Goal: Task Accomplishment & Management: Complete application form

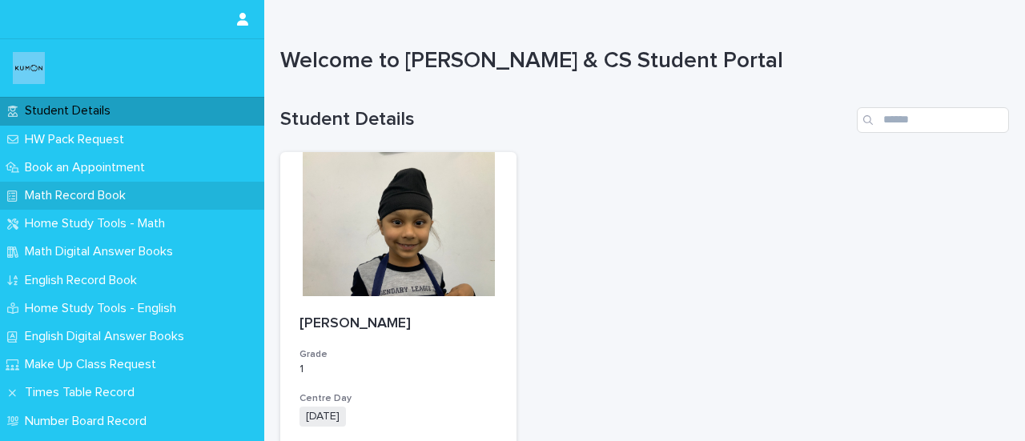
click at [75, 205] on div "Math Record Book" at bounding box center [132, 196] width 264 height 28
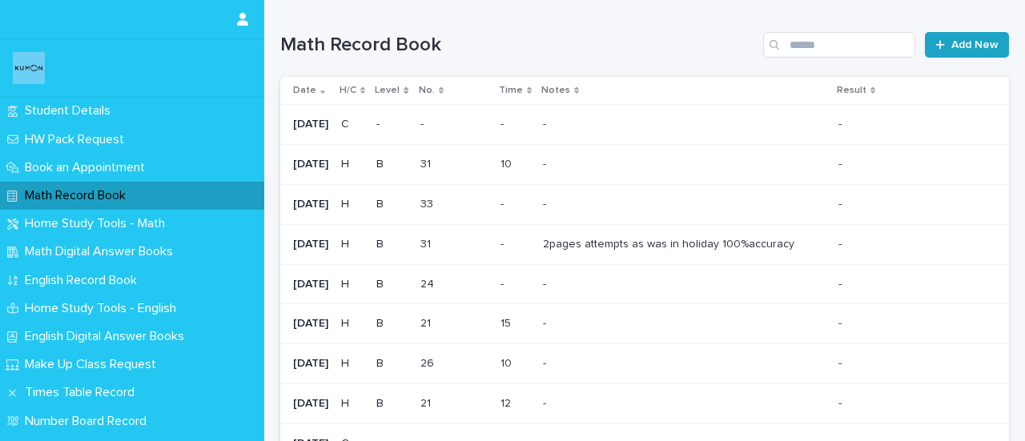
click at [966, 44] on span "Add New" at bounding box center [975, 44] width 47 height 11
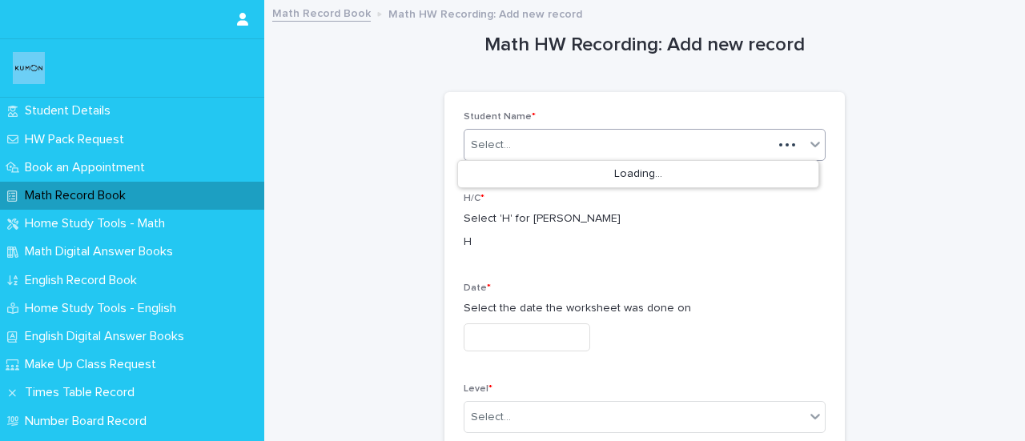
click at [542, 153] on div "Select..." at bounding box center [619, 145] width 308 height 26
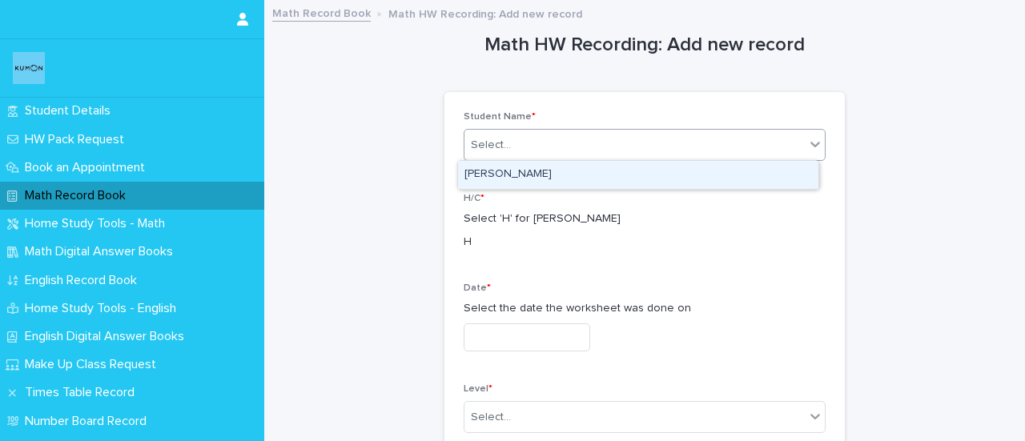
click at [532, 172] on div "[PERSON_NAME]" at bounding box center [638, 175] width 361 height 28
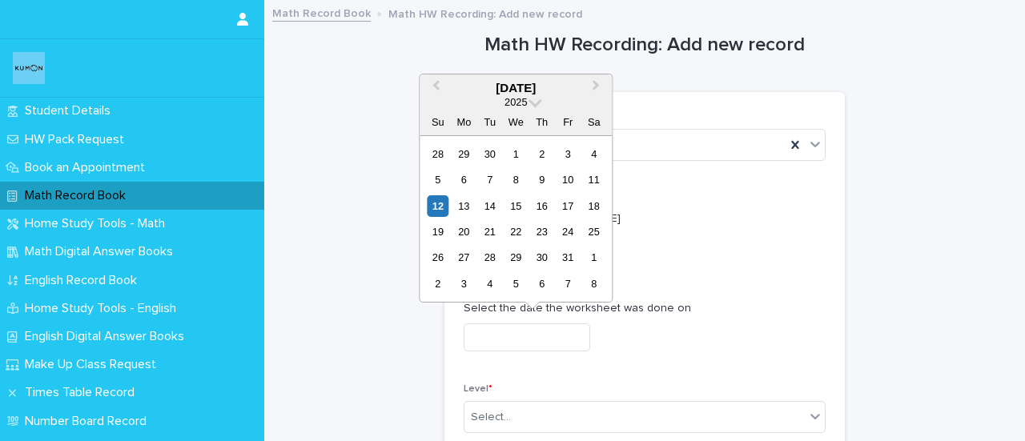
click at [506, 340] on input "text" at bounding box center [527, 338] width 127 height 28
click at [443, 179] on div "5" at bounding box center [438, 180] width 22 height 22
type input "**********"
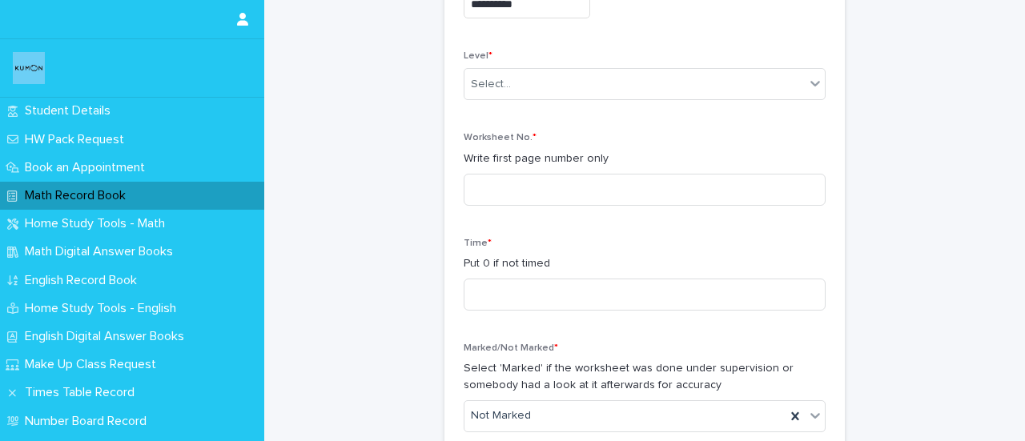
scroll to position [336, 0]
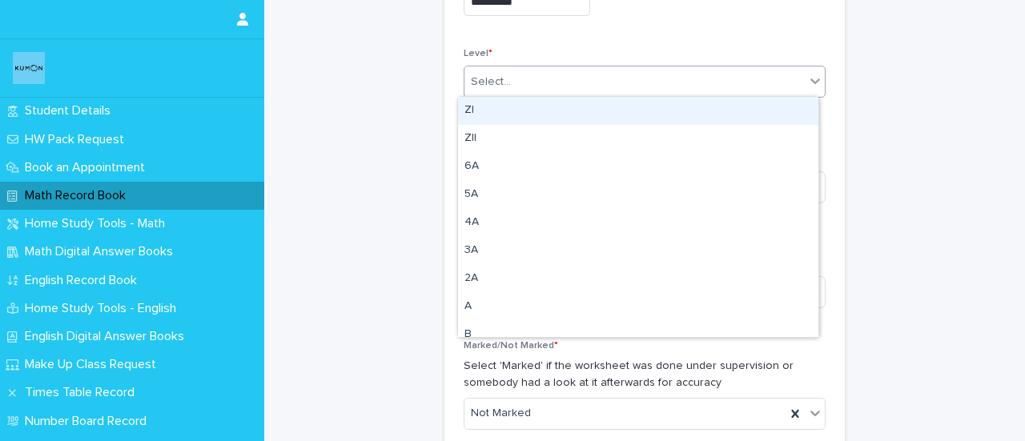
click at [604, 87] on div "Select..." at bounding box center [635, 82] width 340 height 26
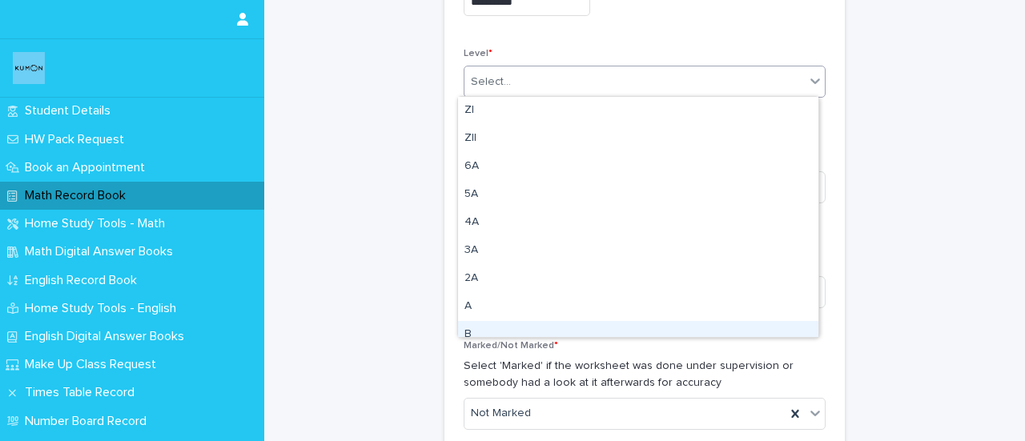
click at [481, 333] on div "B" at bounding box center [638, 335] width 361 height 28
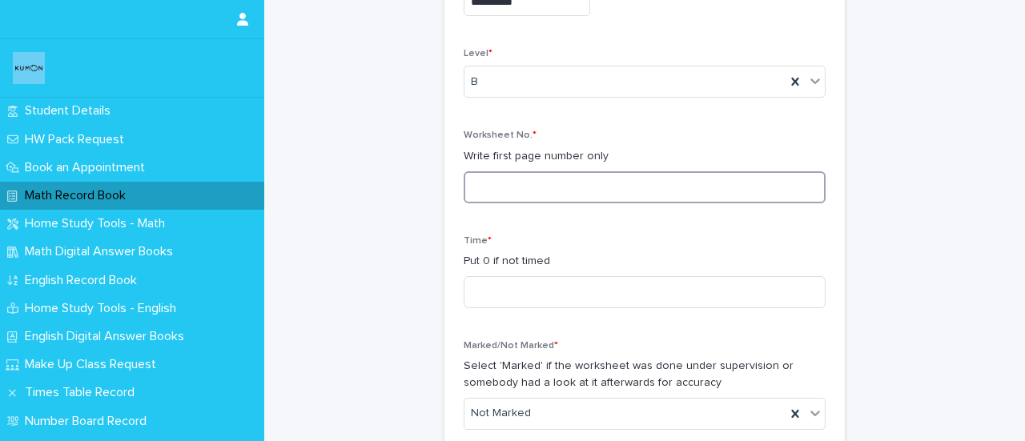
click at [490, 175] on input at bounding box center [645, 187] width 362 height 32
type input "**"
click at [530, 231] on div "**********" at bounding box center [645, 151] width 362 height 751
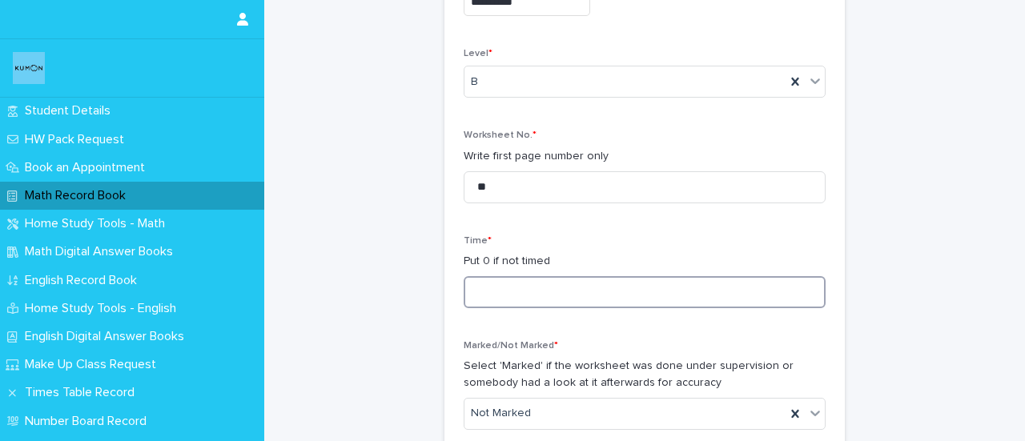
click at [492, 289] on input at bounding box center [645, 292] width 362 height 32
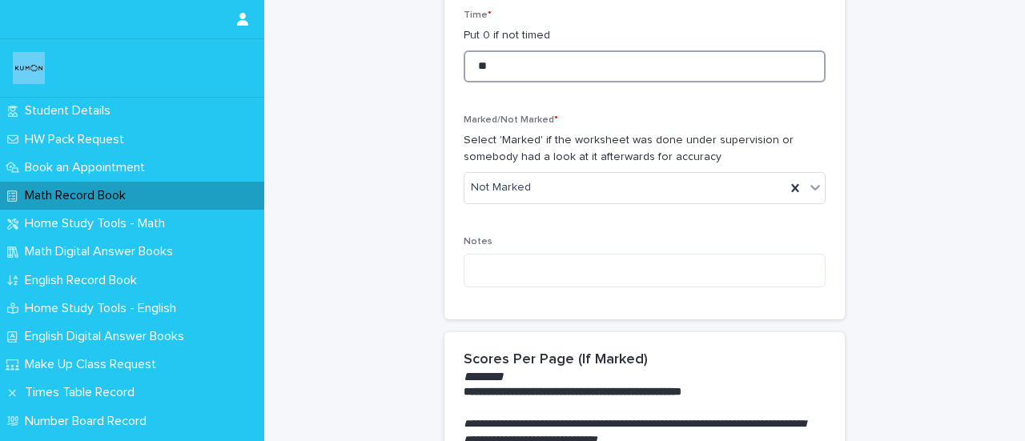
scroll to position [520, 0]
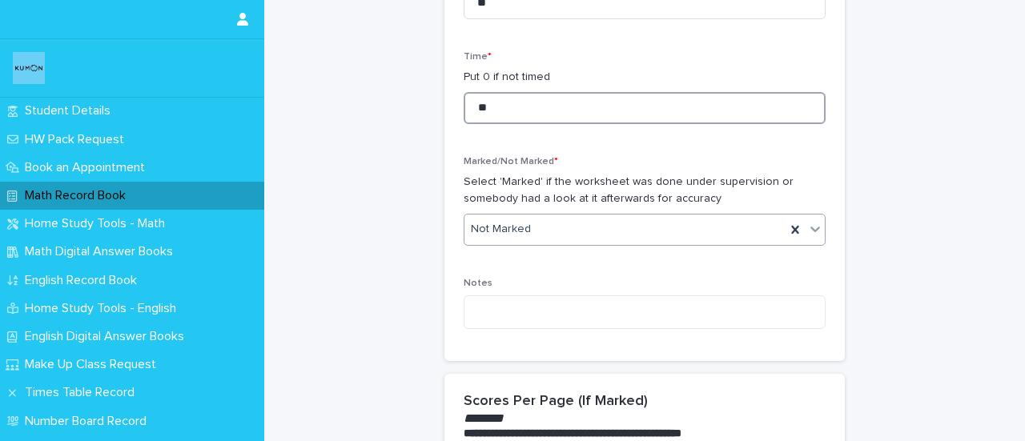
type input "**"
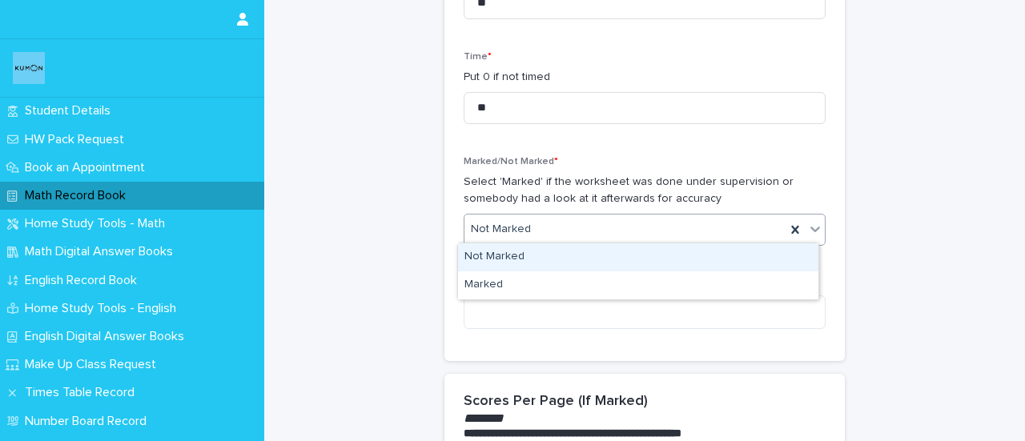
click at [582, 222] on div "Not Marked" at bounding box center [625, 229] width 321 height 26
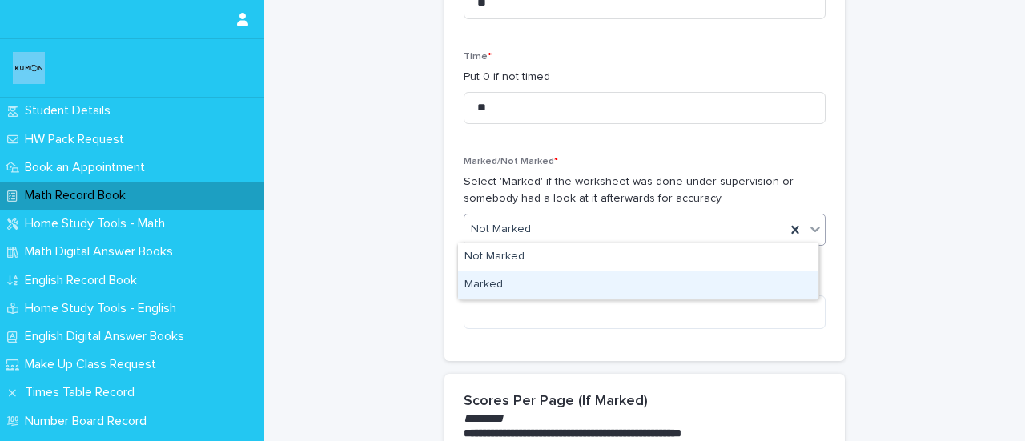
click at [488, 281] on div "Marked" at bounding box center [638, 286] width 361 height 28
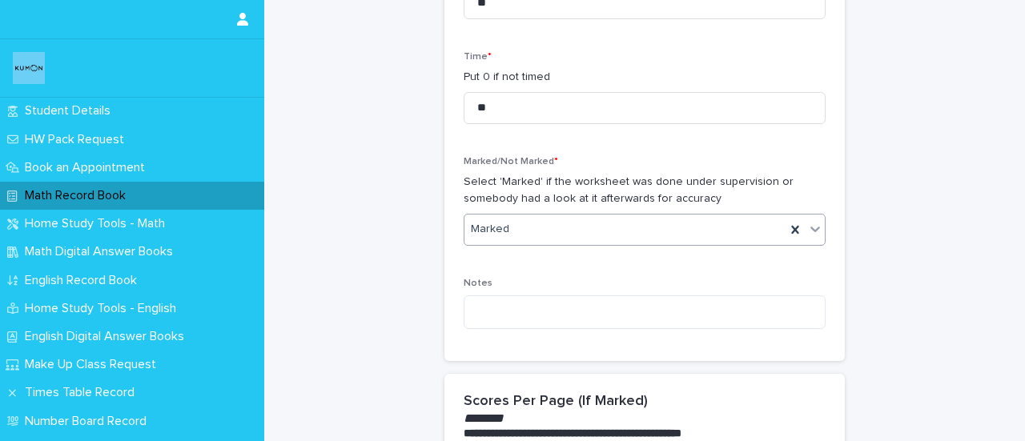
scroll to position [1564, 0]
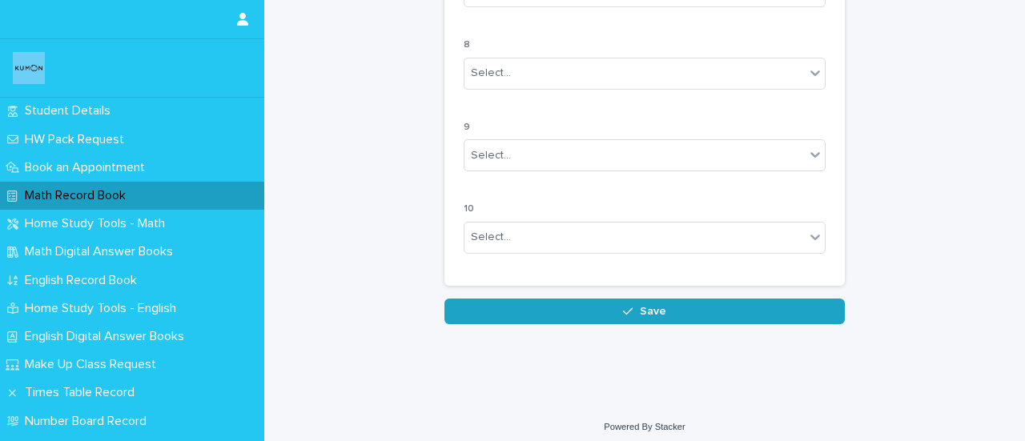
click at [640, 306] on span "Save" at bounding box center [653, 311] width 26 height 11
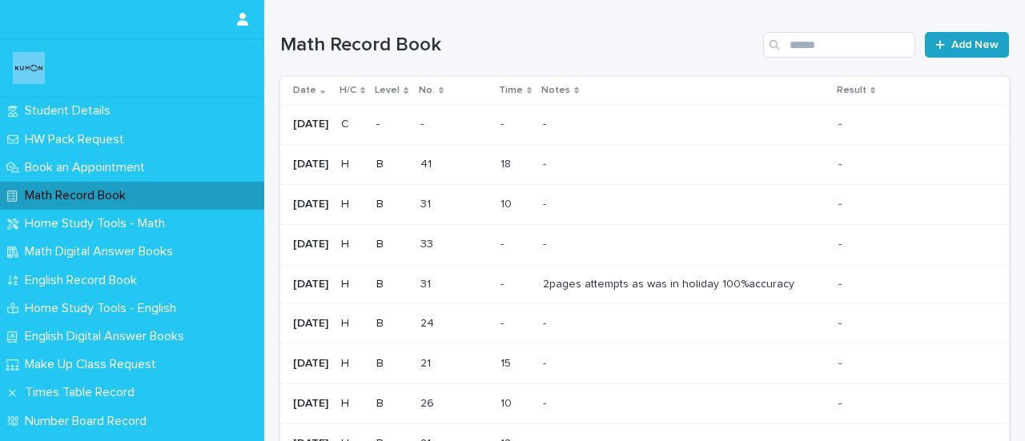
click at [952, 48] on span "Add New" at bounding box center [975, 44] width 47 height 11
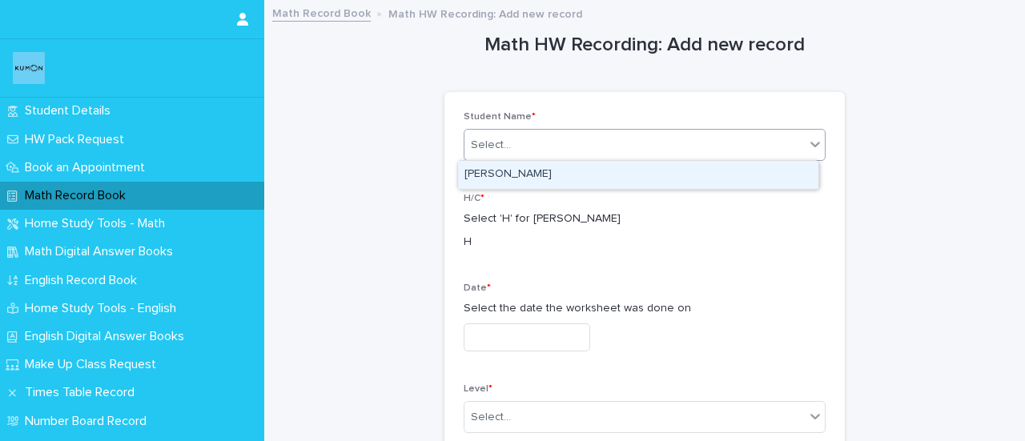
click at [646, 150] on div "Select..." at bounding box center [635, 145] width 340 height 26
click at [526, 176] on div "[PERSON_NAME]" at bounding box center [638, 175] width 361 height 28
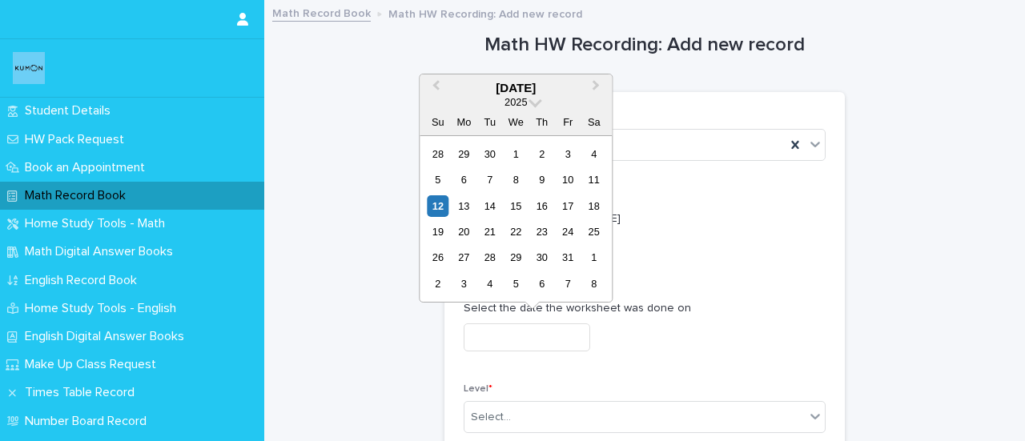
click at [505, 336] on input "text" at bounding box center [527, 338] width 127 height 28
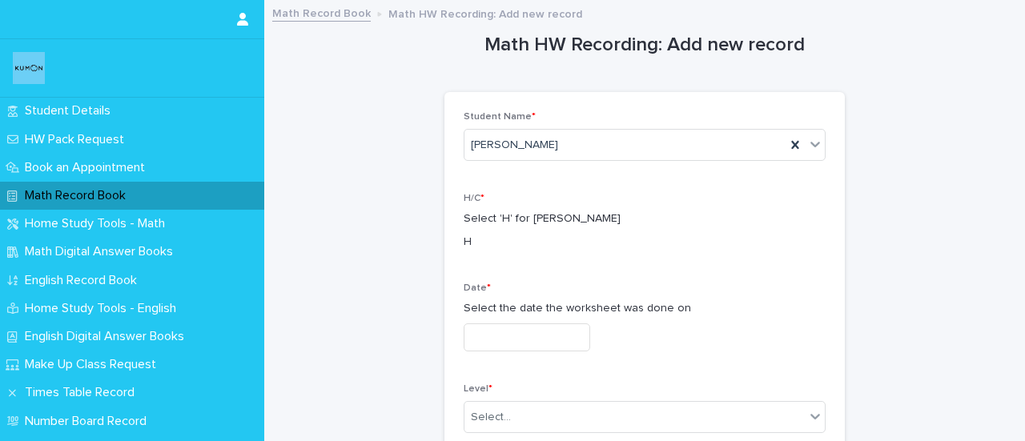
click at [191, 199] on div "Math Record Book" at bounding box center [132, 196] width 264 height 28
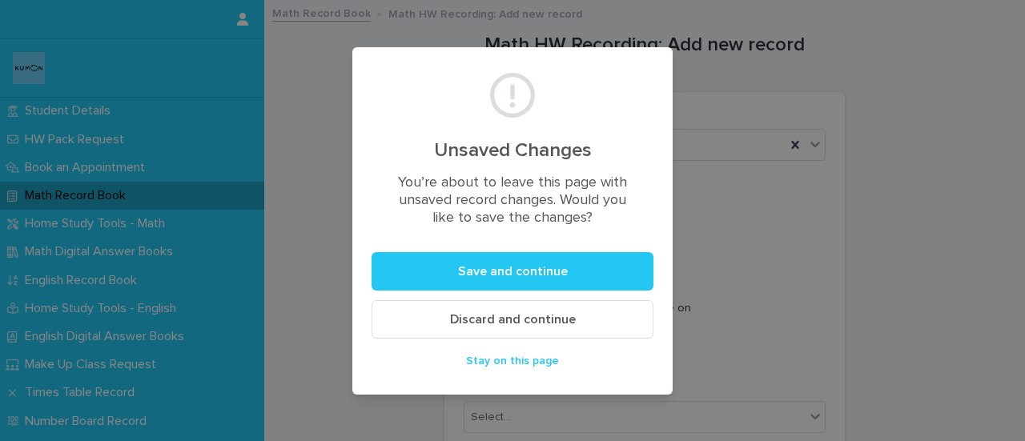
click at [470, 365] on span "Stay on this page" at bounding box center [512, 361] width 93 height 11
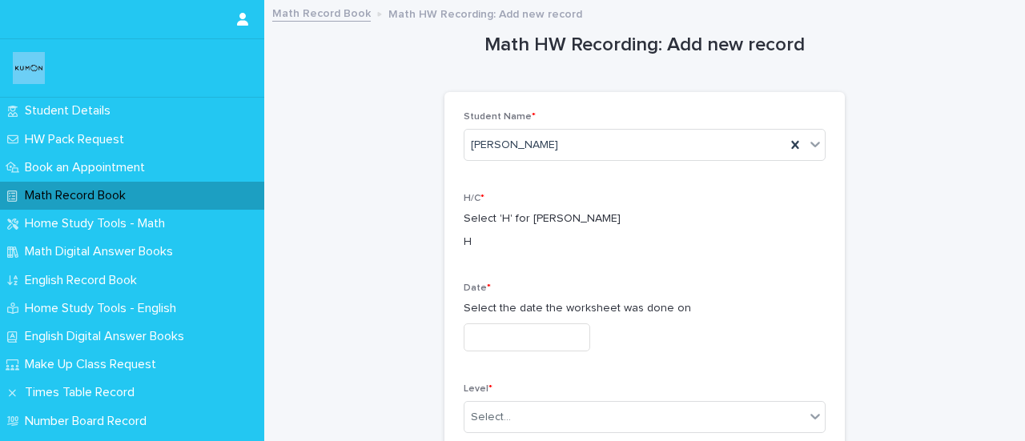
click at [186, 193] on div "Math Record Book" at bounding box center [132, 196] width 264 height 28
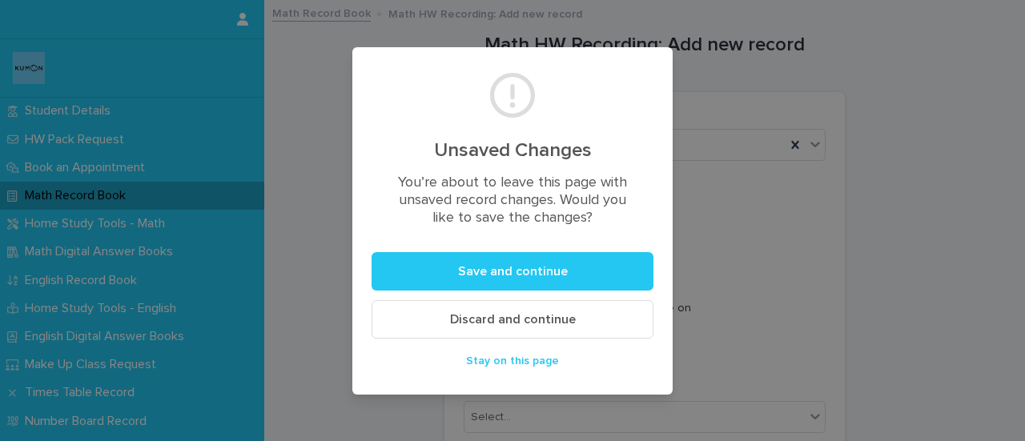
click at [434, 312] on button "Discard and continue" at bounding box center [513, 319] width 282 height 38
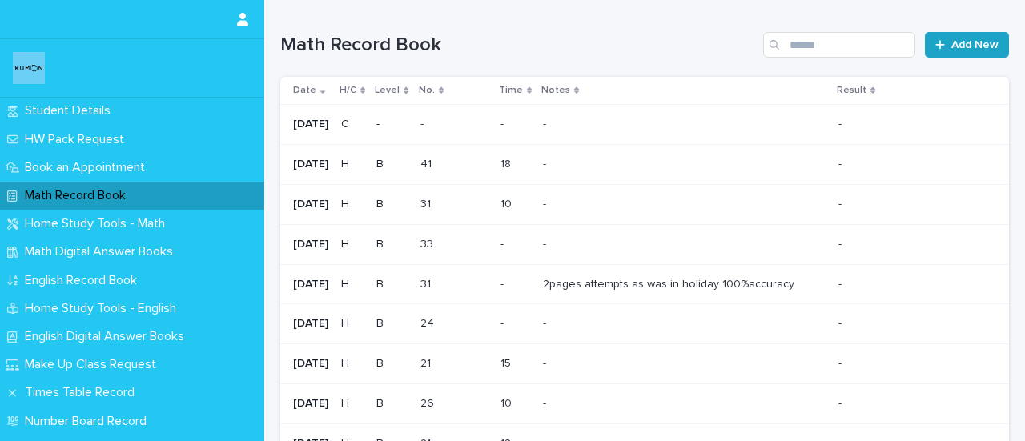
click at [936, 50] on link "Add New" at bounding box center [967, 45] width 84 height 26
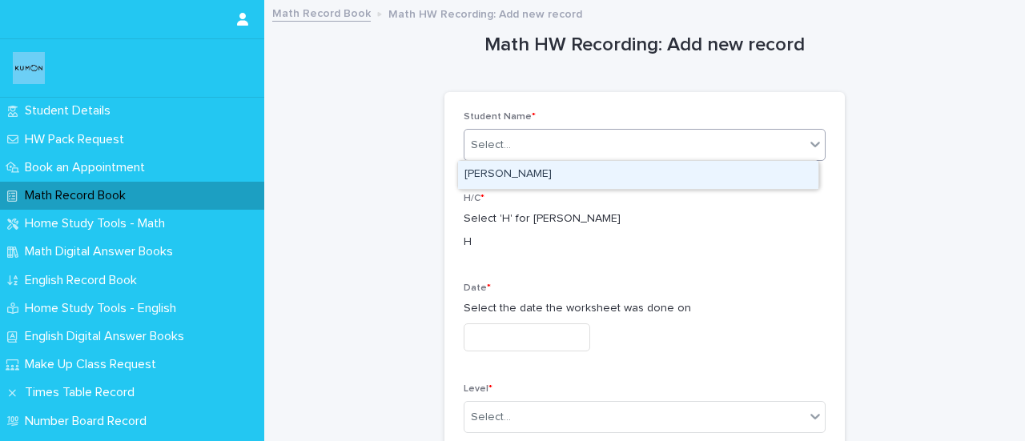
click at [514, 145] on div "Select..." at bounding box center [635, 145] width 340 height 26
click at [513, 181] on div "[PERSON_NAME]" at bounding box center [638, 175] width 361 height 28
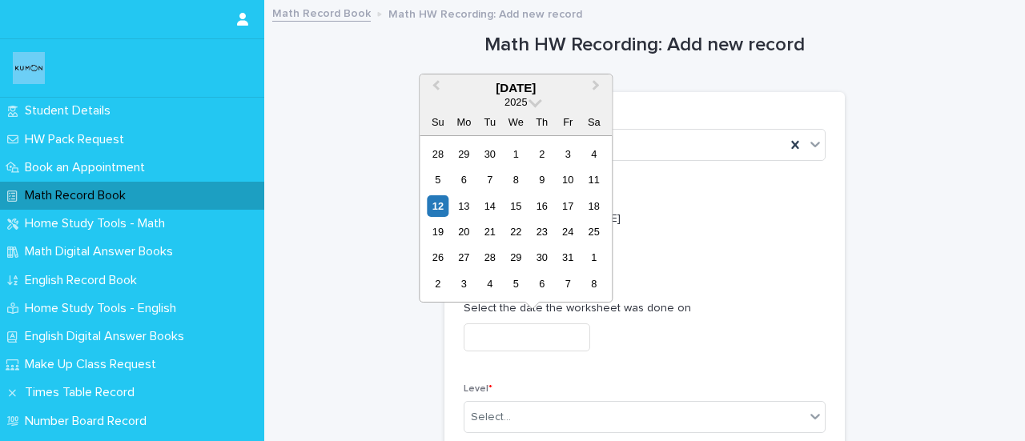
click at [502, 332] on input "text" at bounding box center [527, 338] width 127 height 28
click at [465, 184] on div "6" at bounding box center [464, 180] width 22 height 22
type input "**********"
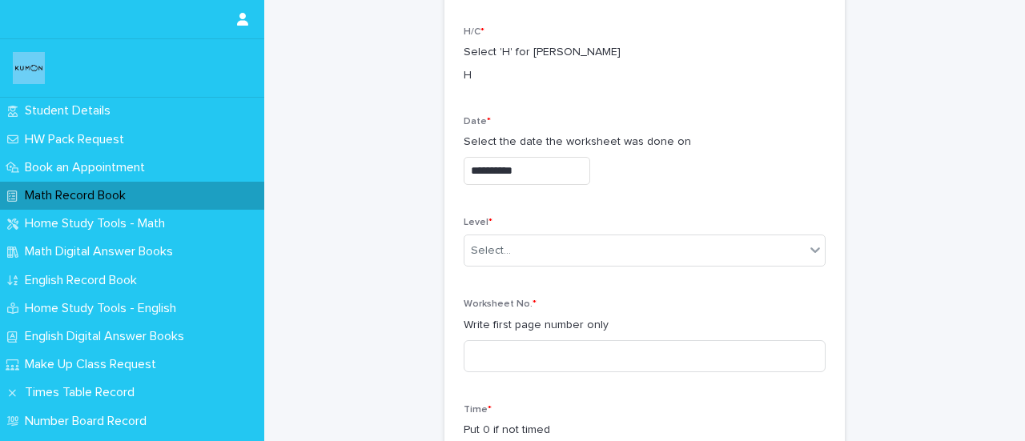
scroll to position [170, 0]
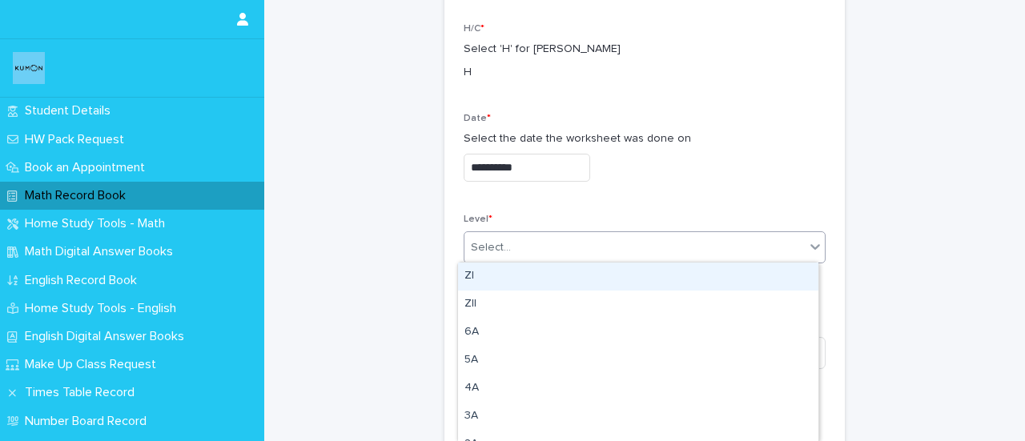
click at [489, 243] on div "Select..." at bounding box center [491, 248] width 40 height 17
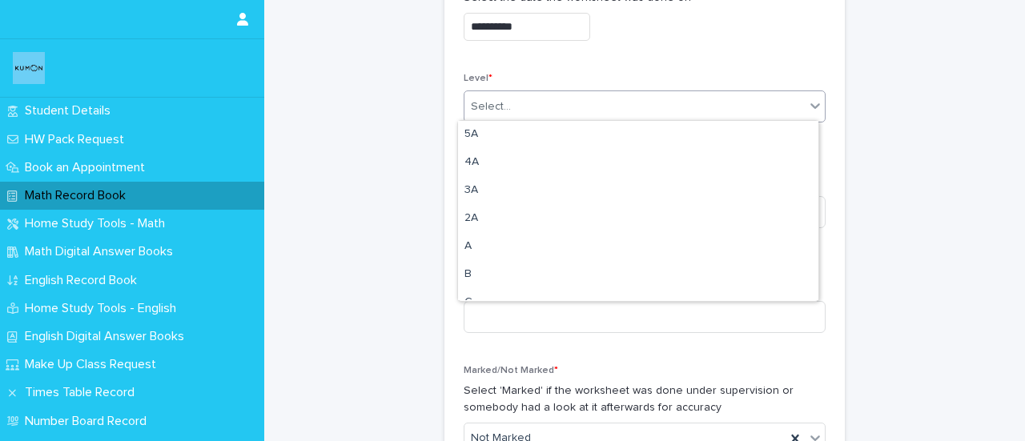
scroll to position [91, 0]
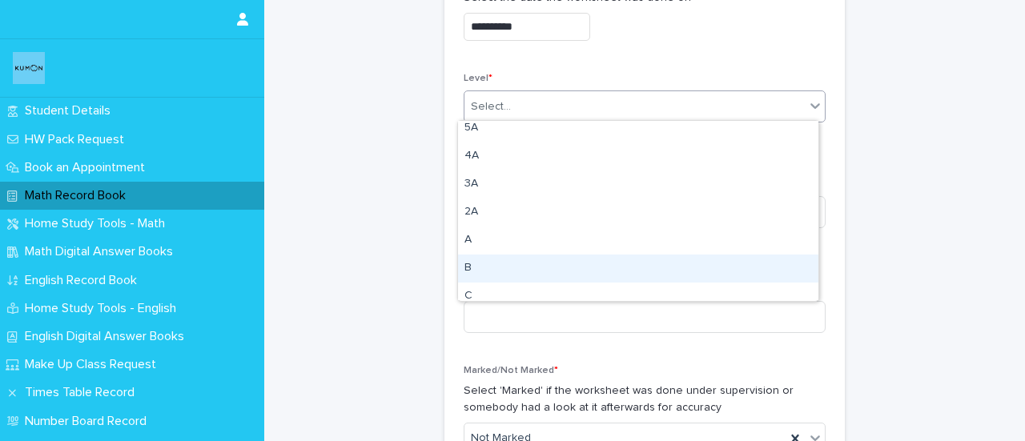
click at [469, 272] on div "B" at bounding box center [638, 269] width 361 height 28
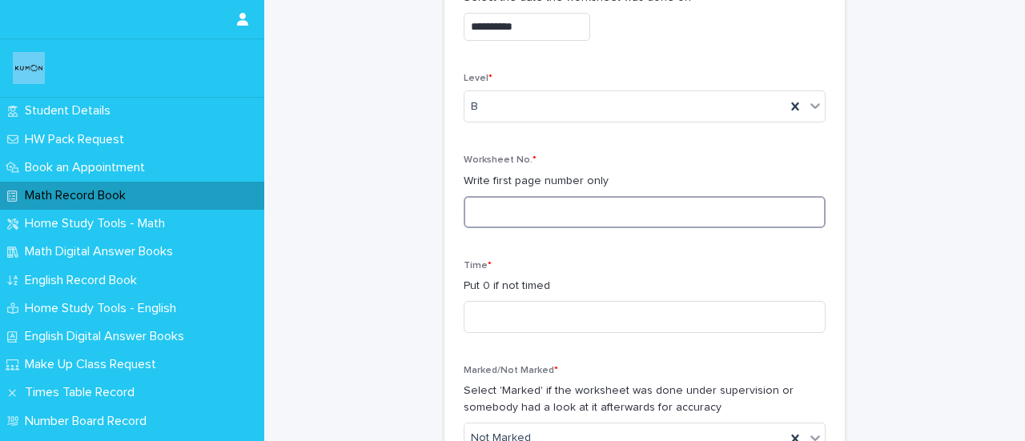
click at [481, 209] on input at bounding box center [645, 212] width 362 height 32
type input "**"
click at [481, 304] on input at bounding box center [645, 317] width 362 height 32
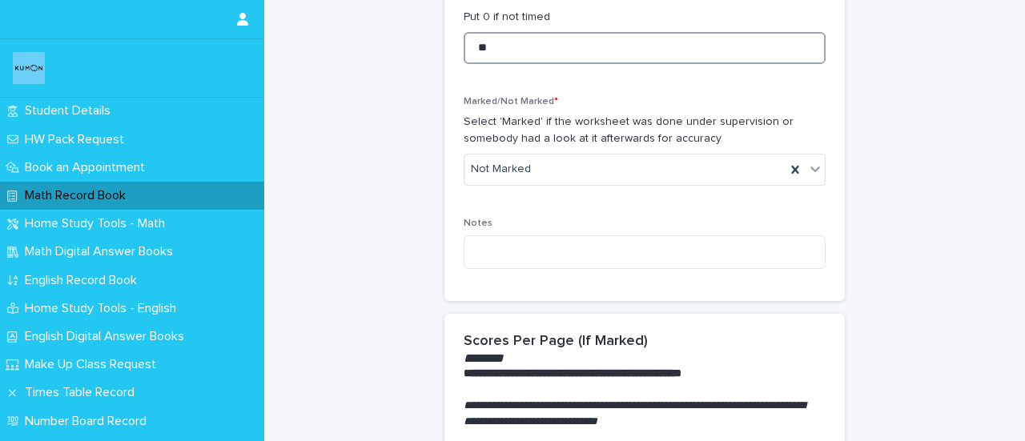
scroll to position [590, 0]
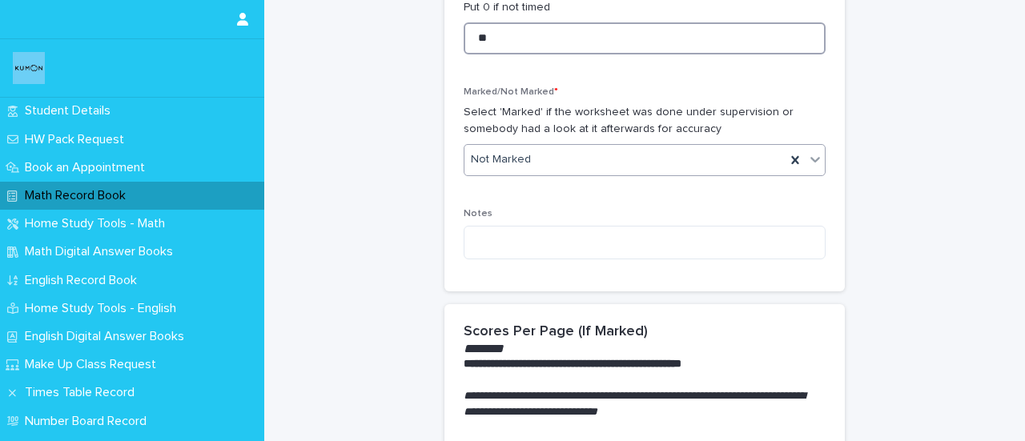
type input "**"
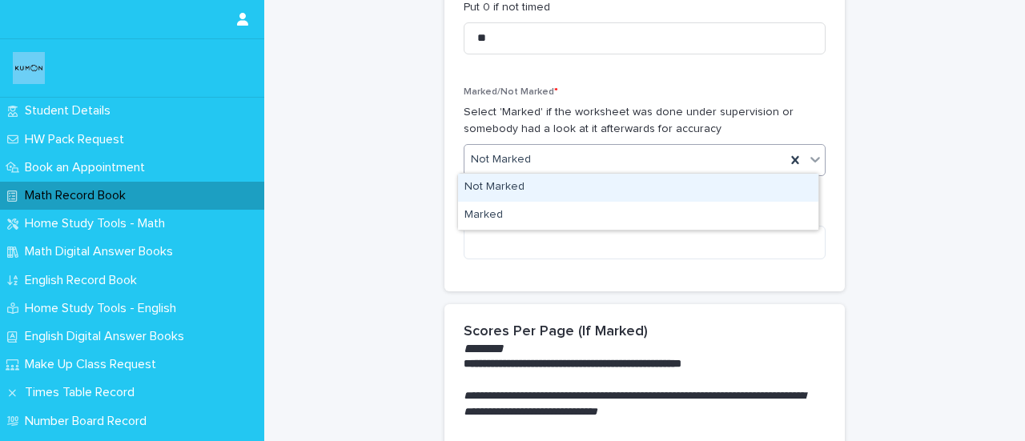
click at [550, 147] on div "Not Marked" at bounding box center [625, 160] width 321 height 26
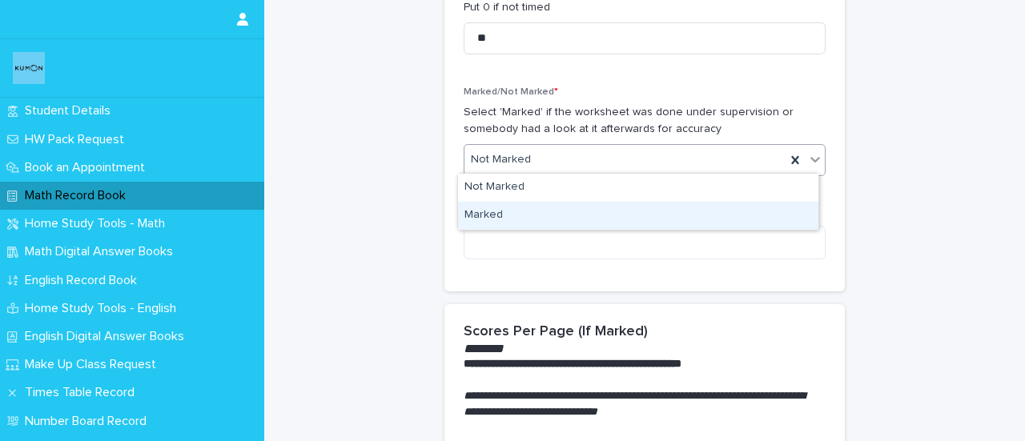
click at [477, 217] on div "Marked" at bounding box center [638, 216] width 361 height 28
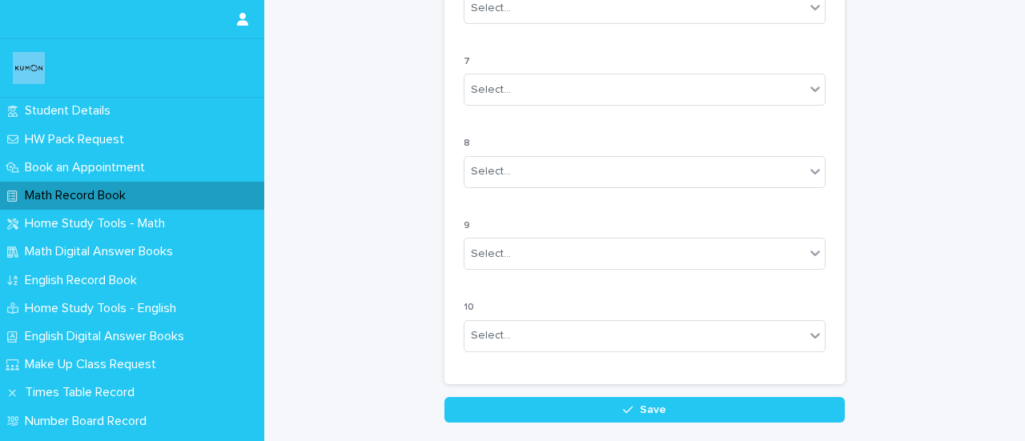
scroll to position [1564, 0]
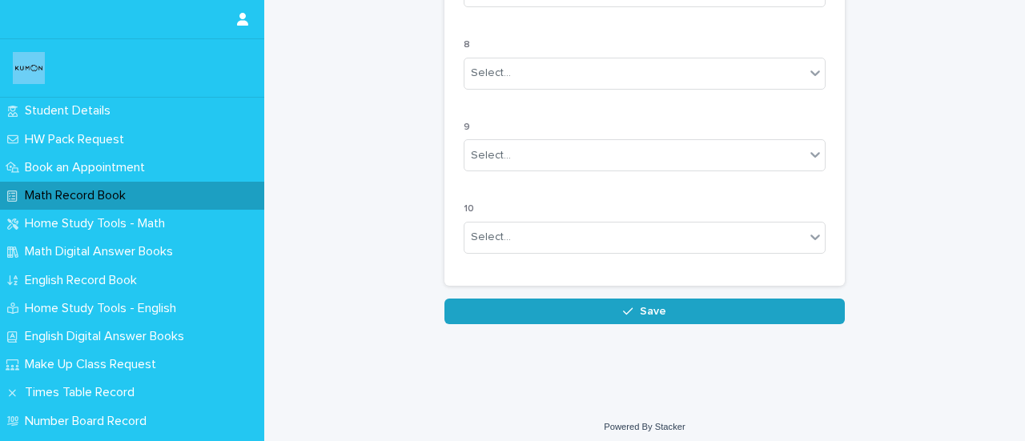
click at [681, 314] on button "Save" at bounding box center [645, 312] width 401 height 26
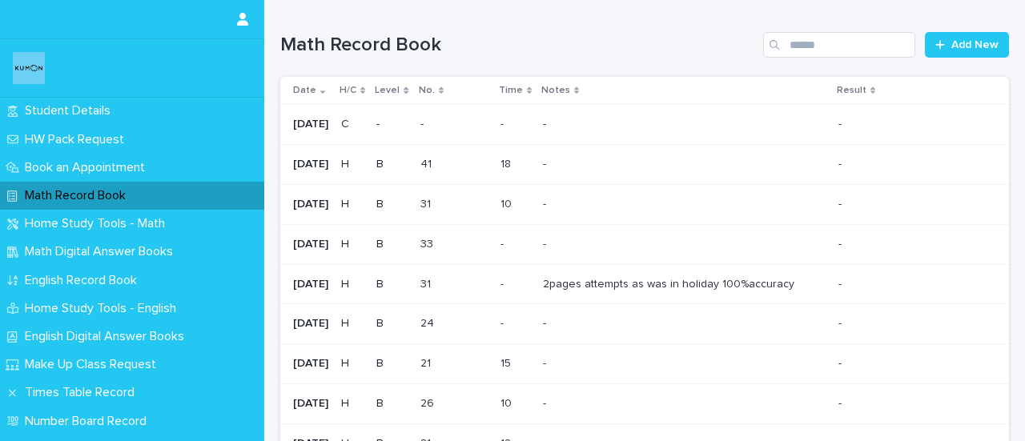
click at [77, 193] on p "Math Record Book" at bounding box center [78, 195] width 120 height 15
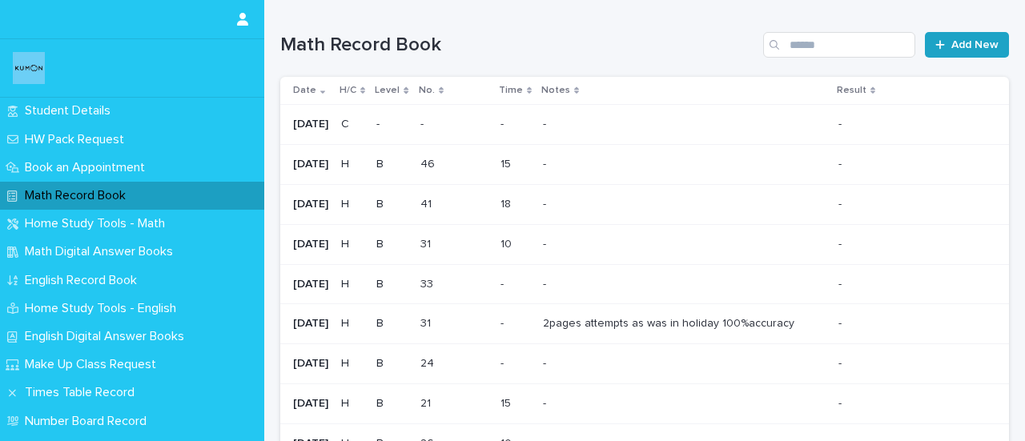
click at [939, 50] on link "Add New" at bounding box center [967, 45] width 84 height 26
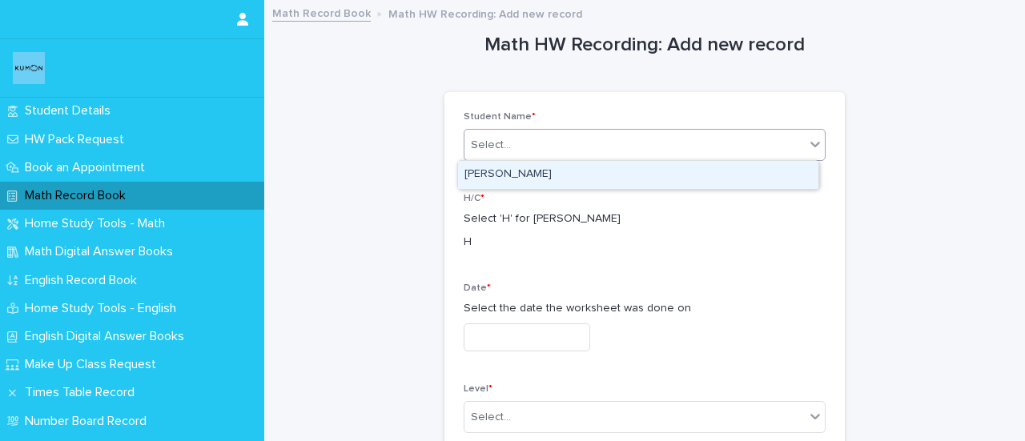
click at [581, 146] on div "Select..." at bounding box center [635, 145] width 340 height 26
click at [530, 165] on div "[PERSON_NAME]" at bounding box center [638, 175] width 361 height 28
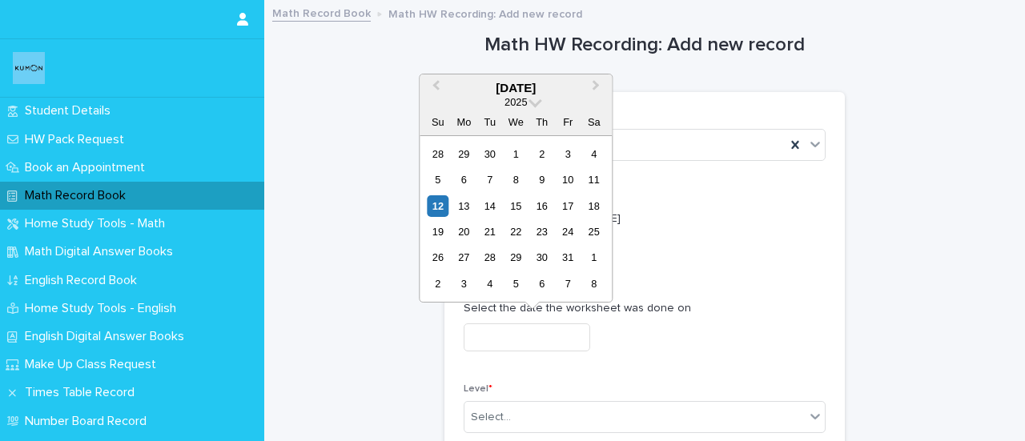
click at [505, 324] on input "text" at bounding box center [527, 338] width 127 height 28
click at [489, 183] on div "7" at bounding box center [490, 180] width 22 height 22
type input "**********"
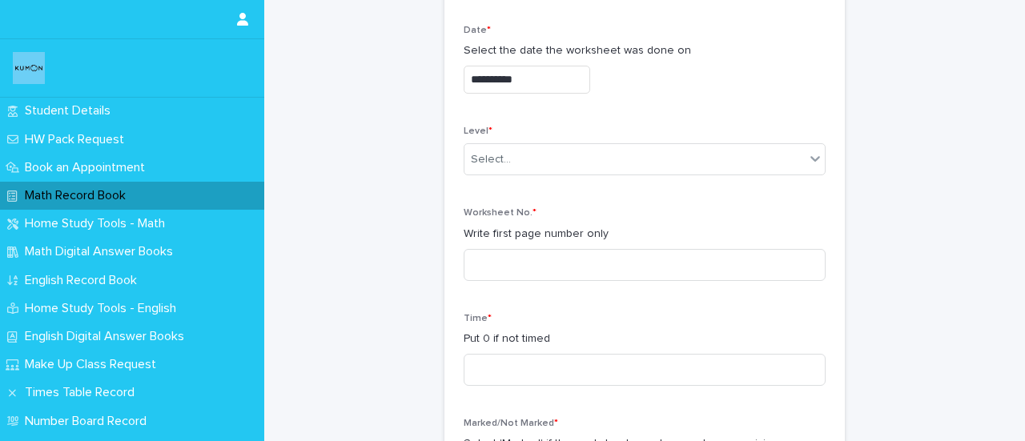
scroll to position [266, 0]
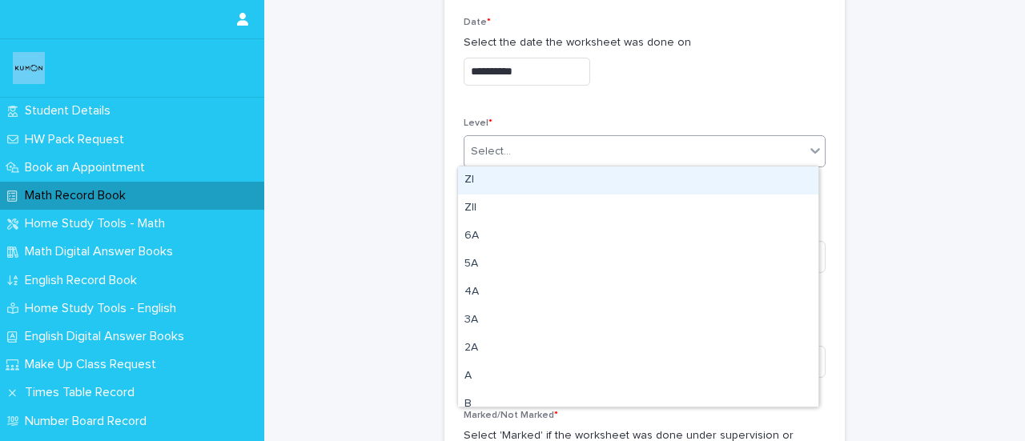
click at [570, 155] on div "Select..." at bounding box center [635, 152] width 340 height 26
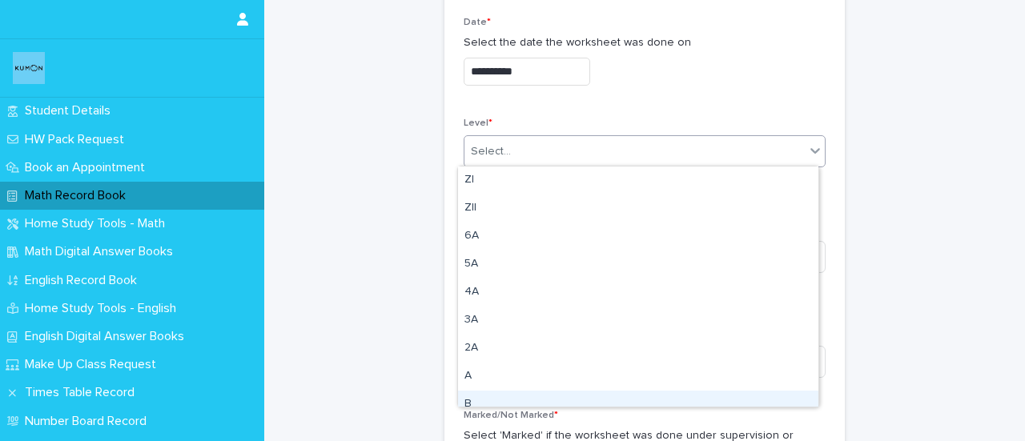
click at [475, 401] on div "B" at bounding box center [638, 405] width 361 height 28
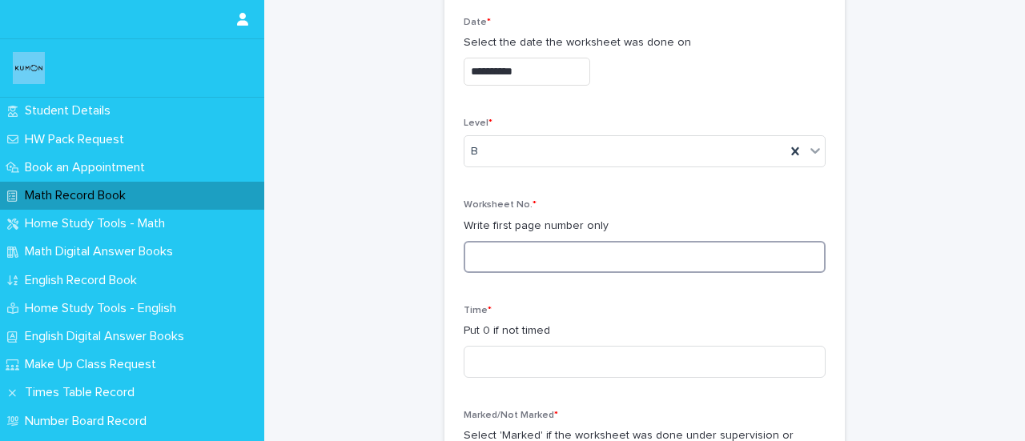
click at [486, 241] on input at bounding box center [645, 257] width 362 height 32
type input "**"
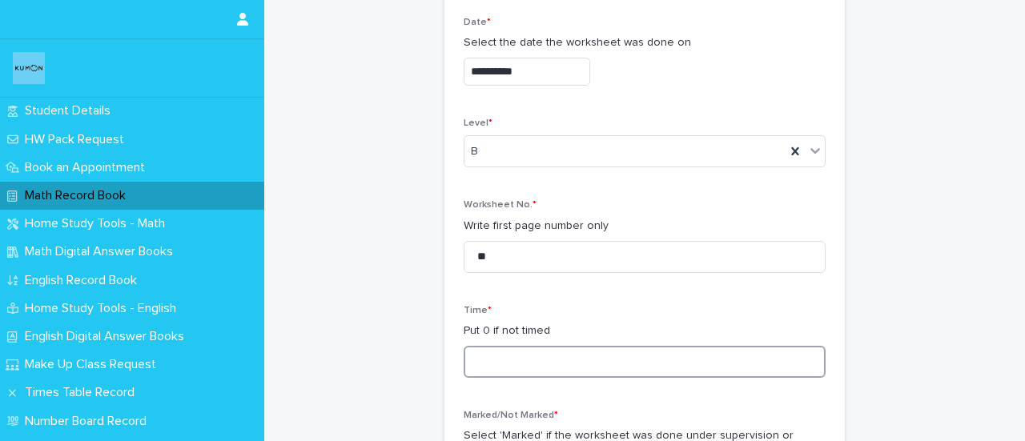
click at [510, 356] on input at bounding box center [645, 362] width 362 height 32
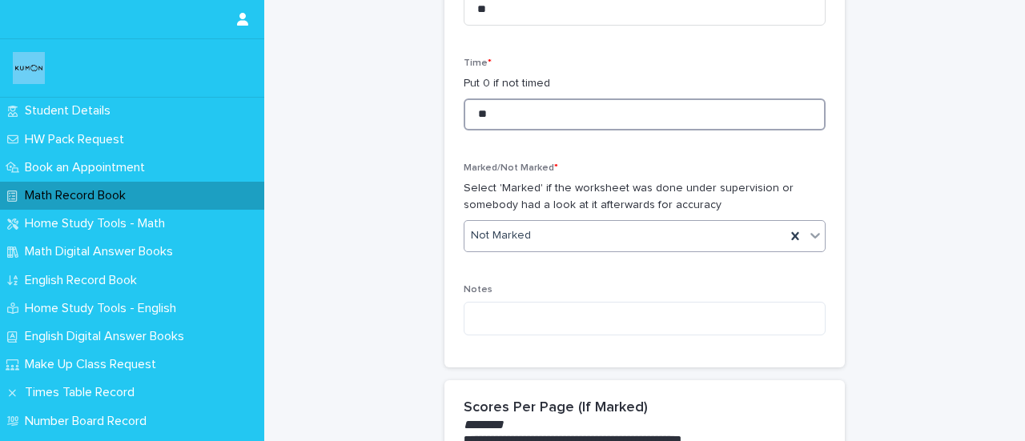
type input "**"
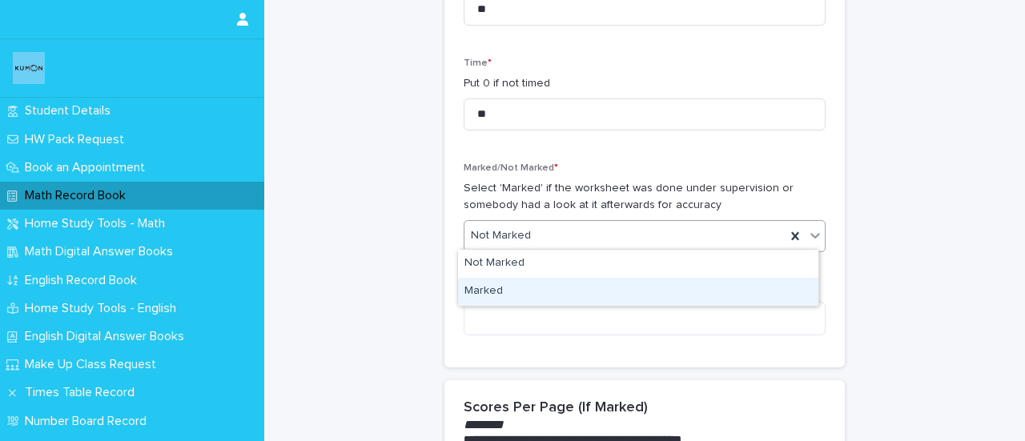
click at [473, 286] on div "Marked" at bounding box center [638, 292] width 361 height 28
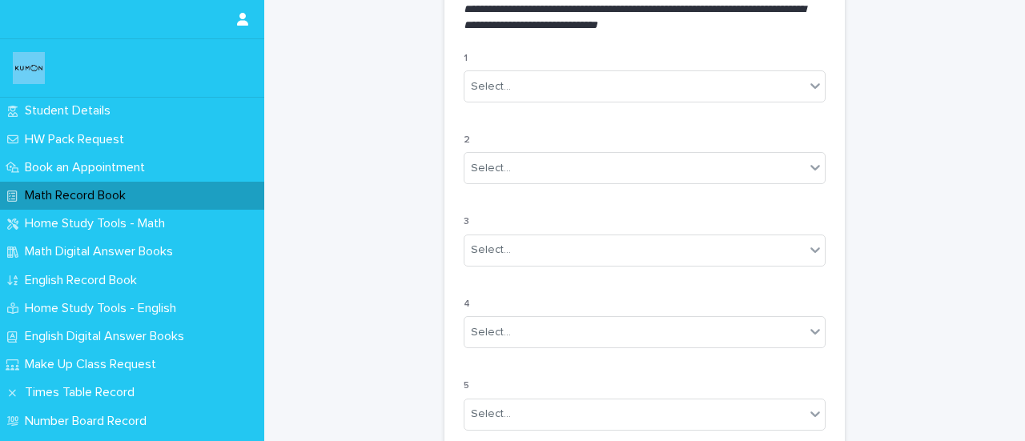
scroll to position [1564, 0]
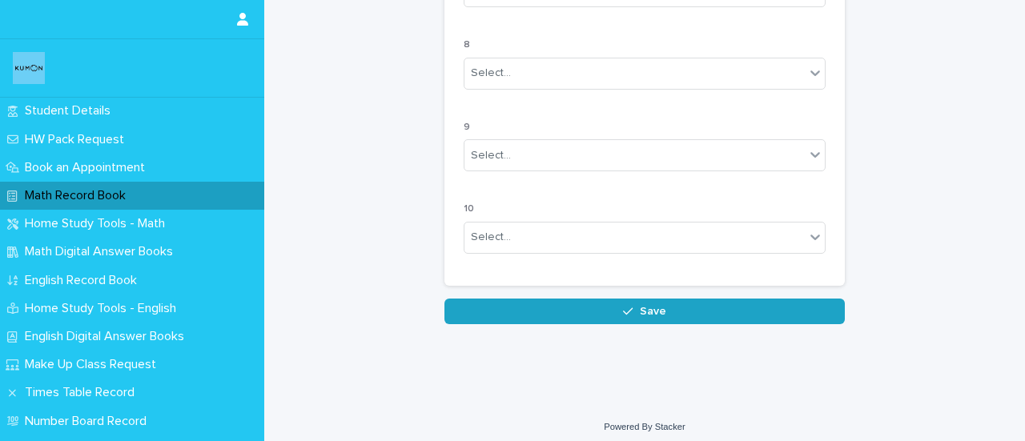
click at [667, 307] on button "Save" at bounding box center [645, 312] width 401 height 26
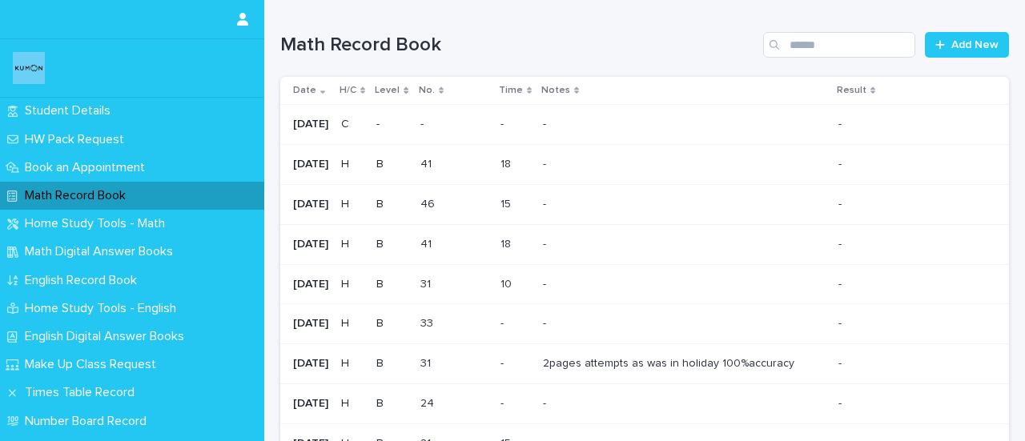
click at [83, 187] on div "Math Record Book" at bounding box center [132, 196] width 264 height 28
click at [963, 42] on span "Add New" at bounding box center [975, 44] width 47 height 11
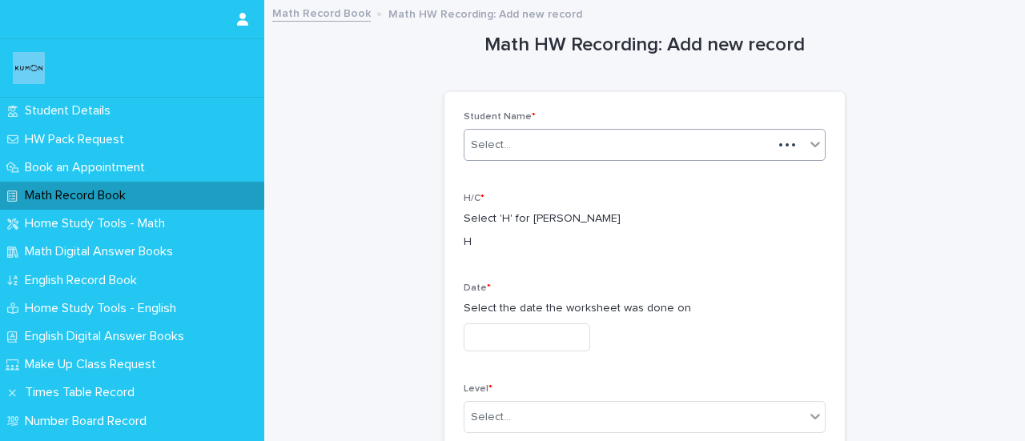
click at [574, 140] on div "Select..." at bounding box center [619, 145] width 308 height 26
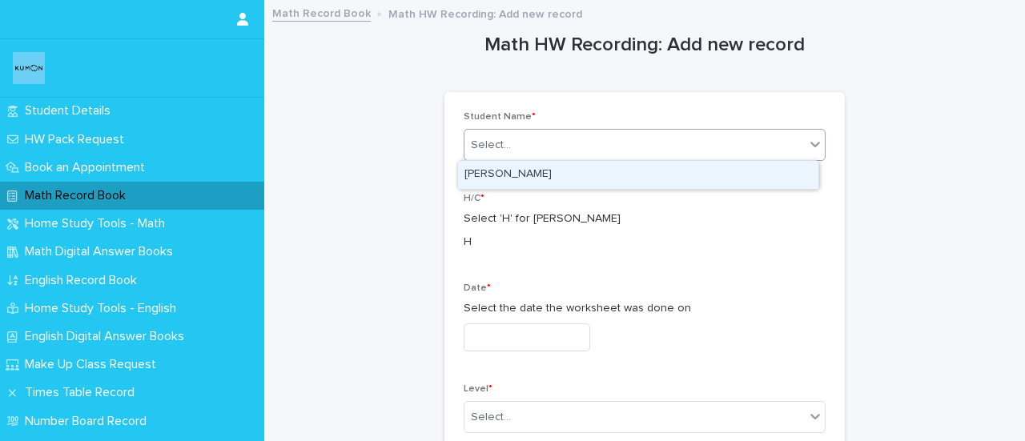
click at [510, 175] on div "[PERSON_NAME]" at bounding box center [638, 175] width 361 height 28
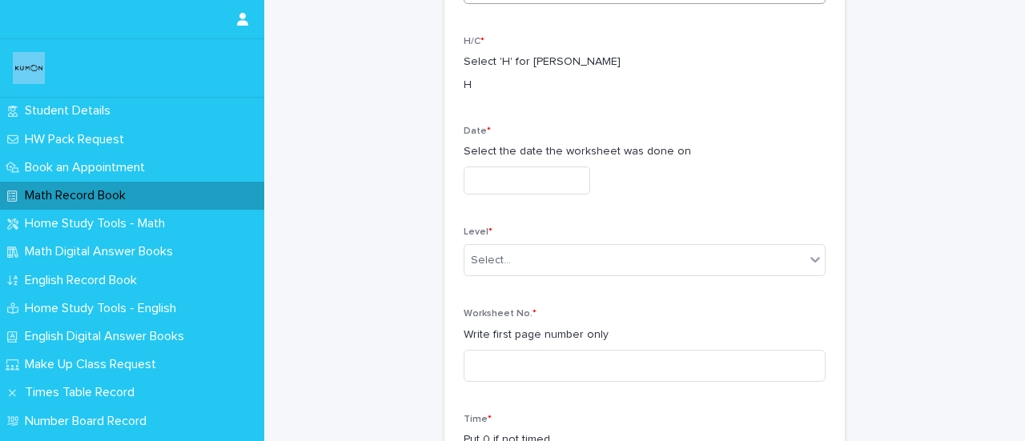
scroll to position [91, 0]
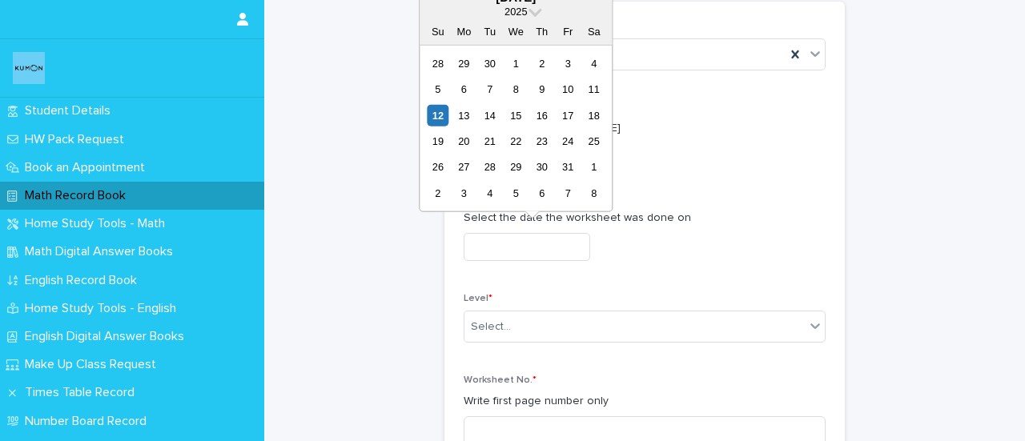
click at [512, 235] on input "text" at bounding box center [527, 247] width 127 height 28
click at [538, 93] on div "9" at bounding box center [542, 90] width 22 height 22
type input "**********"
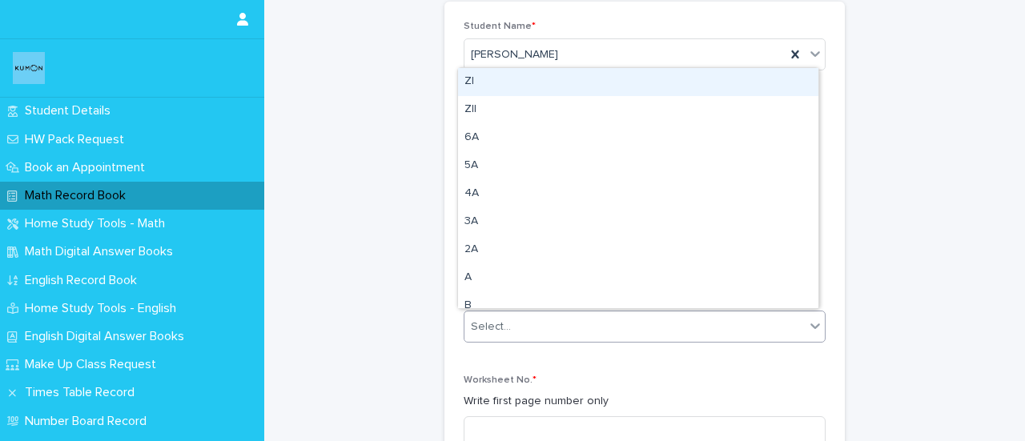
click at [483, 325] on div "Select..." at bounding box center [491, 327] width 40 height 17
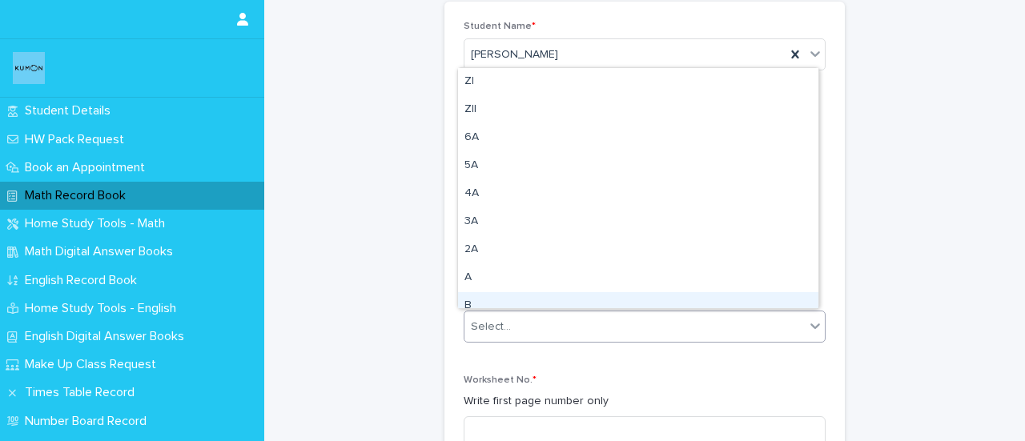
click at [471, 306] on div "B" at bounding box center [638, 306] width 361 height 28
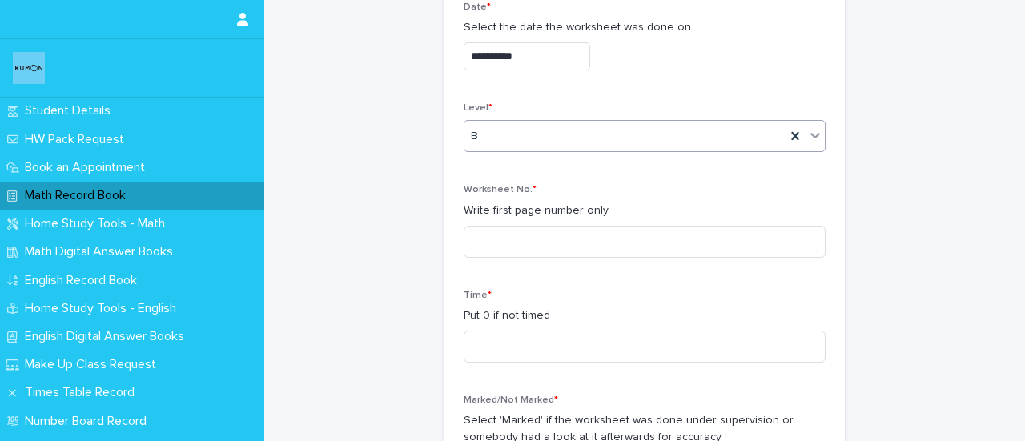
scroll to position [330, 0]
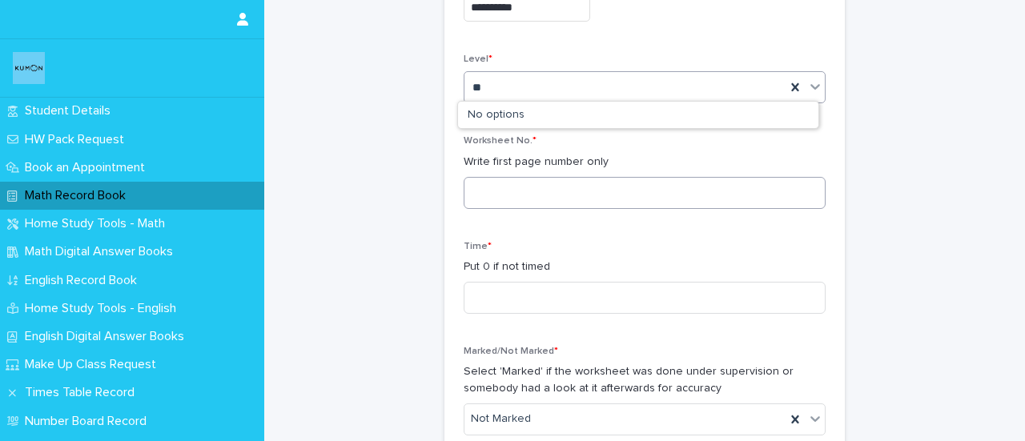
type input "**"
click at [489, 180] on input at bounding box center [645, 193] width 362 height 32
click at [464, 300] on input at bounding box center [645, 298] width 362 height 32
click at [502, 198] on input "**" at bounding box center [645, 193] width 362 height 32
type input "*"
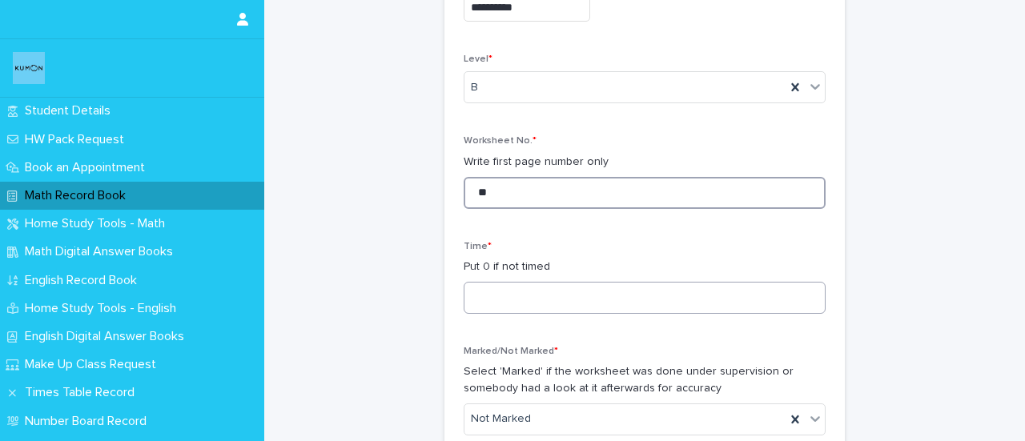
type input "**"
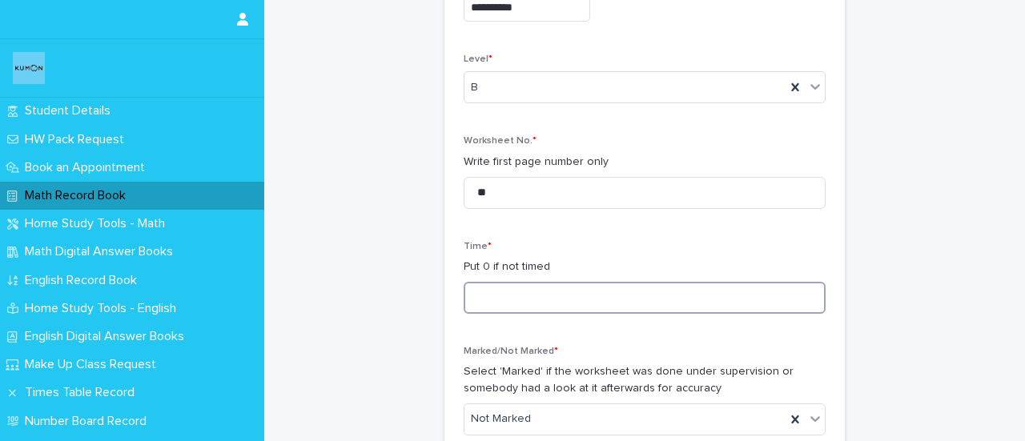
click at [497, 294] on input at bounding box center [645, 298] width 362 height 32
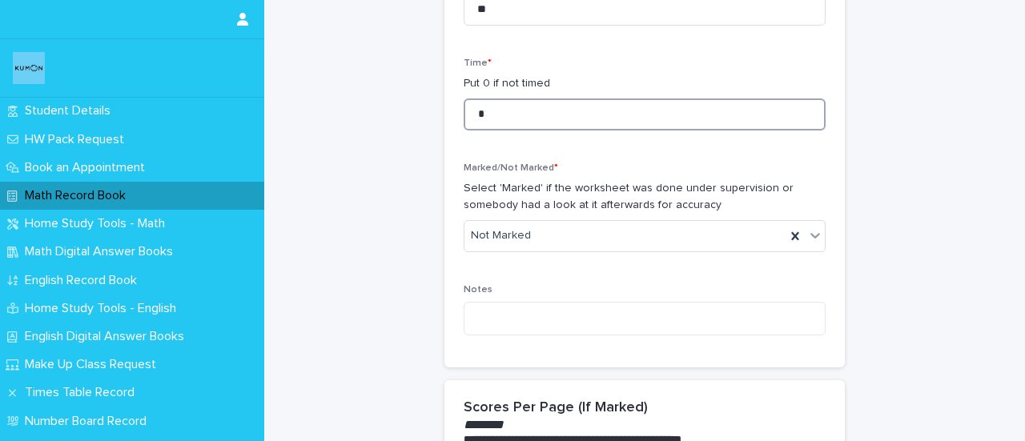
scroll to position [516, 0]
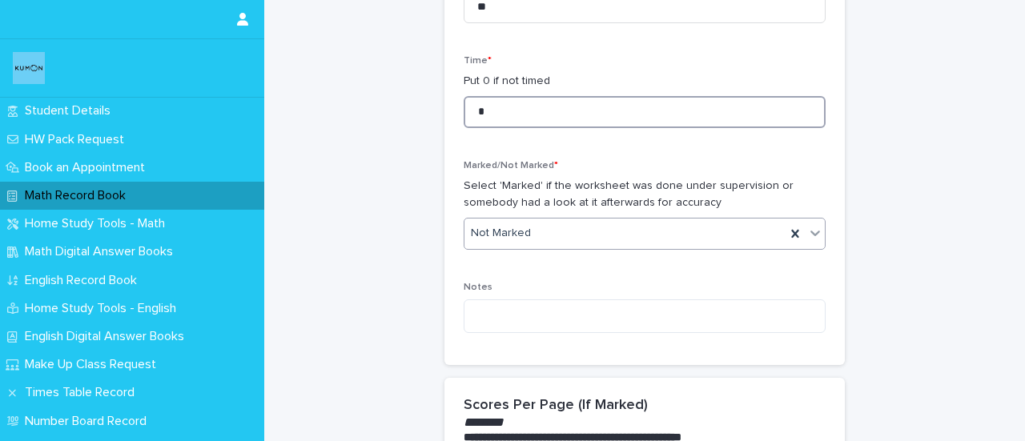
type input "*"
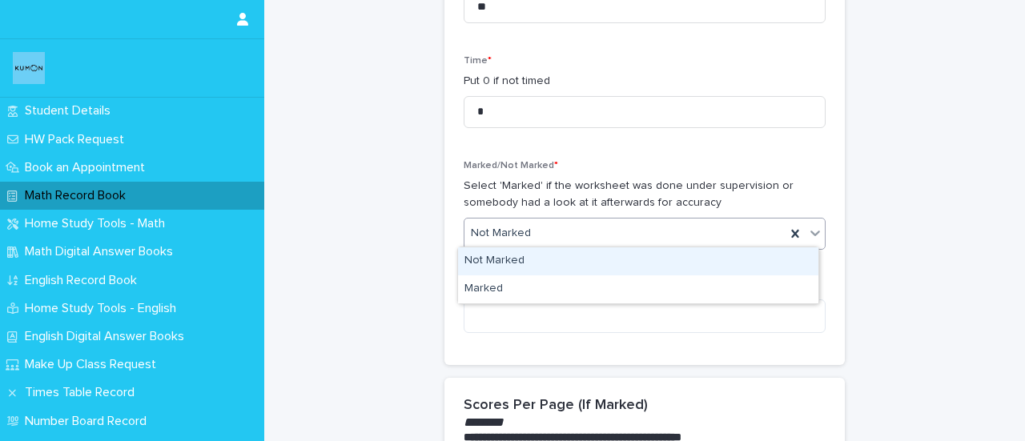
click at [497, 244] on div "Not Marked" at bounding box center [645, 234] width 362 height 32
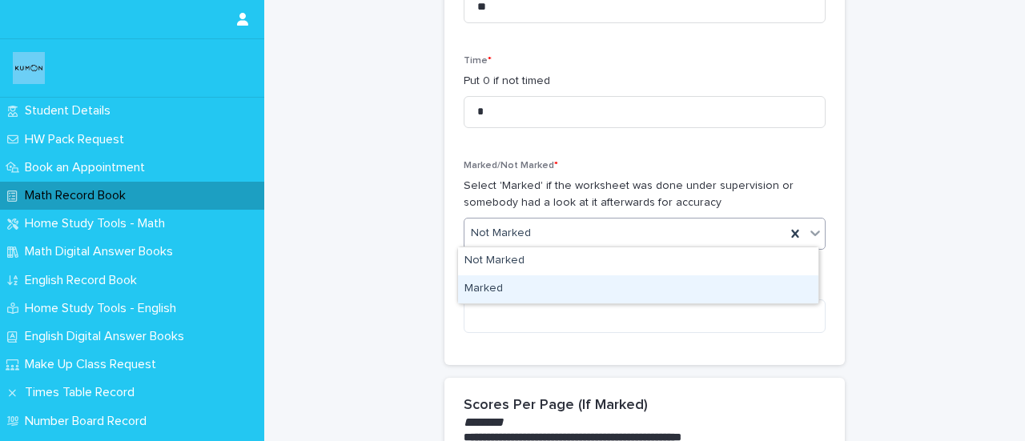
click at [473, 291] on div "Marked" at bounding box center [638, 290] width 361 height 28
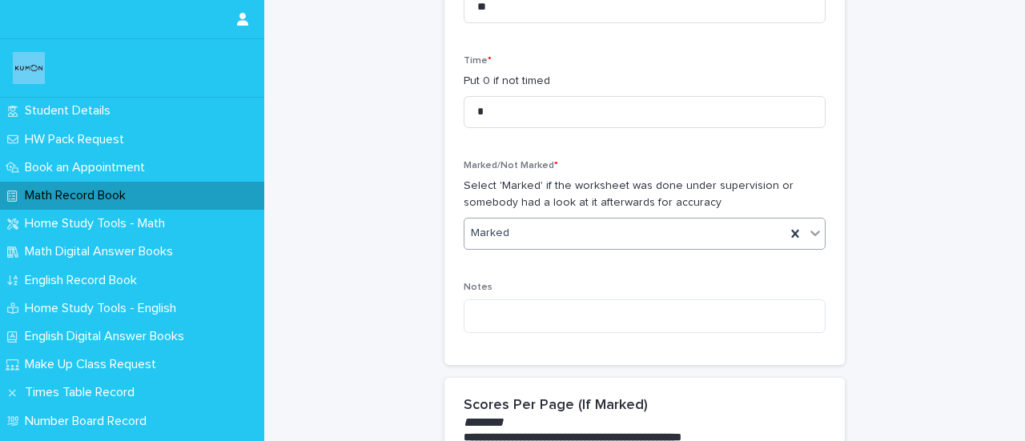
scroll to position [1527, 0]
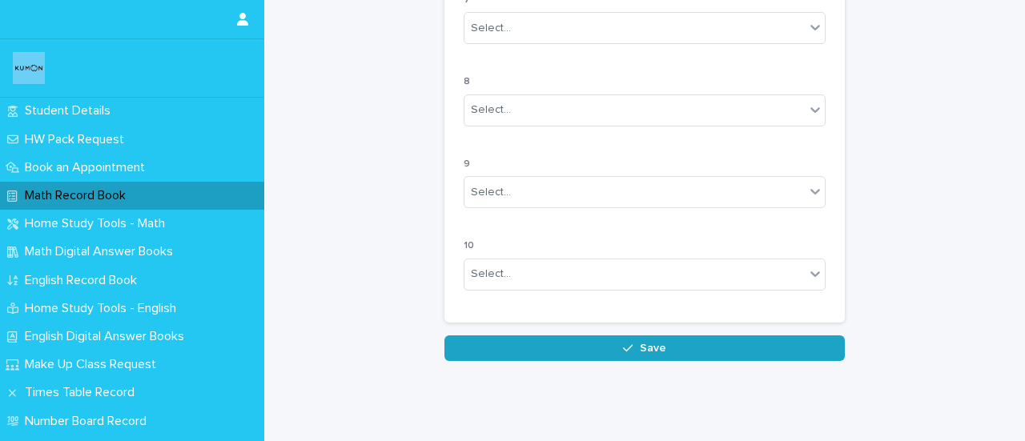
click at [631, 343] on div "button" at bounding box center [631, 348] width 16 height 11
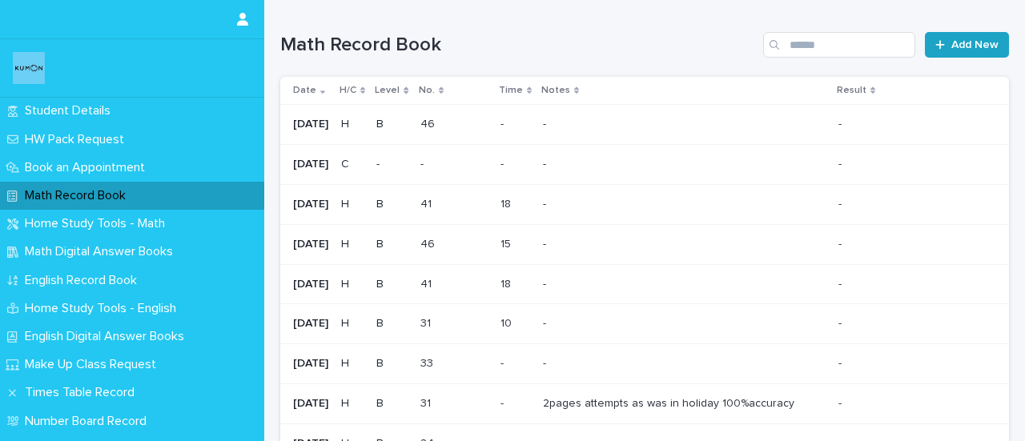
click at [957, 50] on link "Add New" at bounding box center [967, 45] width 84 height 26
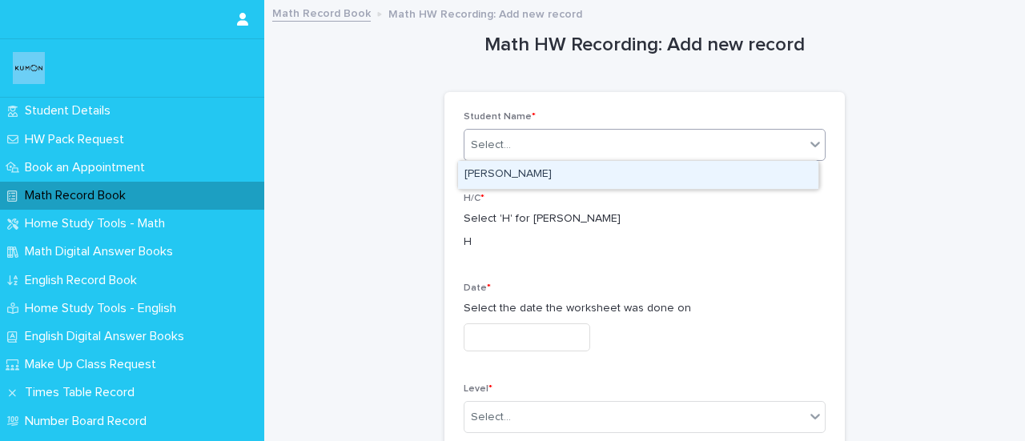
click at [481, 137] on div "Select..." at bounding box center [491, 145] width 40 height 17
click at [485, 175] on div "[PERSON_NAME]" at bounding box center [638, 175] width 361 height 28
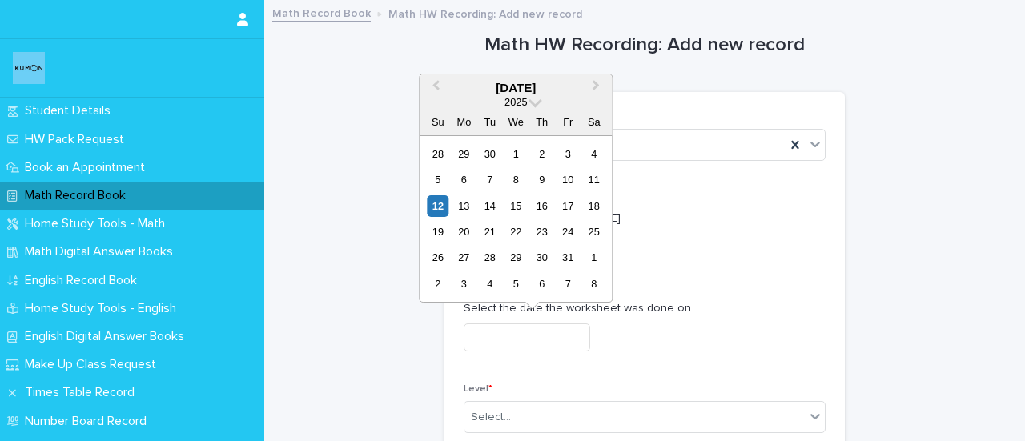
click at [534, 327] on input "text" at bounding box center [527, 338] width 127 height 28
click at [566, 181] on div "10" at bounding box center [569, 180] width 22 height 22
type input "**********"
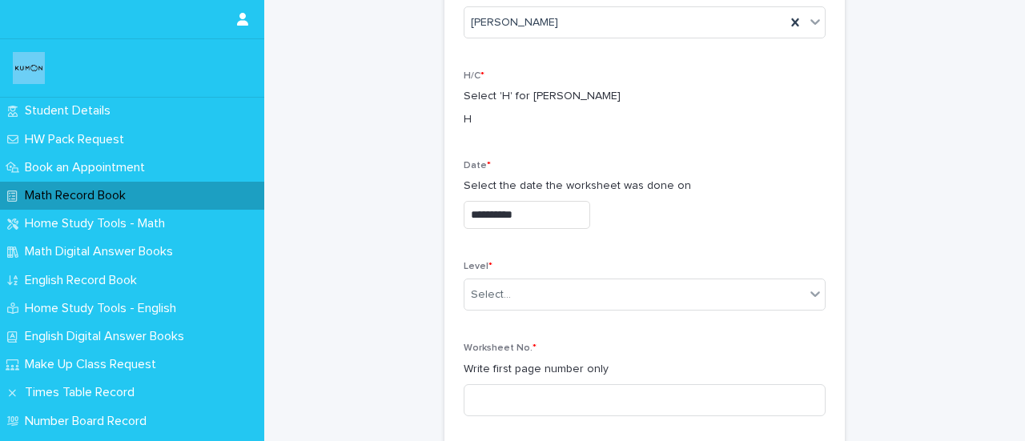
scroll to position [167, 0]
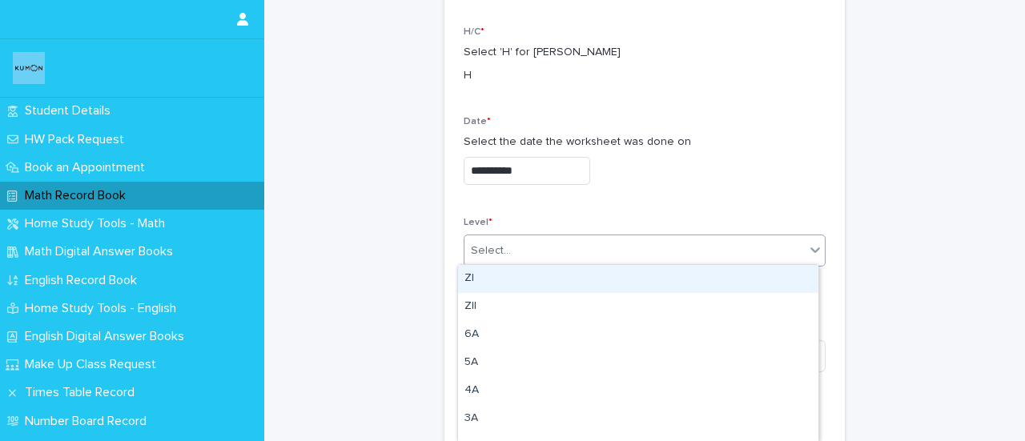
click at [528, 257] on div "Select..." at bounding box center [635, 251] width 340 height 26
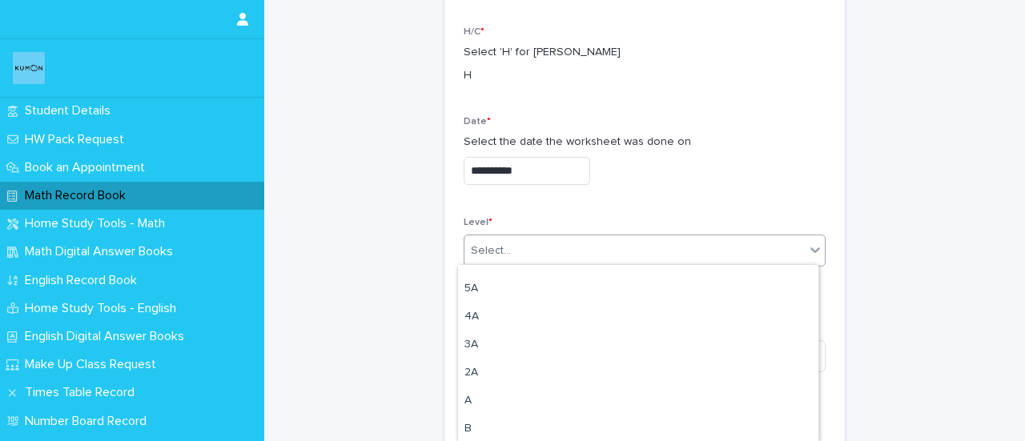
scroll to position [81, 0]
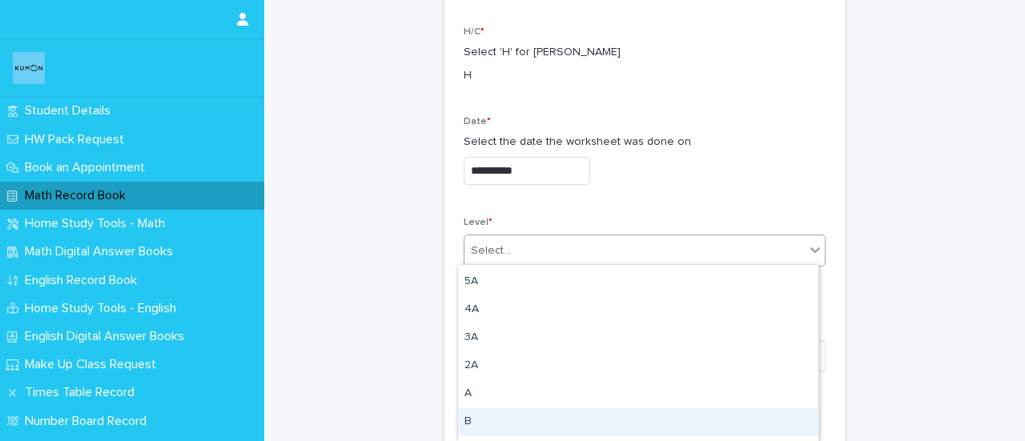
click at [473, 415] on div "B" at bounding box center [638, 423] width 361 height 28
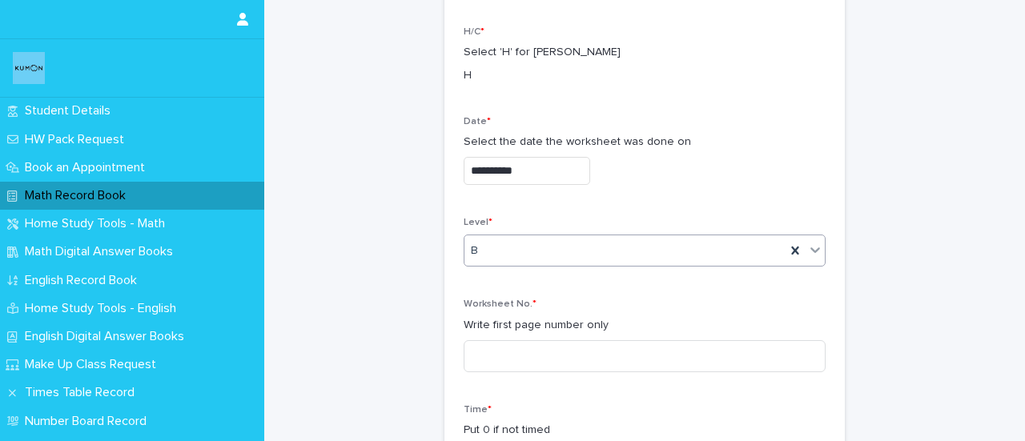
scroll to position [311, 0]
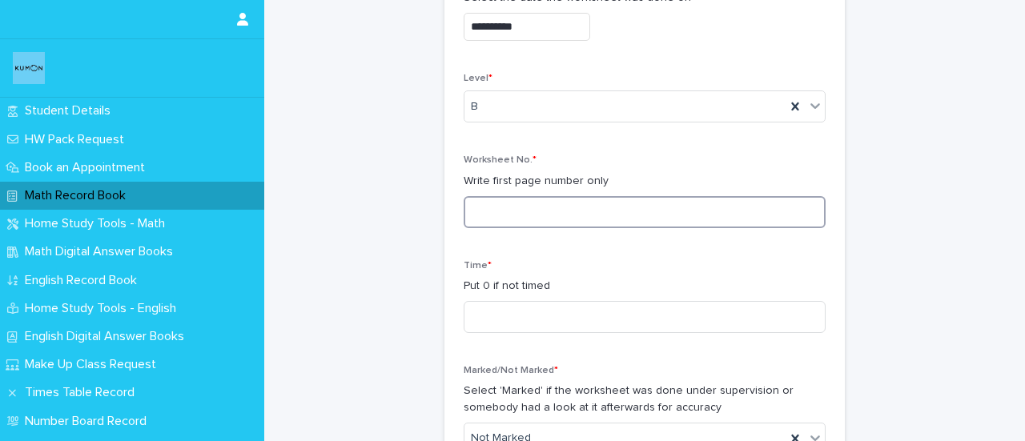
click at [528, 211] on input at bounding box center [645, 212] width 362 height 32
click at [206, 207] on div "Math Record Book" at bounding box center [132, 196] width 264 height 28
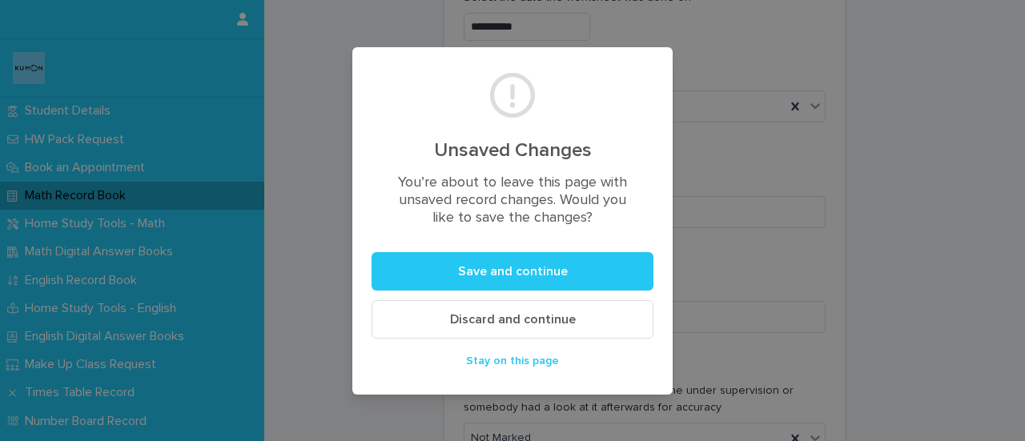
click at [432, 308] on button "Discard and continue" at bounding box center [513, 319] width 282 height 38
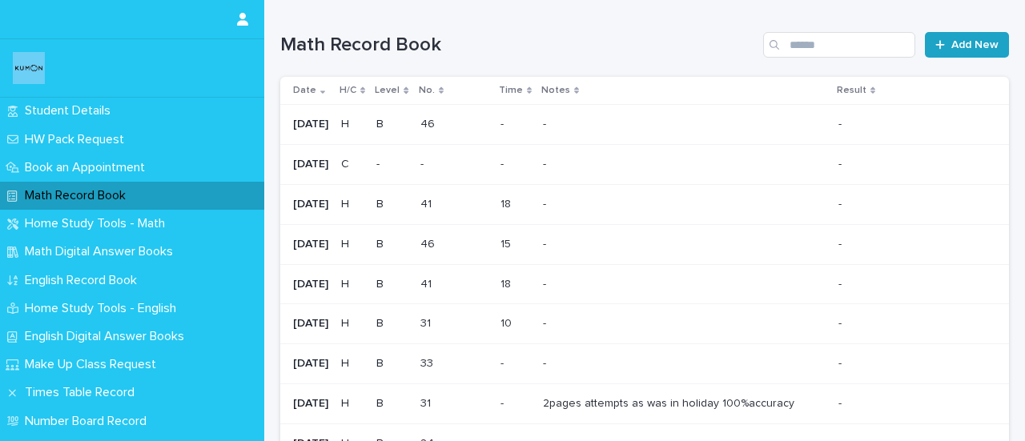
click at [953, 54] on link "Add New" at bounding box center [967, 45] width 84 height 26
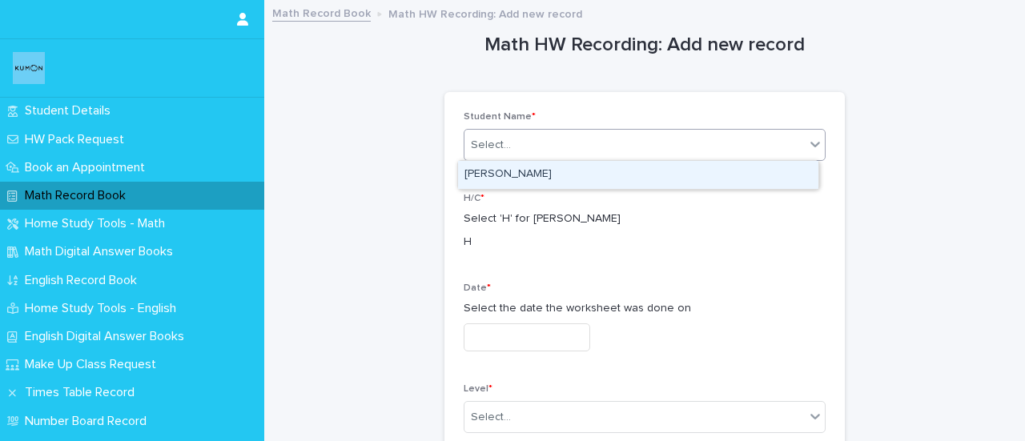
click at [610, 140] on div "Select..." at bounding box center [635, 145] width 340 height 26
click at [561, 179] on div "[PERSON_NAME]" at bounding box center [638, 175] width 361 height 28
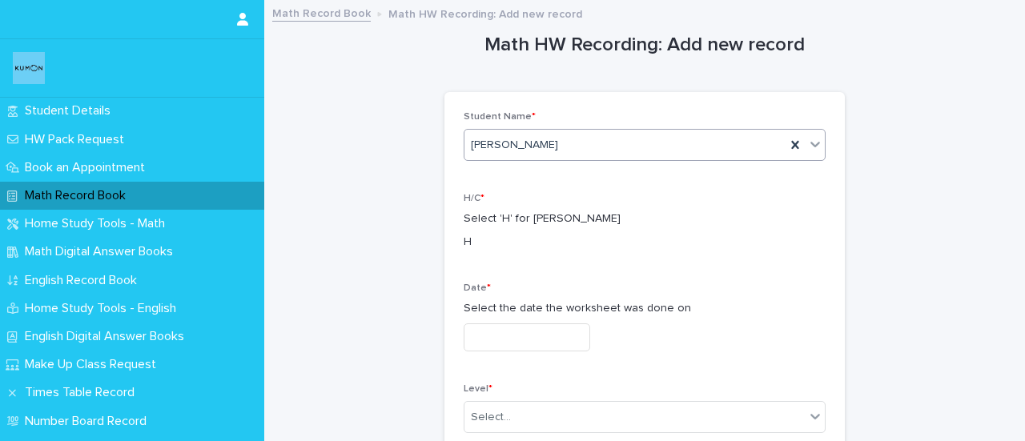
scroll to position [84, 0]
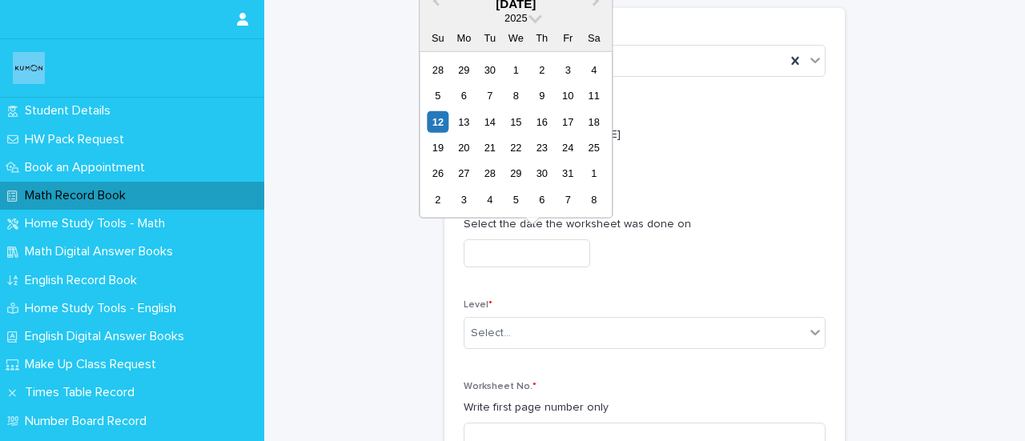
click at [552, 256] on input "text" at bounding box center [527, 254] width 127 height 28
click at [571, 95] on div "10" at bounding box center [569, 96] width 22 height 22
type input "**********"
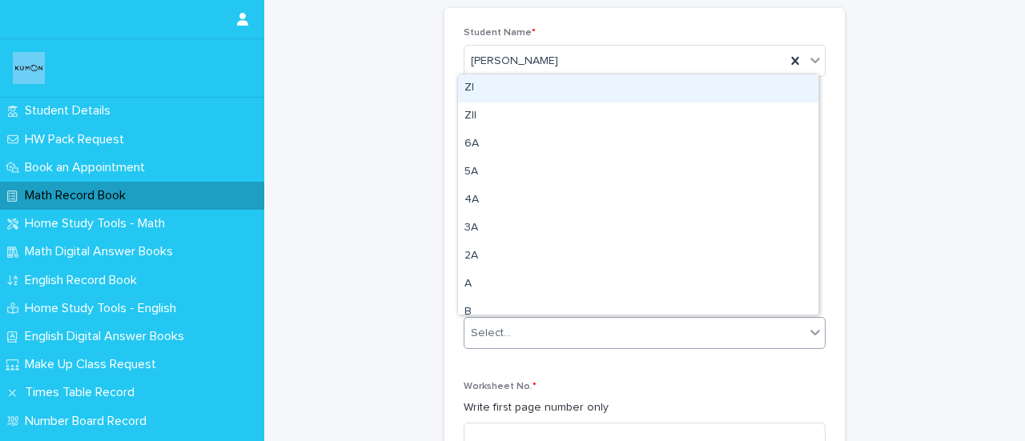
click at [500, 336] on div "Select..." at bounding box center [491, 333] width 40 height 17
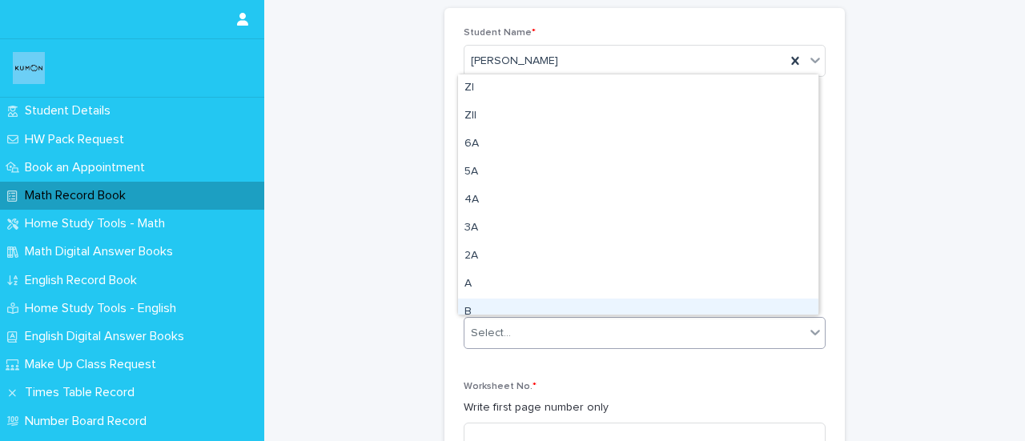
click at [475, 308] on div "B" at bounding box center [638, 313] width 361 height 28
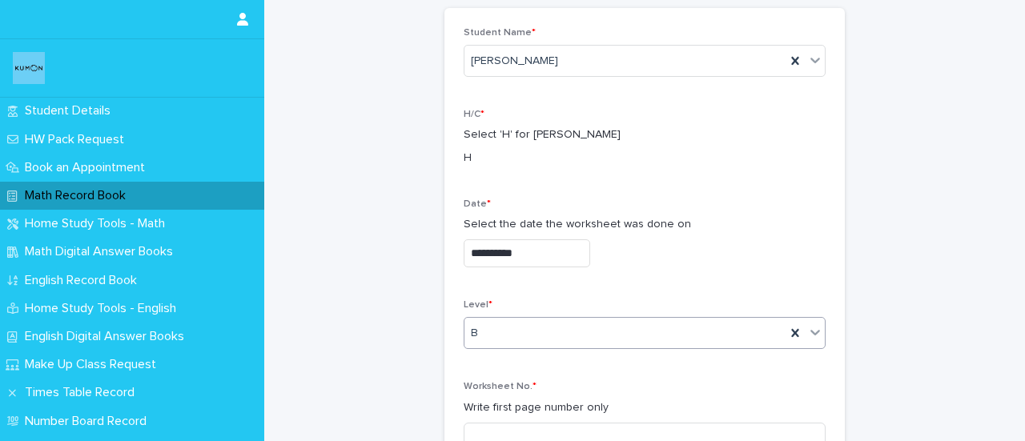
scroll to position [343, 0]
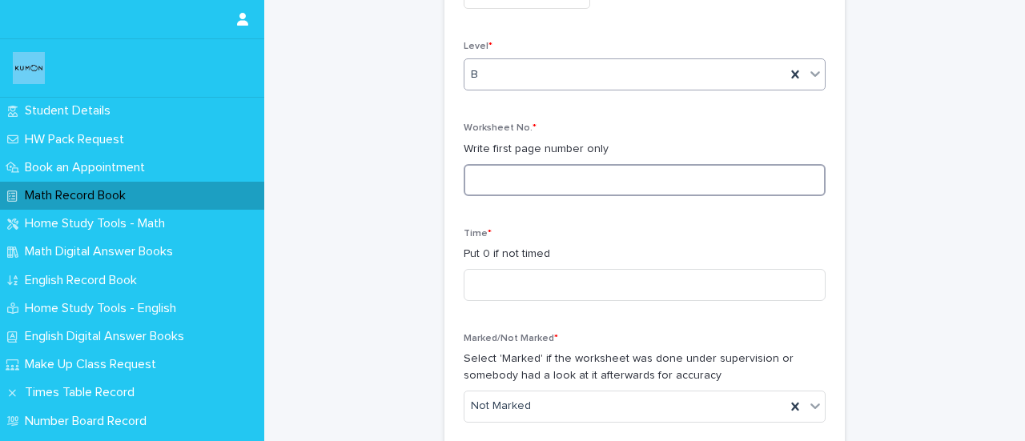
click at [596, 179] on input at bounding box center [645, 180] width 362 height 32
type input "**"
click at [496, 297] on input at bounding box center [645, 285] width 362 height 32
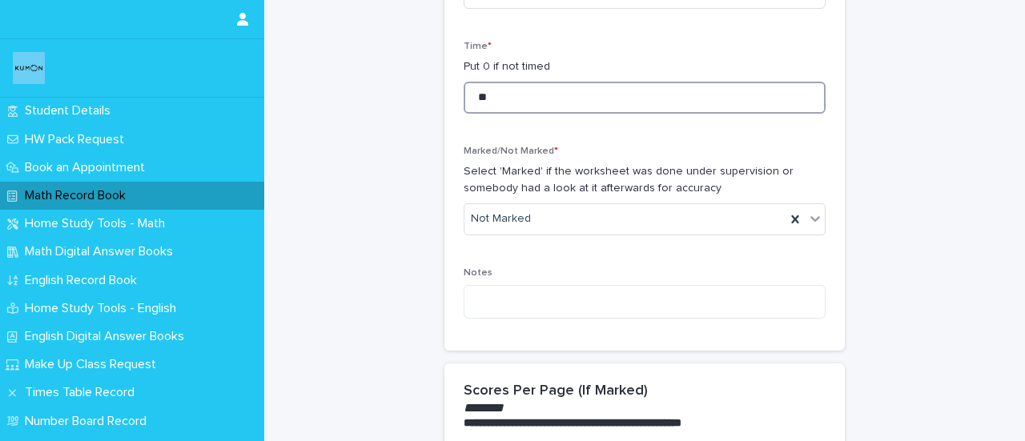
type input "**"
click at [596, 199] on div "Marked/Not Marked * Select 'Marked' if the worksheet was done under supervision…" at bounding box center [645, 197] width 362 height 103
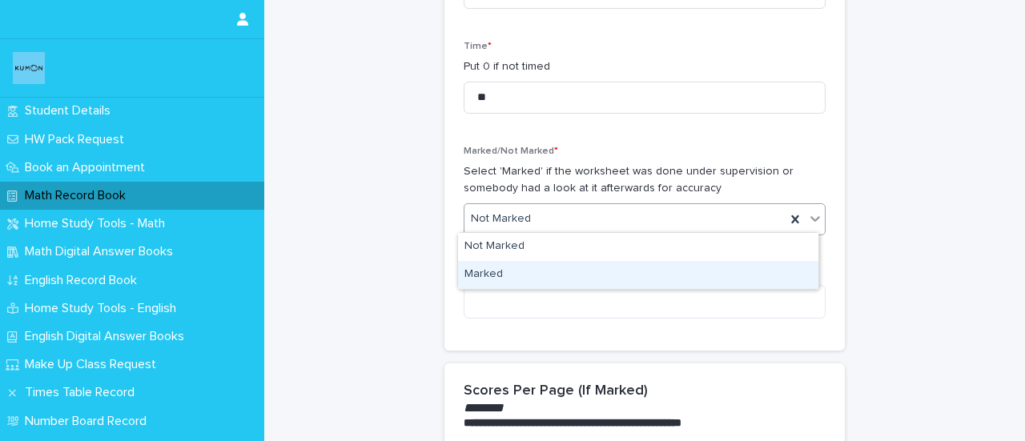
click at [487, 263] on div "Marked" at bounding box center [638, 275] width 361 height 28
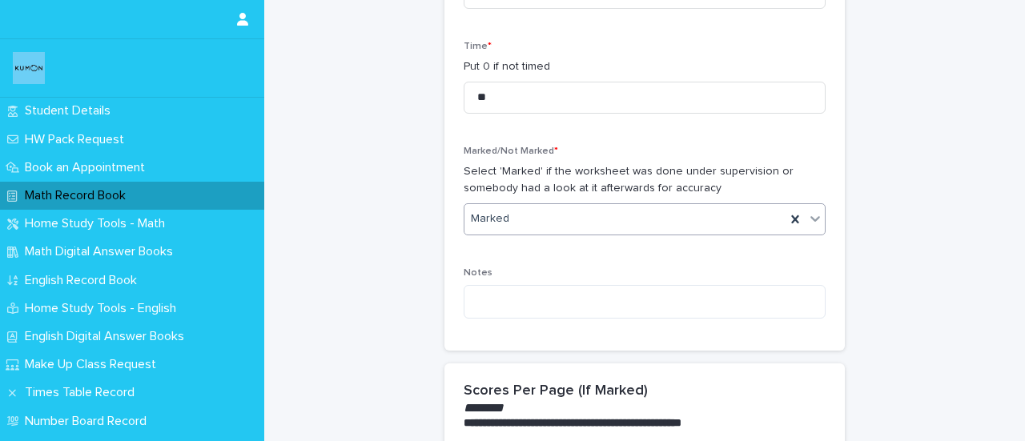
scroll to position [1564, 0]
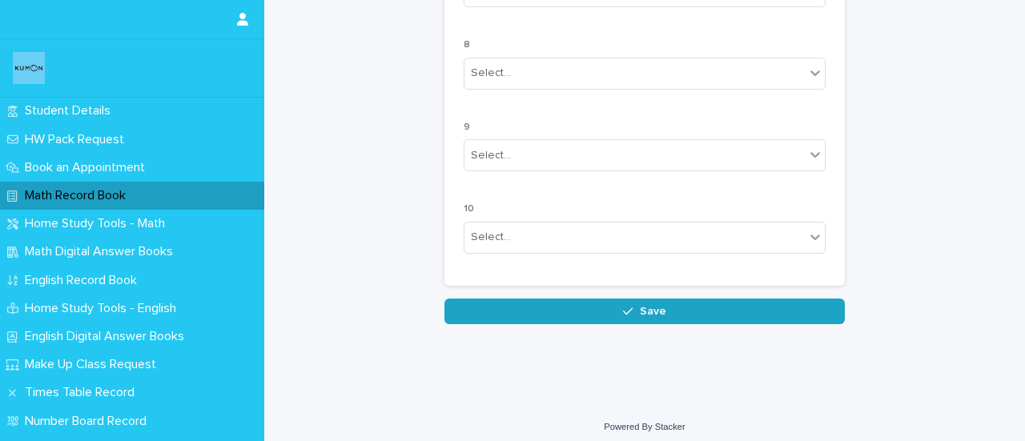
click at [699, 304] on button "Save" at bounding box center [645, 312] width 401 height 26
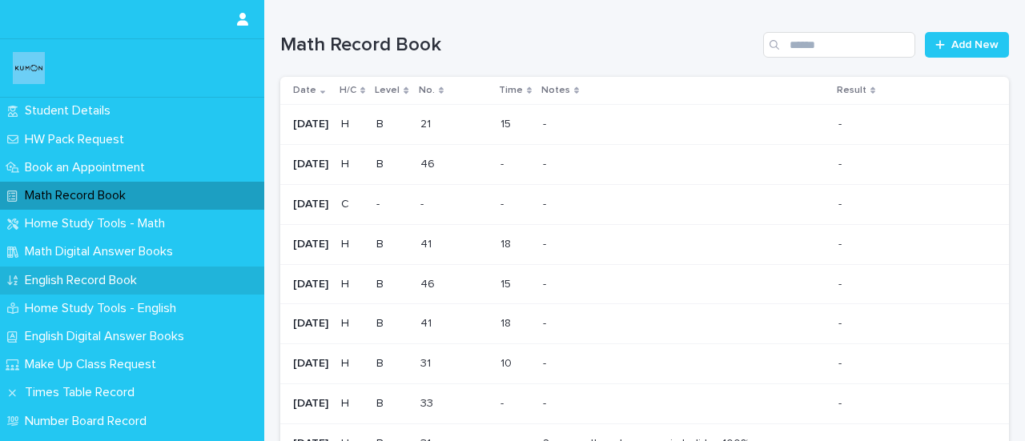
click at [56, 280] on p "English Record Book" at bounding box center [83, 280] width 131 height 15
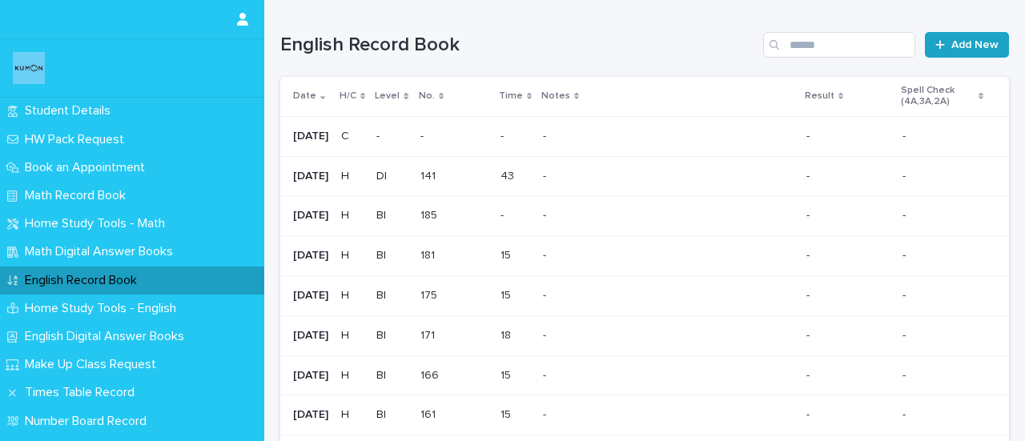
click at [952, 41] on span "Add New" at bounding box center [975, 44] width 47 height 11
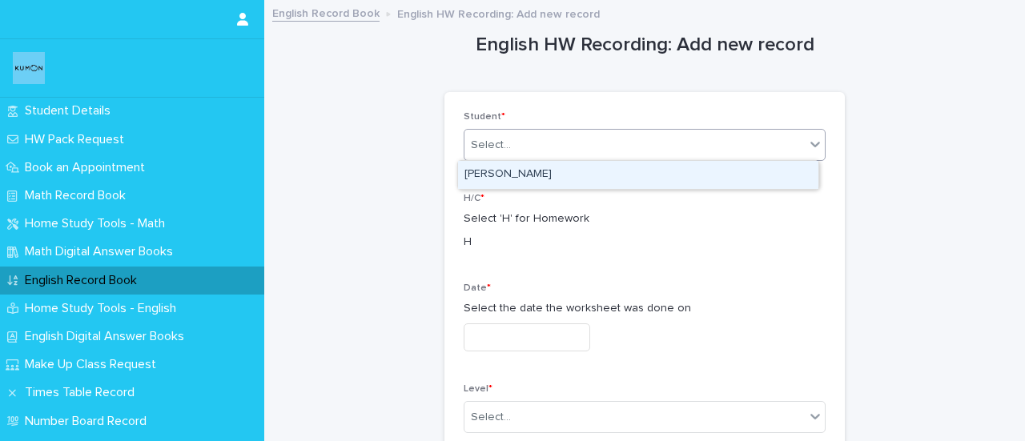
click at [500, 147] on div "Select..." at bounding box center [491, 145] width 40 height 17
click at [574, 174] on div "[PERSON_NAME]" at bounding box center [638, 175] width 361 height 28
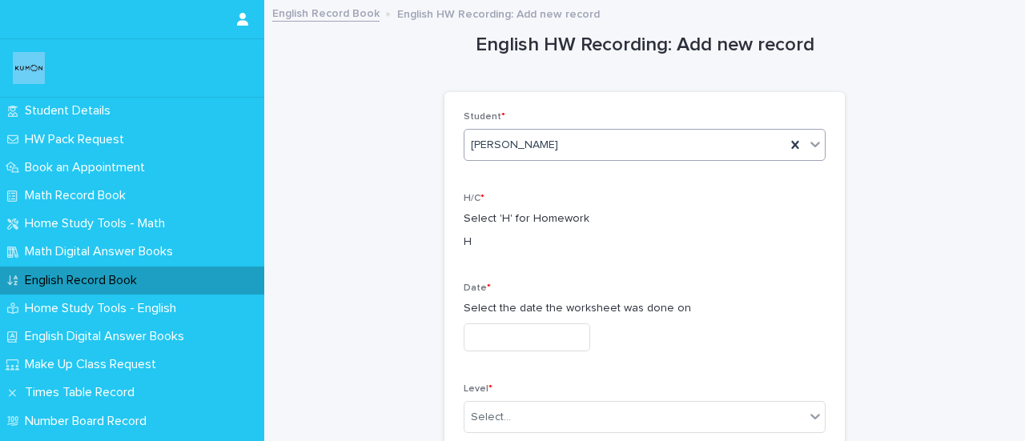
scroll to position [187, 0]
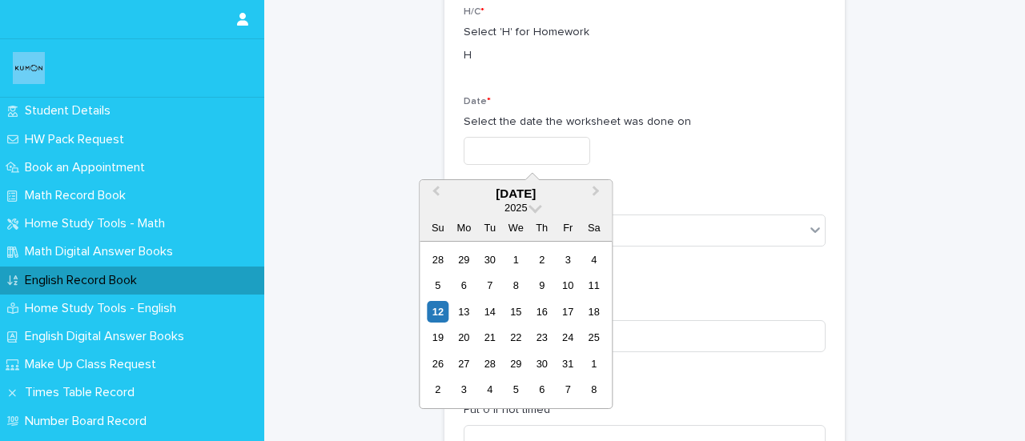
click at [496, 146] on input "text" at bounding box center [527, 151] width 127 height 28
click at [575, 260] on div "3" at bounding box center [569, 260] width 22 height 22
type input "**********"
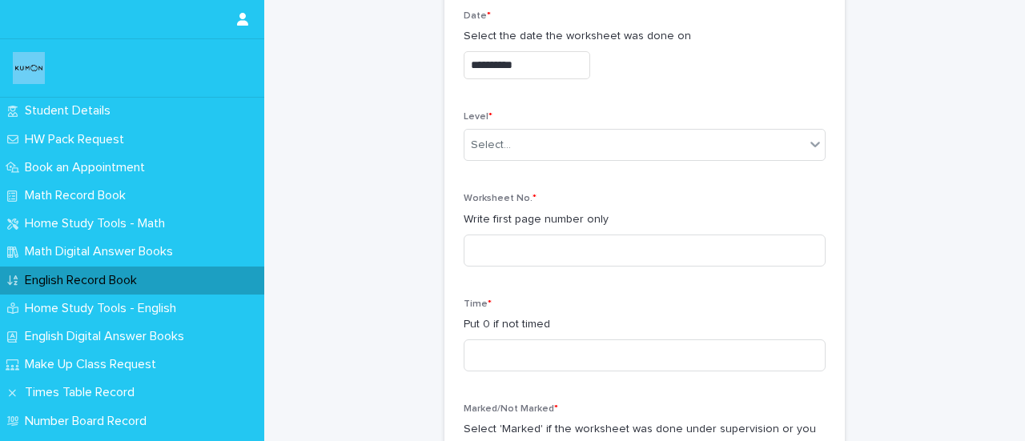
scroll to position [276, 0]
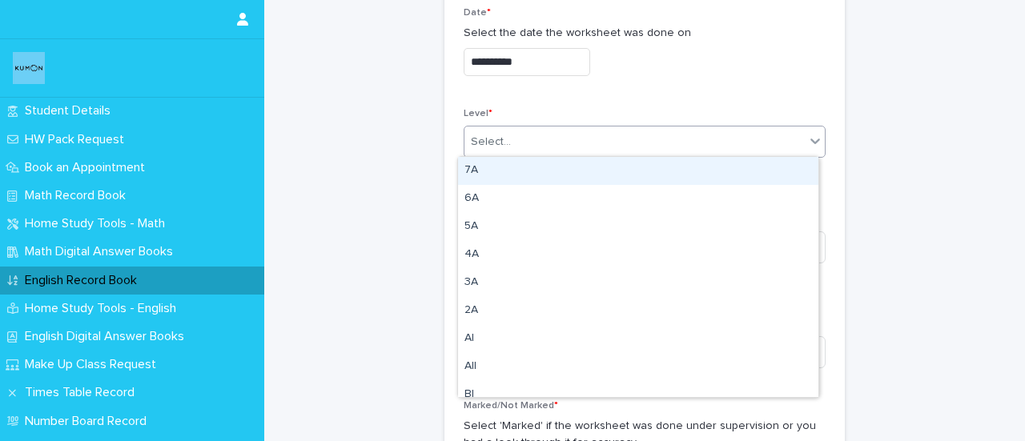
click at [563, 148] on div "Select..." at bounding box center [635, 142] width 340 height 26
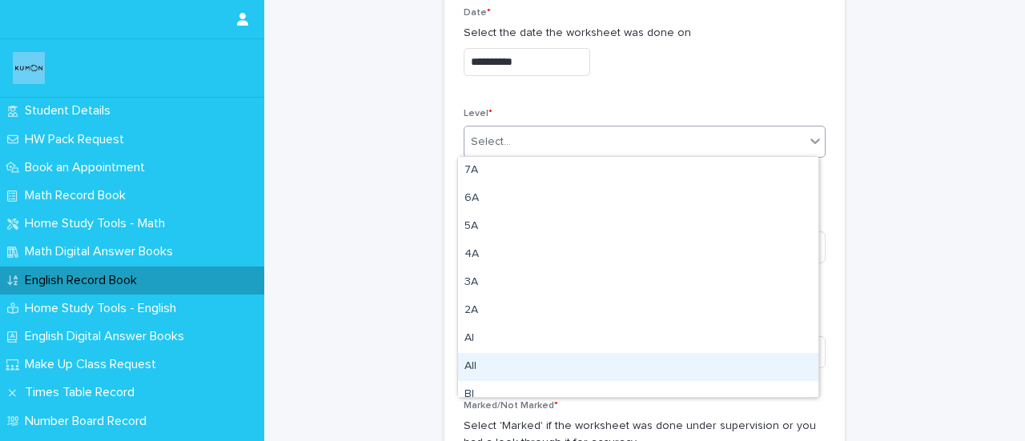
click at [480, 381] on div "AII" at bounding box center [638, 367] width 361 height 28
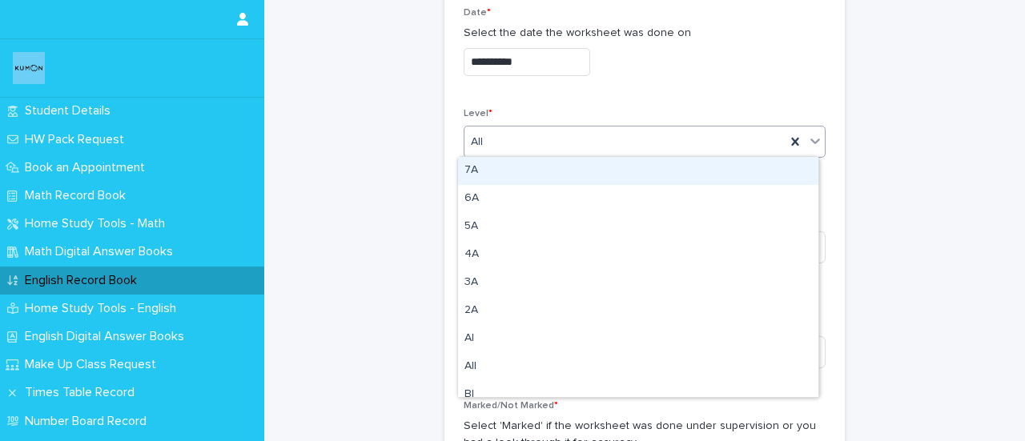
click at [492, 140] on div "AII" at bounding box center [625, 142] width 321 height 26
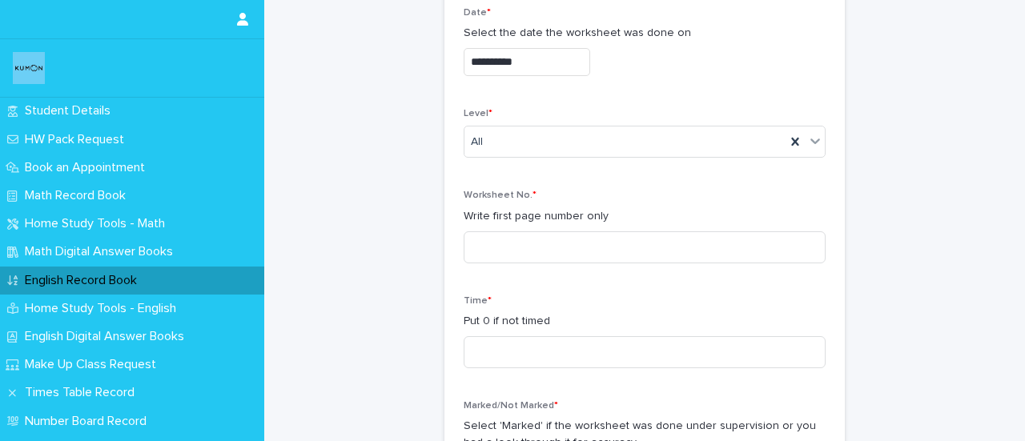
click at [478, 401] on span "Marked/Not Marked *" at bounding box center [511, 406] width 95 height 10
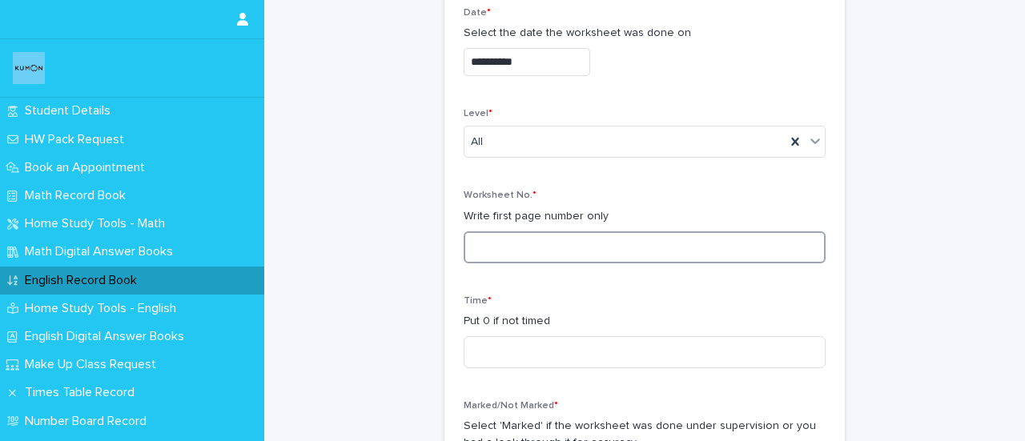
click at [496, 253] on input at bounding box center [645, 248] width 362 height 32
type input "***"
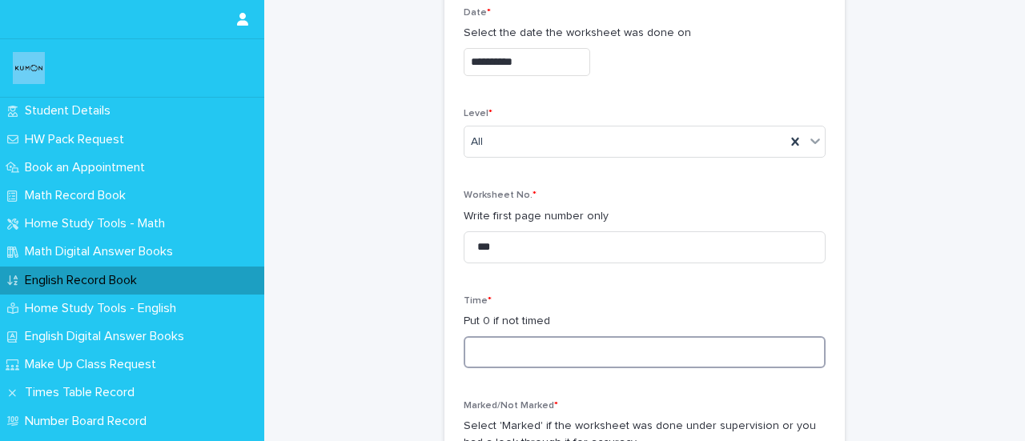
click at [497, 357] on input at bounding box center [645, 352] width 362 height 32
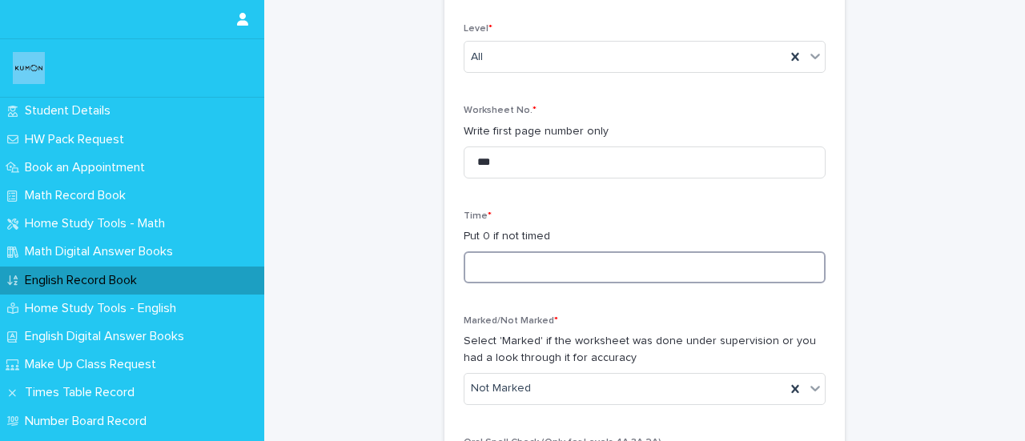
scroll to position [364, 0]
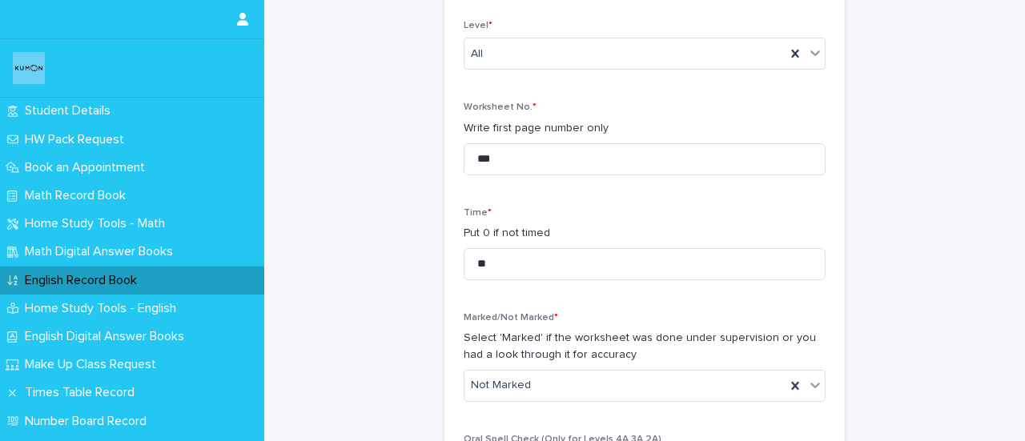
click at [546, 237] on p "Put 0 if not timed" at bounding box center [645, 233] width 362 height 17
click at [498, 270] on input "**" at bounding box center [645, 264] width 362 height 32
type input "*"
type input "**"
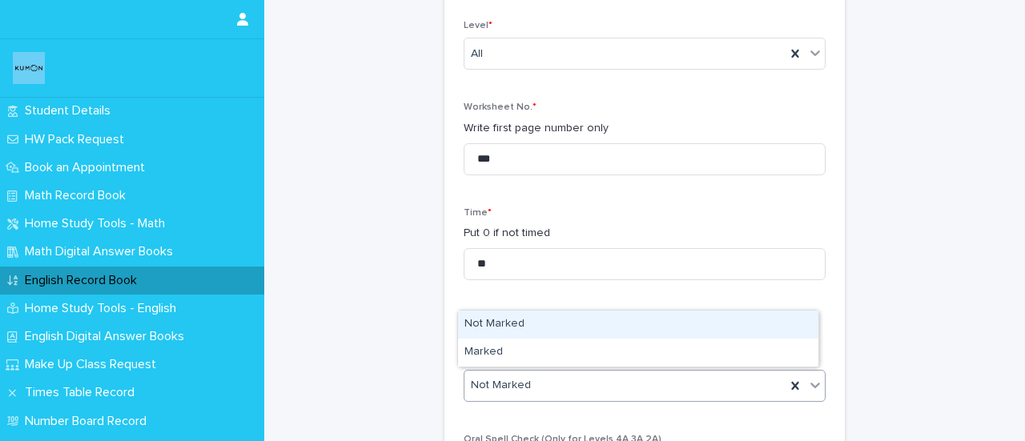
click at [485, 395] on div "Not Marked" at bounding box center [625, 386] width 321 height 26
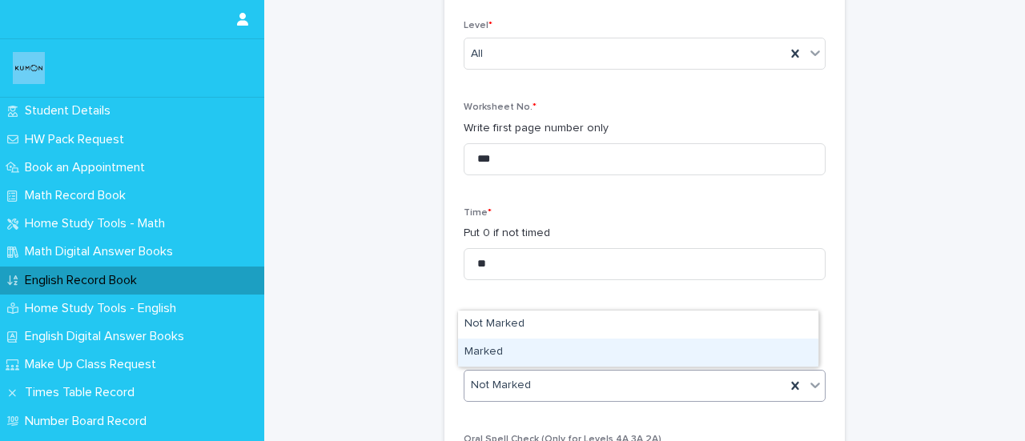
click at [493, 360] on div "Marked" at bounding box center [638, 353] width 361 height 28
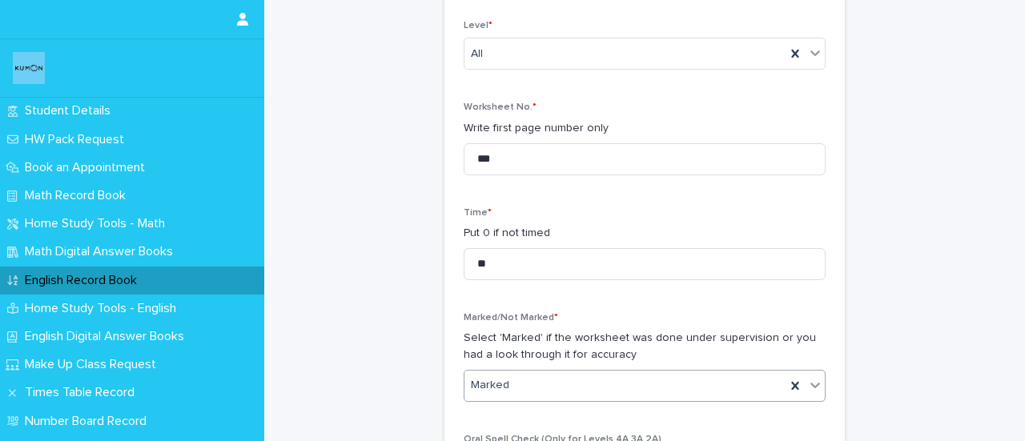
scroll to position [1730, 0]
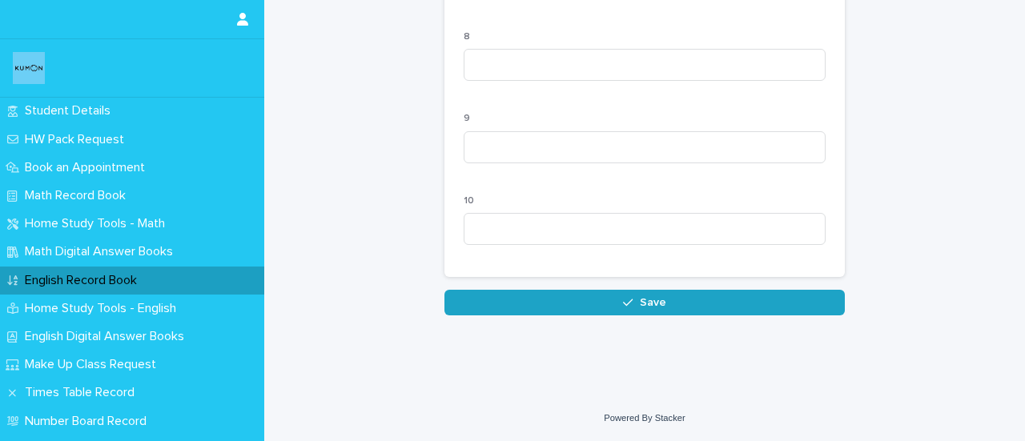
click at [640, 310] on button "Save" at bounding box center [645, 303] width 401 height 26
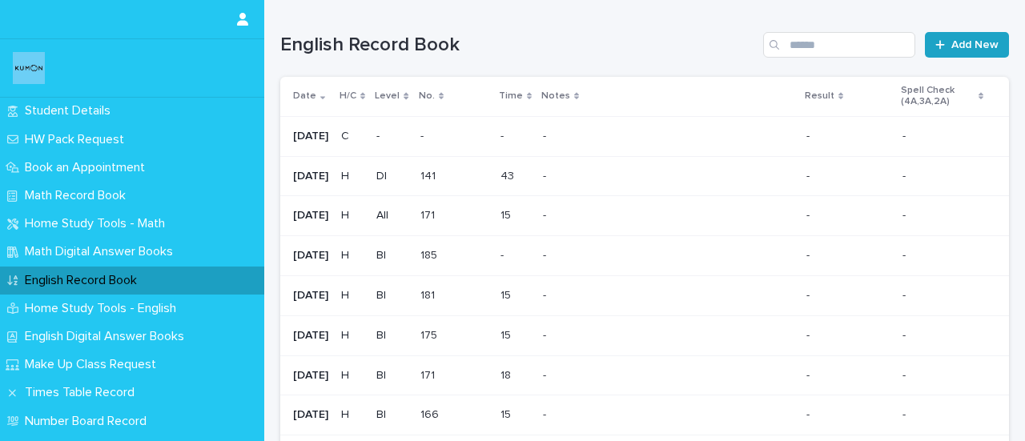
click at [957, 52] on link "Add New" at bounding box center [967, 45] width 84 height 26
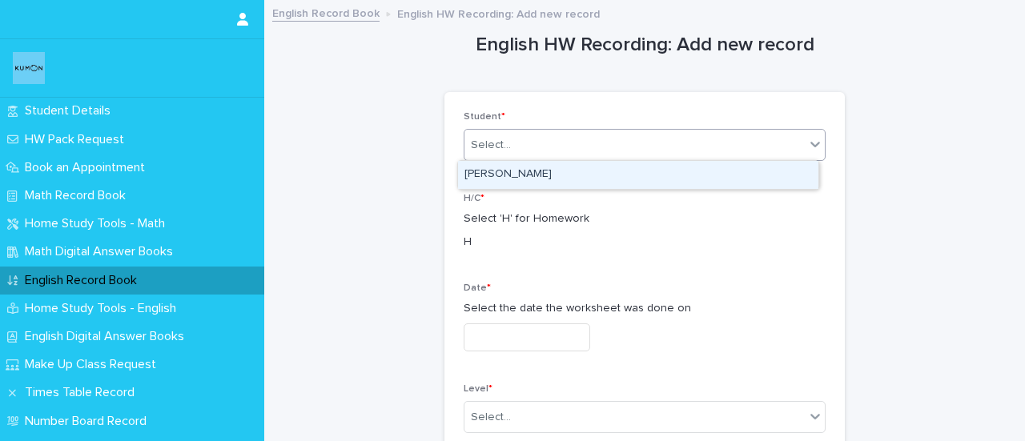
click at [534, 155] on div "Select..." at bounding box center [635, 145] width 340 height 26
click at [522, 167] on div "[PERSON_NAME]" at bounding box center [638, 175] width 361 height 28
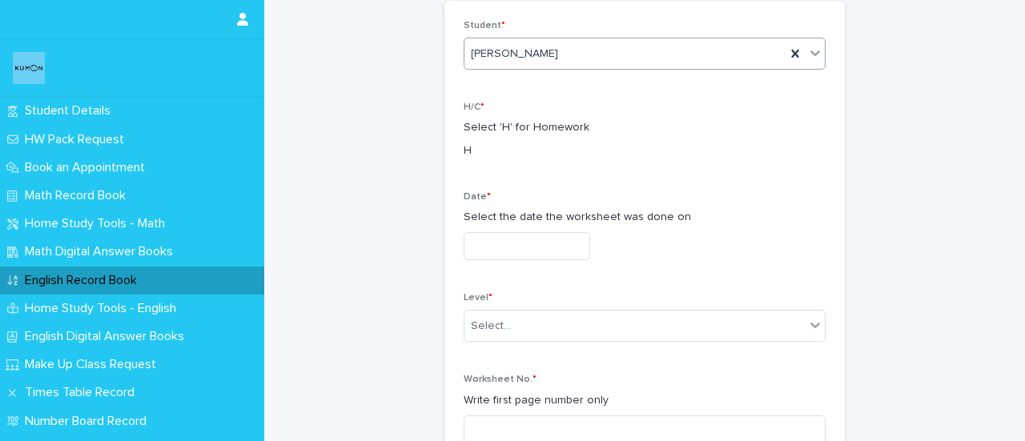
scroll to position [155, 0]
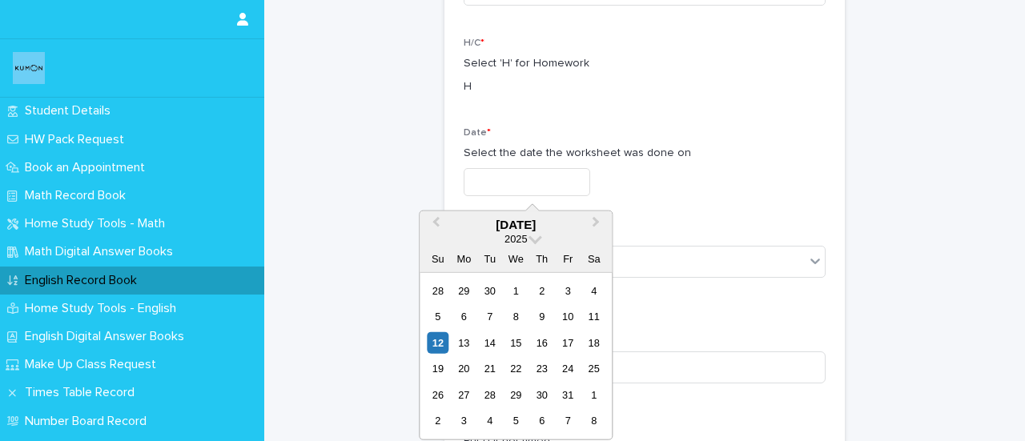
click at [551, 185] on input "text" at bounding box center [527, 182] width 127 height 28
click at [591, 289] on div "4" at bounding box center [594, 291] width 22 height 22
type input "**********"
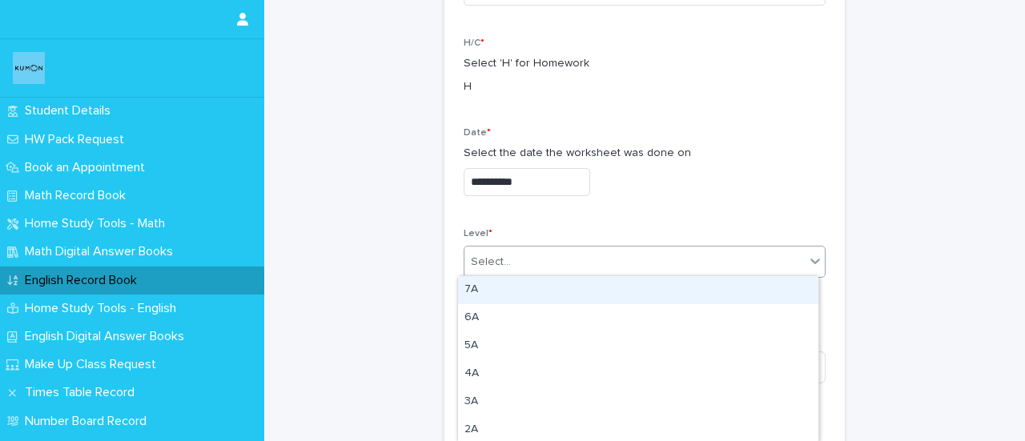
click at [601, 260] on div "Select..." at bounding box center [635, 262] width 340 height 26
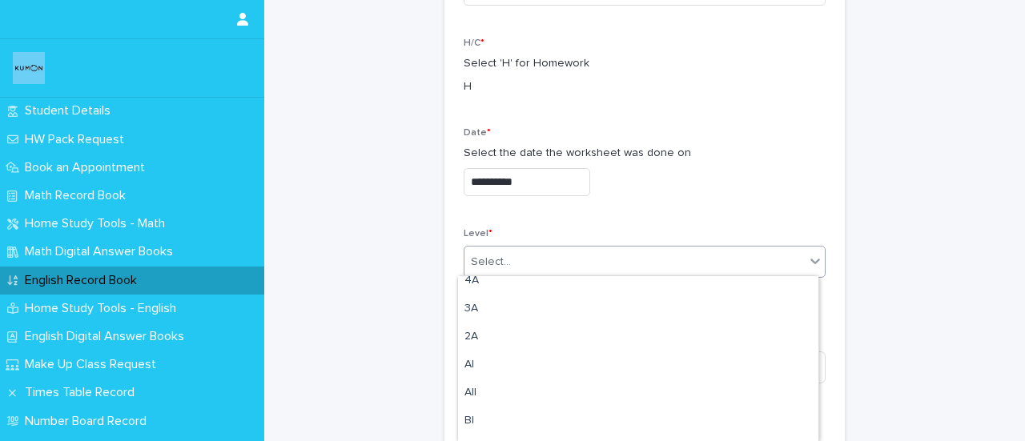
scroll to position [99, 0]
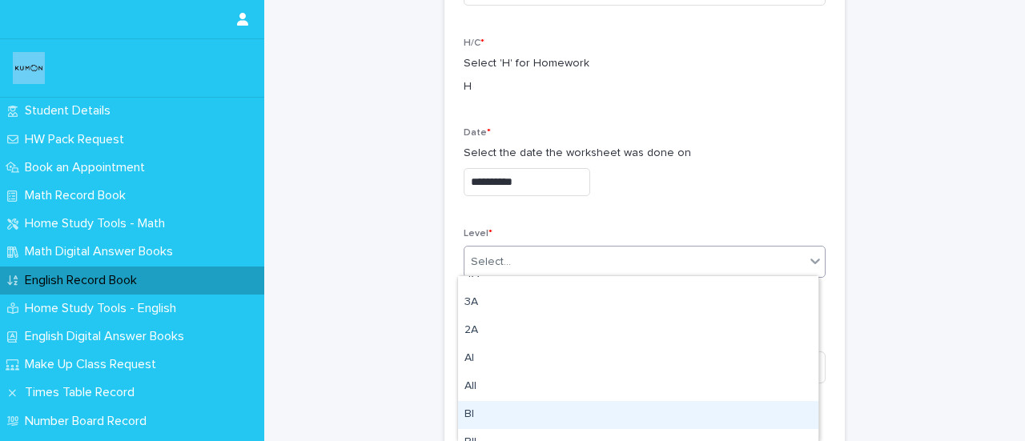
click at [474, 413] on div "BI" at bounding box center [638, 415] width 361 height 28
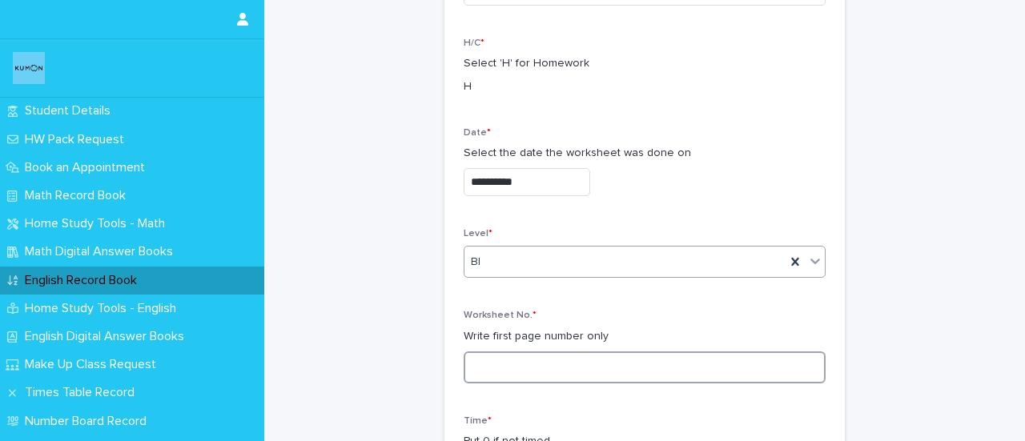
click at [487, 360] on input at bounding box center [645, 368] width 362 height 32
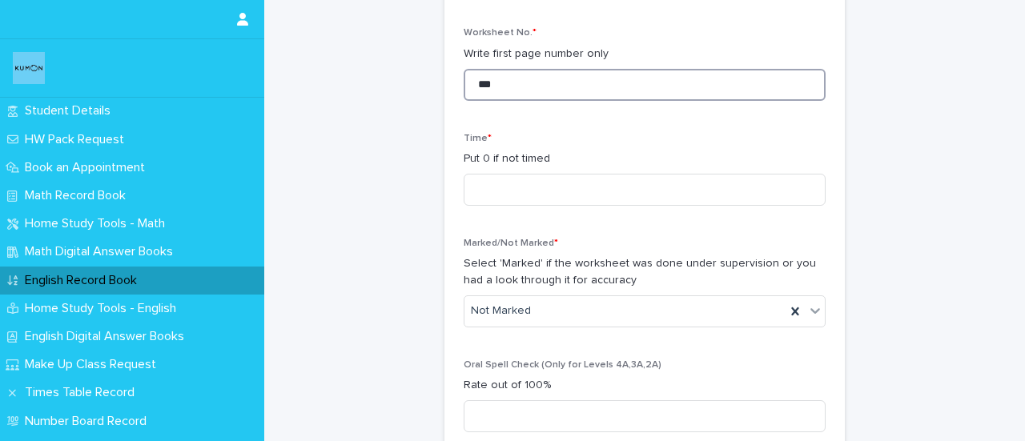
scroll to position [447, 0]
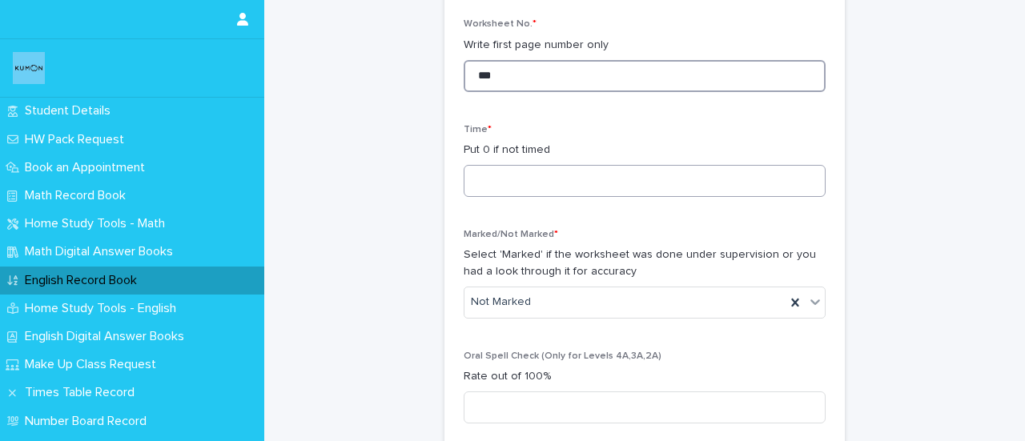
type input "***"
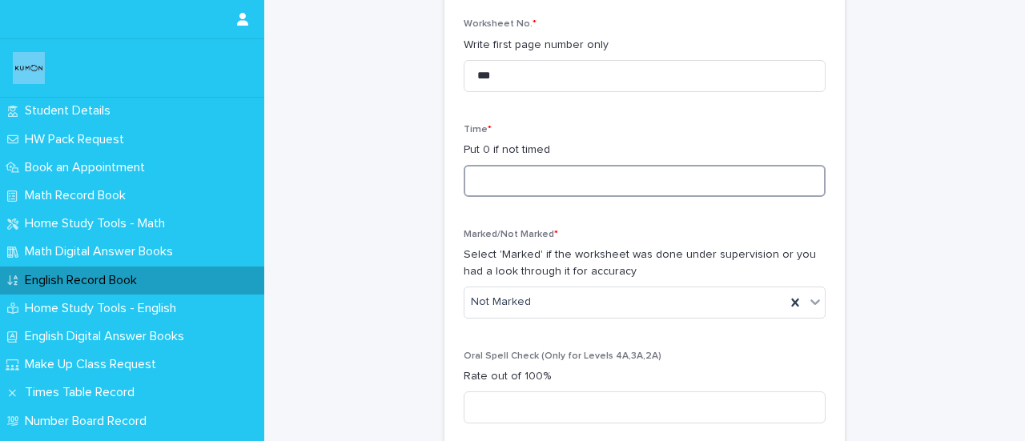
click at [542, 183] on input at bounding box center [645, 181] width 362 height 32
type input "**"
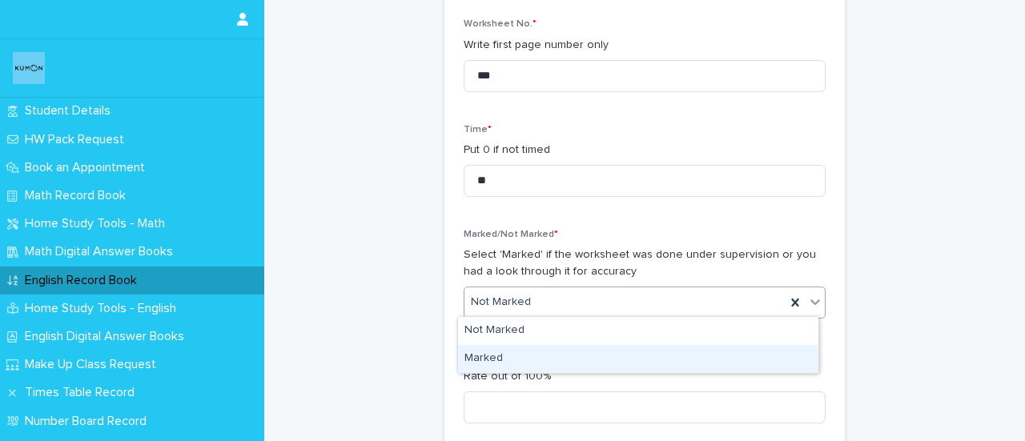
click at [485, 355] on div "Marked" at bounding box center [638, 359] width 361 height 28
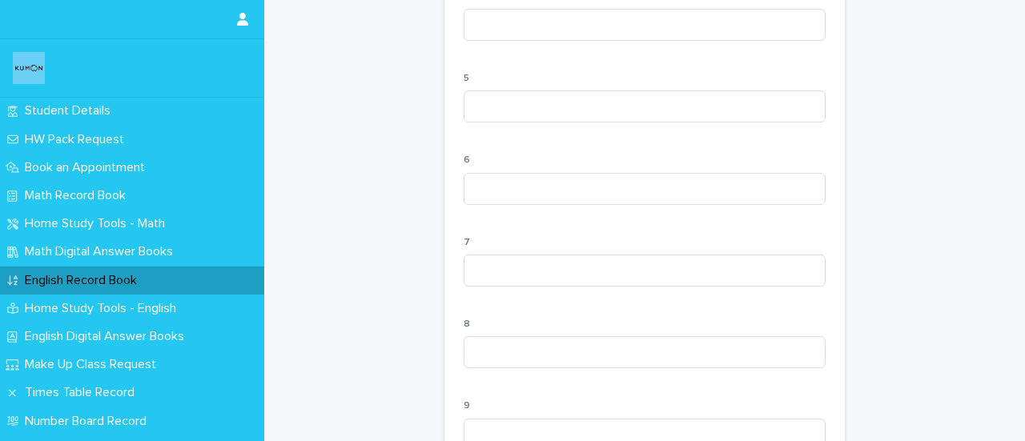
scroll to position [1730, 0]
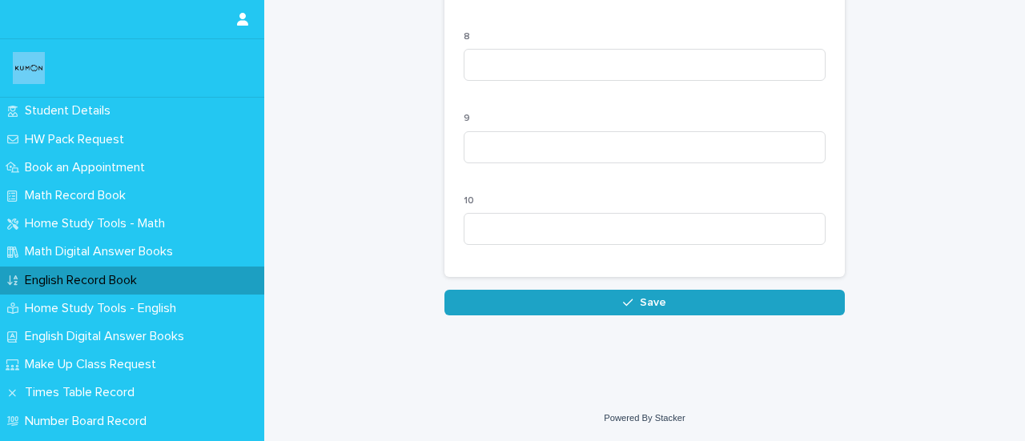
click at [708, 314] on button "Save" at bounding box center [645, 303] width 401 height 26
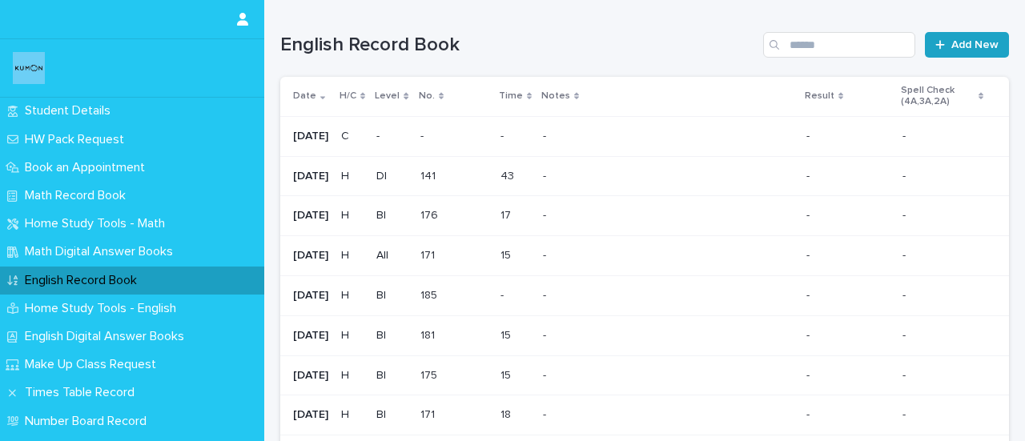
click at [968, 54] on link "Add New" at bounding box center [967, 45] width 84 height 26
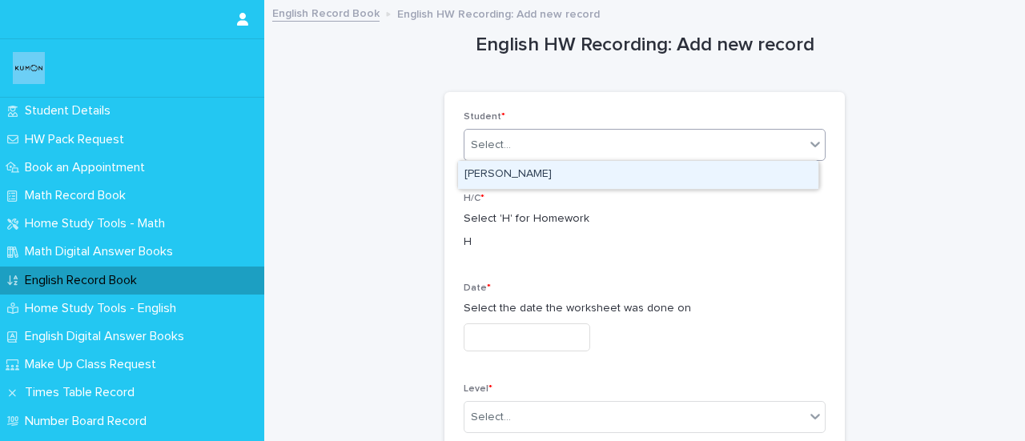
click at [612, 132] on div "Select..." at bounding box center [635, 145] width 340 height 26
click at [577, 172] on div "[PERSON_NAME]" at bounding box center [638, 175] width 361 height 28
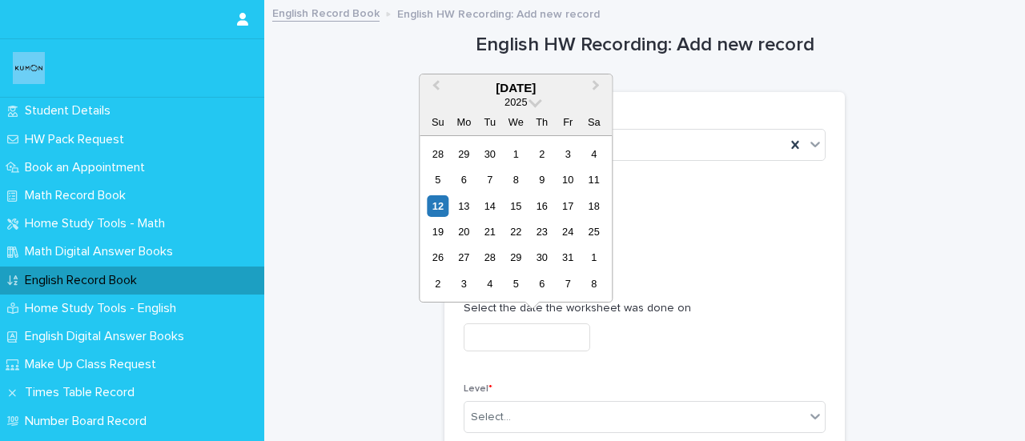
click at [501, 338] on input "text" at bounding box center [527, 338] width 127 height 28
click at [443, 179] on div "5" at bounding box center [438, 180] width 22 height 22
type input "**********"
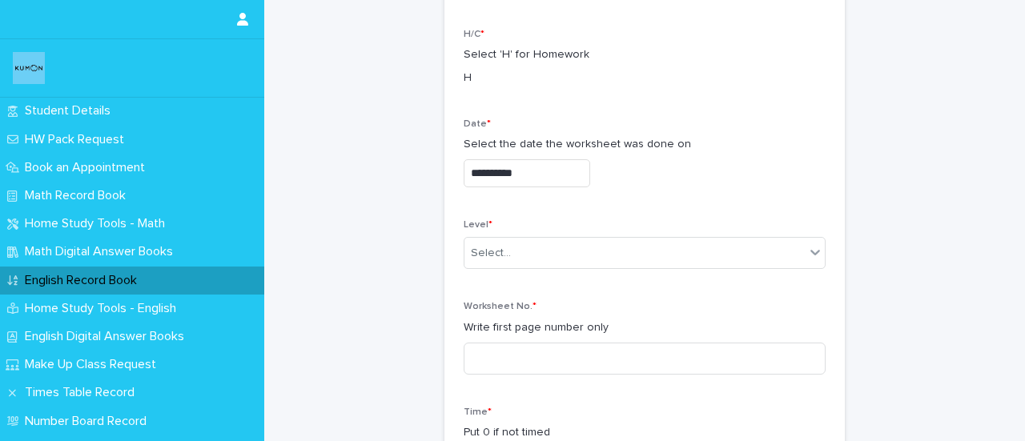
scroll to position [178, 0]
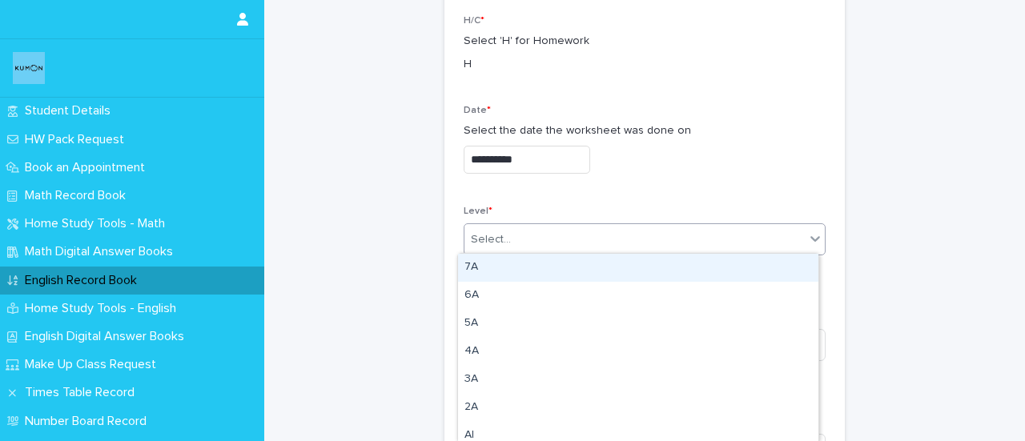
click at [477, 240] on div "Select..." at bounding box center [491, 240] width 40 height 17
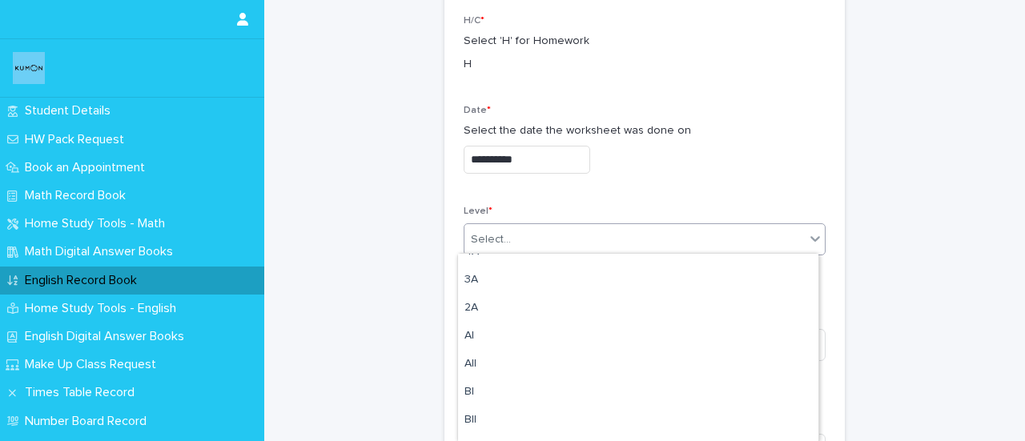
scroll to position [115, 0]
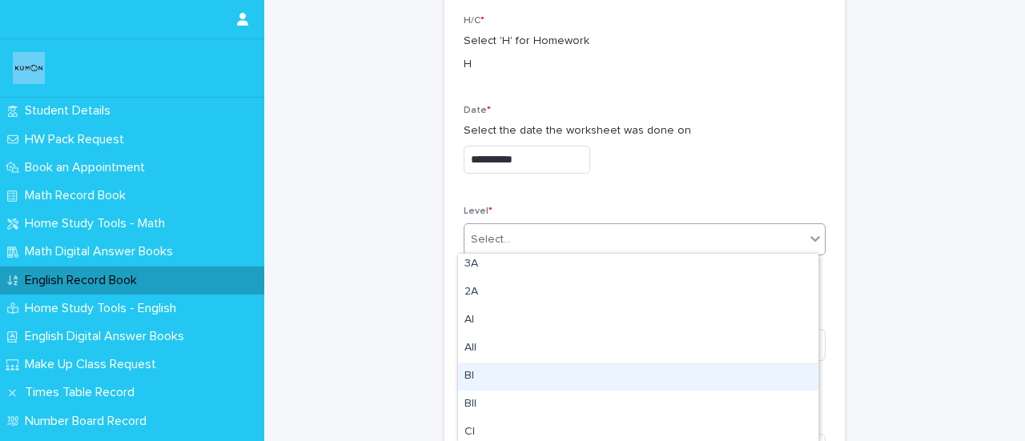
click at [473, 374] on div "BI" at bounding box center [638, 377] width 361 height 28
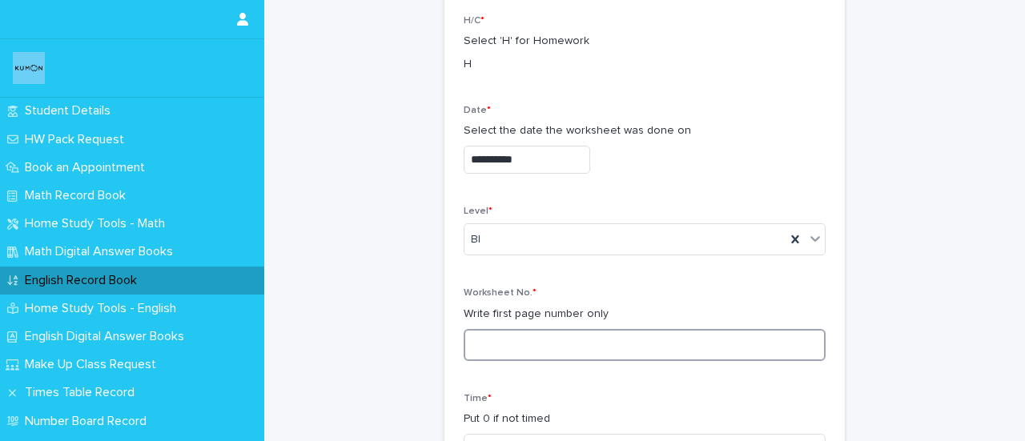
click at [495, 340] on input at bounding box center [645, 345] width 362 height 32
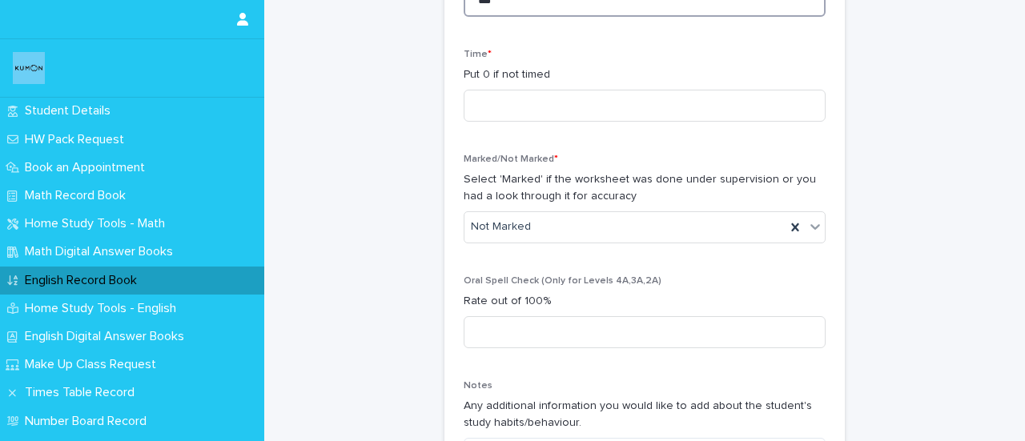
scroll to position [548, 0]
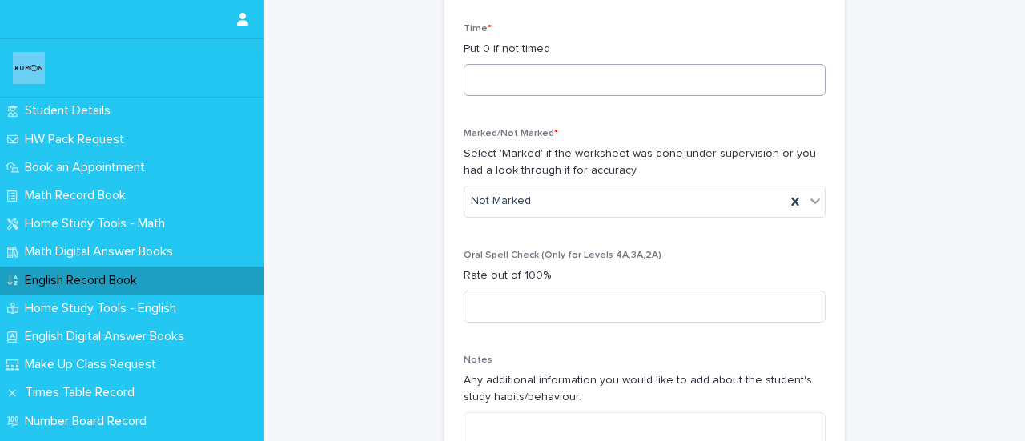
type input "***"
click at [585, 70] on input at bounding box center [645, 80] width 362 height 32
type input "*"
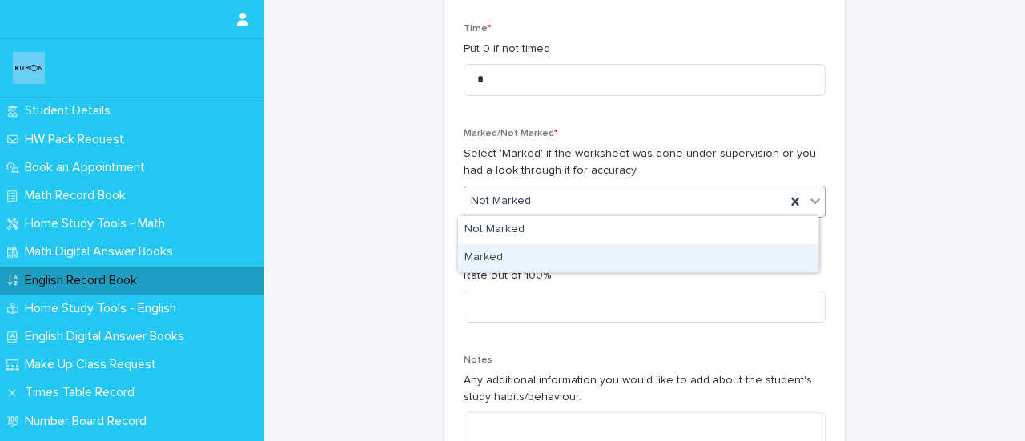
drag, startPoint x: 493, startPoint y: 207, endPoint x: 495, endPoint y: 240, distance: 32.1
click at [497, 256] on div "Marked" at bounding box center [638, 258] width 361 height 28
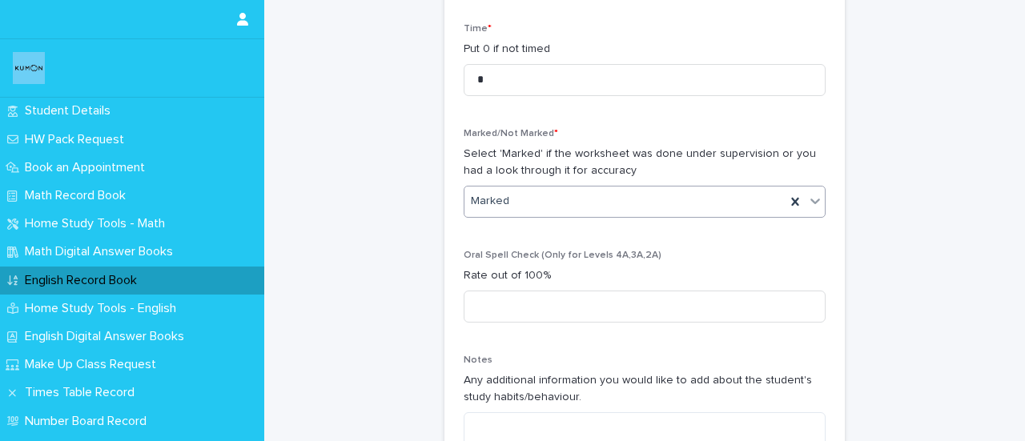
scroll to position [1730, 0]
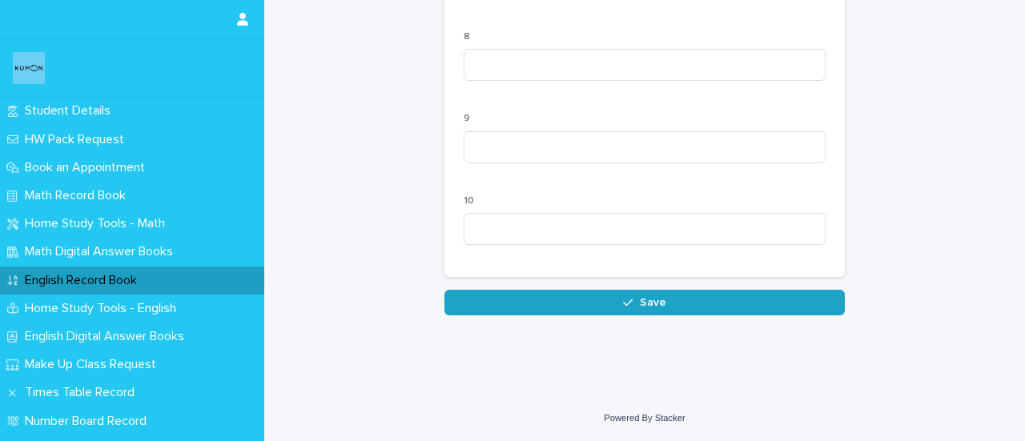
click at [673, 307] on button "Save" at bounding box center [645, 303] width 401 height 26
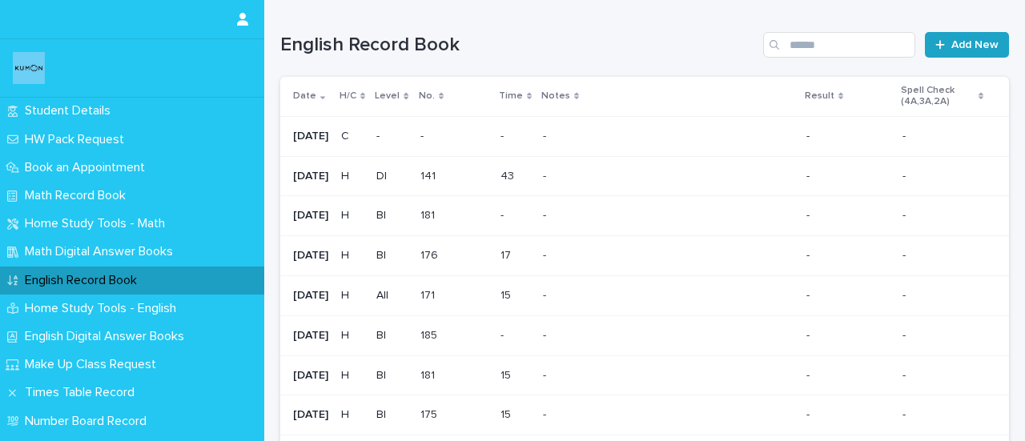
click at [965, 50] on link "Add New" at bounding box center [967, 45] width 84 height 26
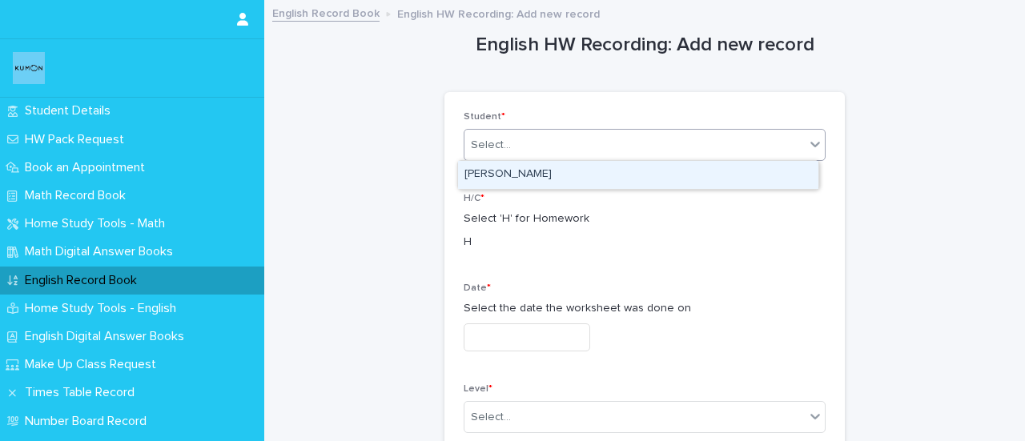
click at [487, 155] on div "Select..." at bounding box center [635, 145] width 340 height 26
click at [489, 172] on div "[PERSON_NAME]" at bounding box center [638, 175] width 361 height 28
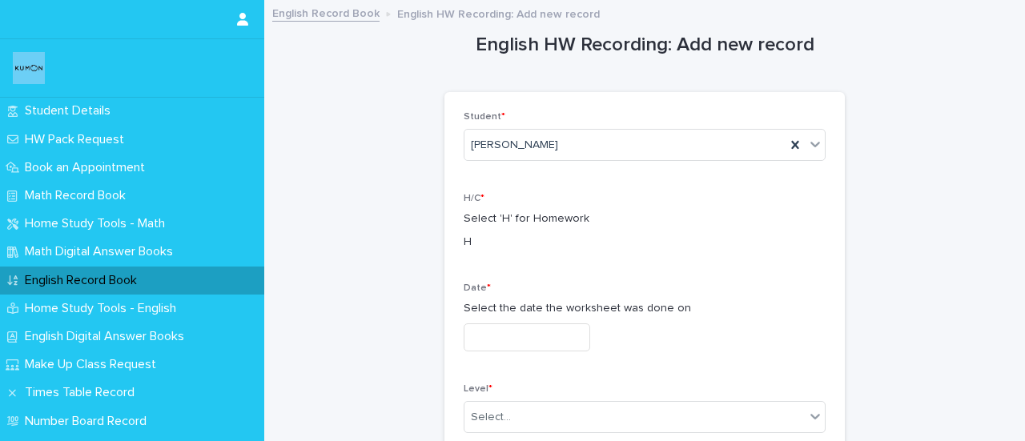
click at [519, 317] on div "Date * Select the date the worksheet was done on" at bounding box center [645, 324] width 362 height 82
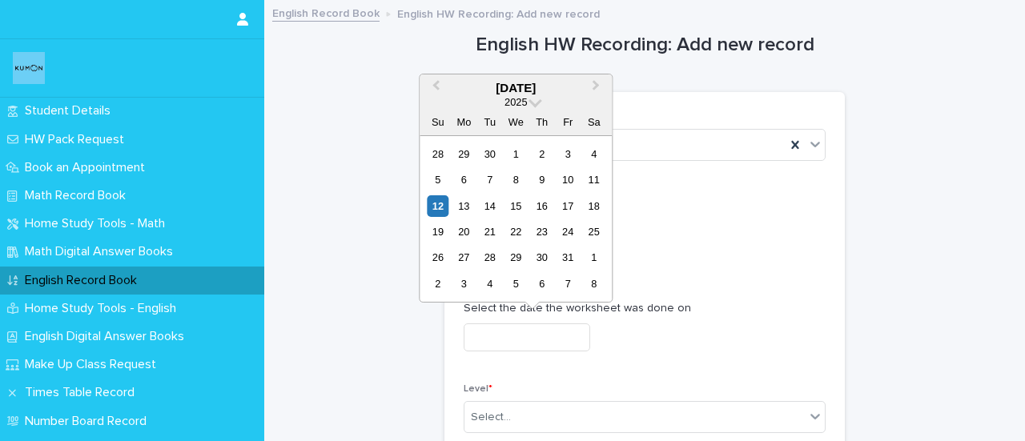
click at [514, 327] on input "text" at bounding box center [527, 338] width 127 height 28
click at [490, 181] on div "7" at bounding box center [490, 180] width 22 height 22
type input "**********"
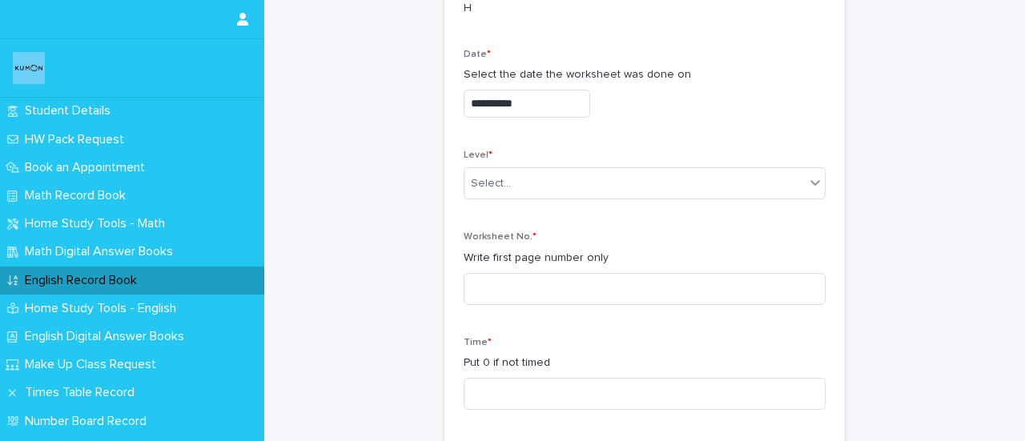
scroll to position [265, 0]
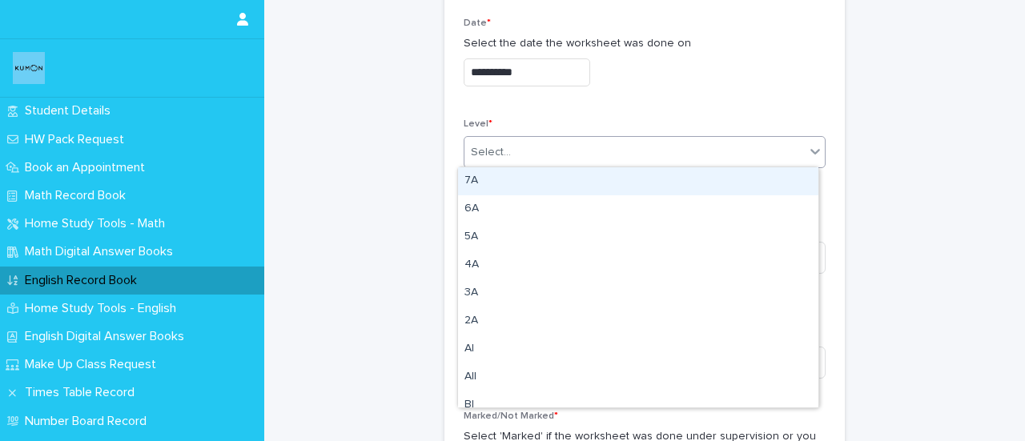
click at [514, 147] on div "Select..." at bounding box center [635, 152] width 340 height 26
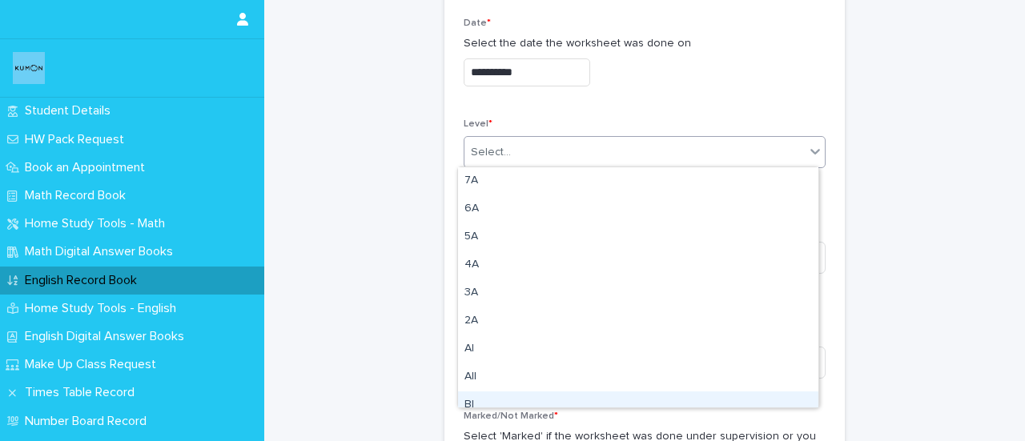
click at [468, 400] on div "BI" at bounding box center [638, 406] width 361 height 28
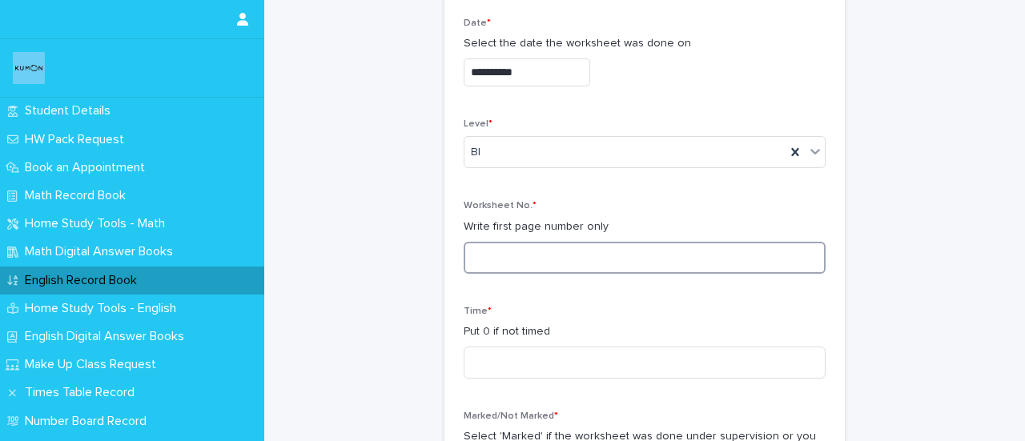
click at [488, 245] on input at bounding box center [645, 258] width 362 height 32
type input "***"
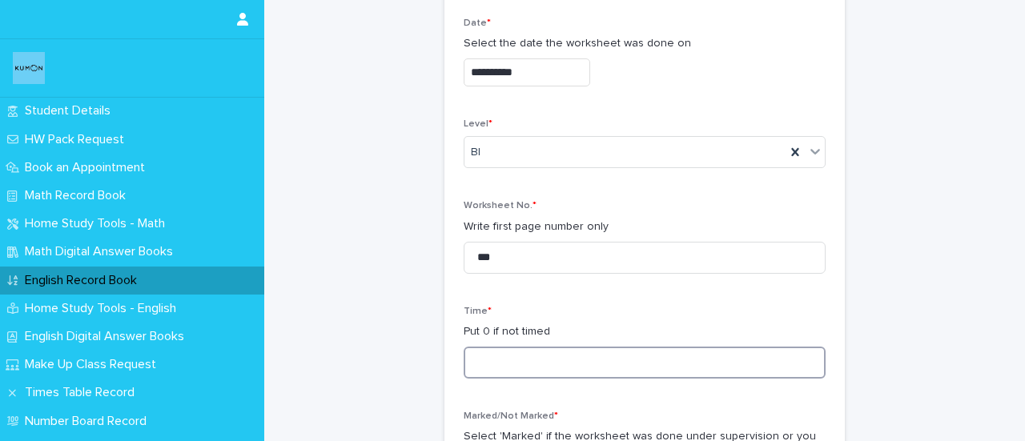
click at [516, 366] on input at bounding box center [645, 363] width 362 height 32
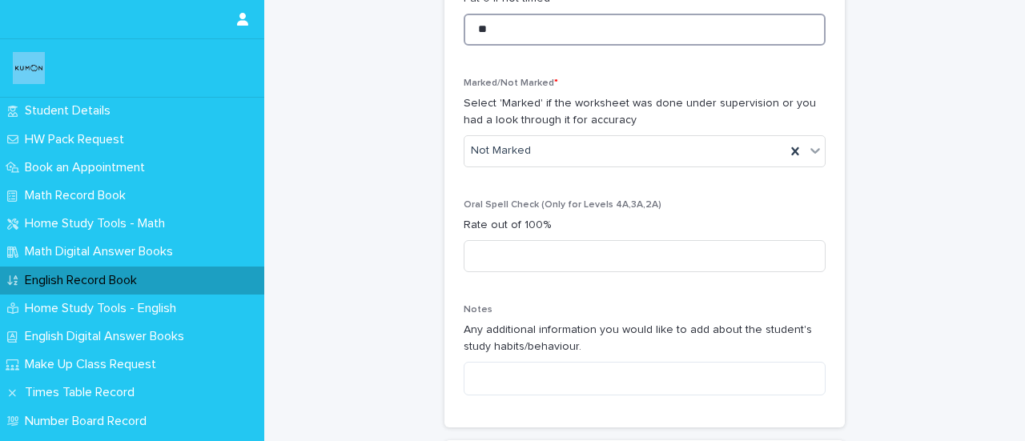
scroll to position [638, 0]
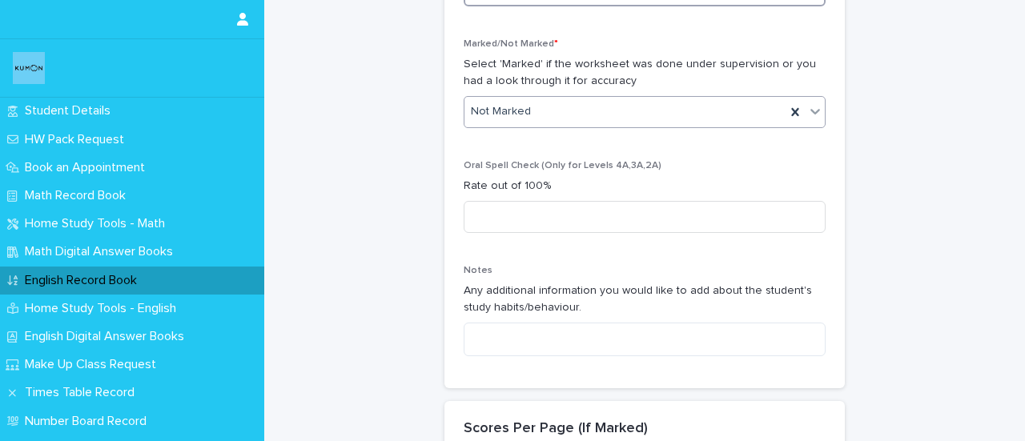
type input "**"
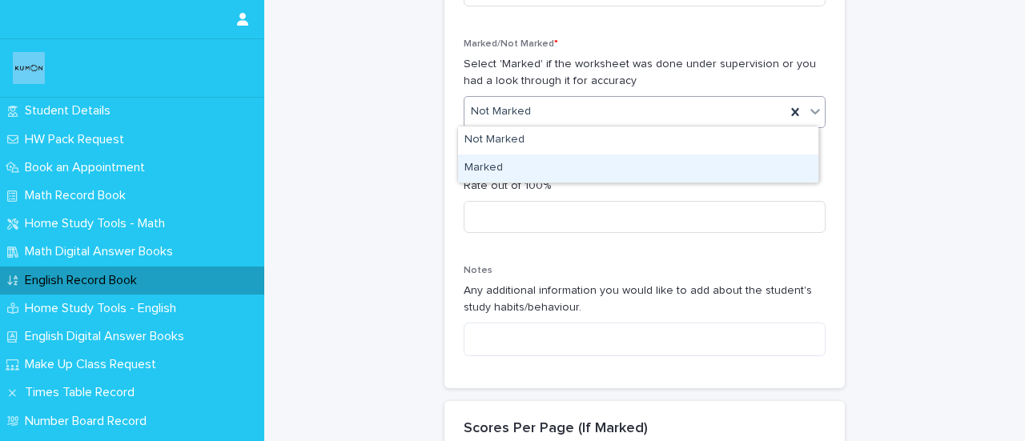
click at [487, 157] on div "Marked" at bounding box center [638, 169] width 361 height 28
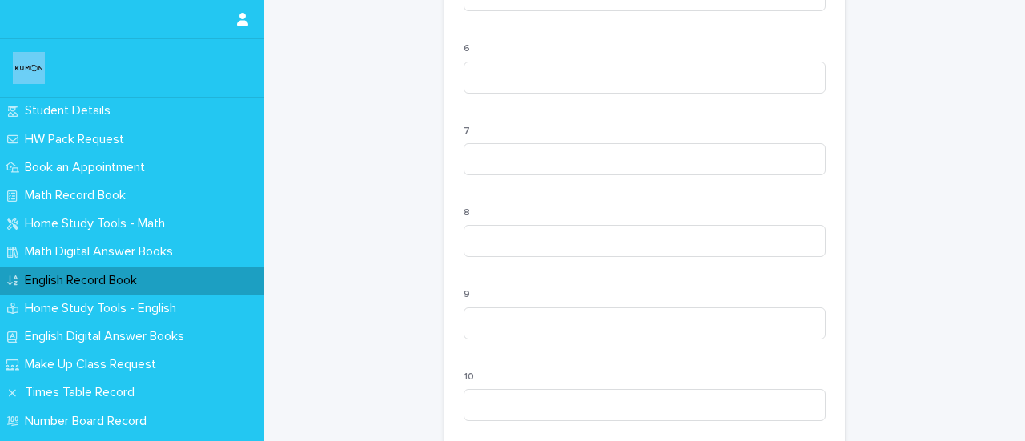
scroll to position [1730, 0]
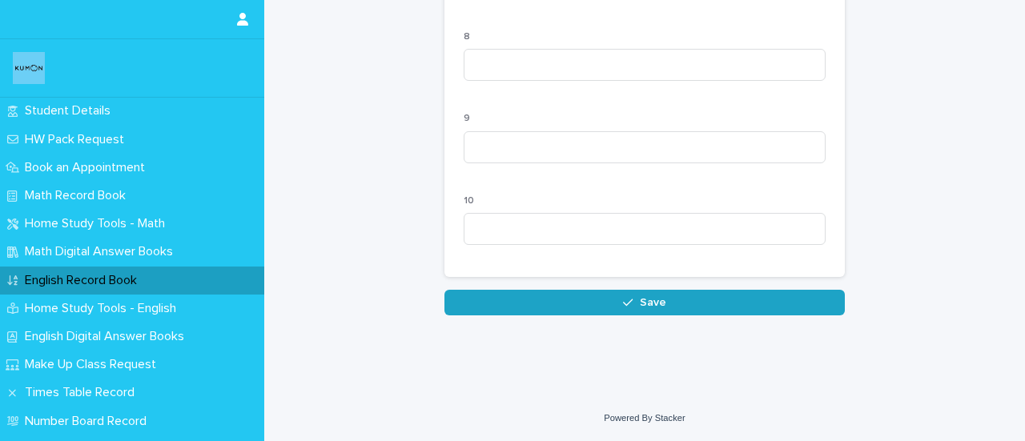
click at [643, 300] on span "Save" at bounding box center [653, 302] width 26 height 11
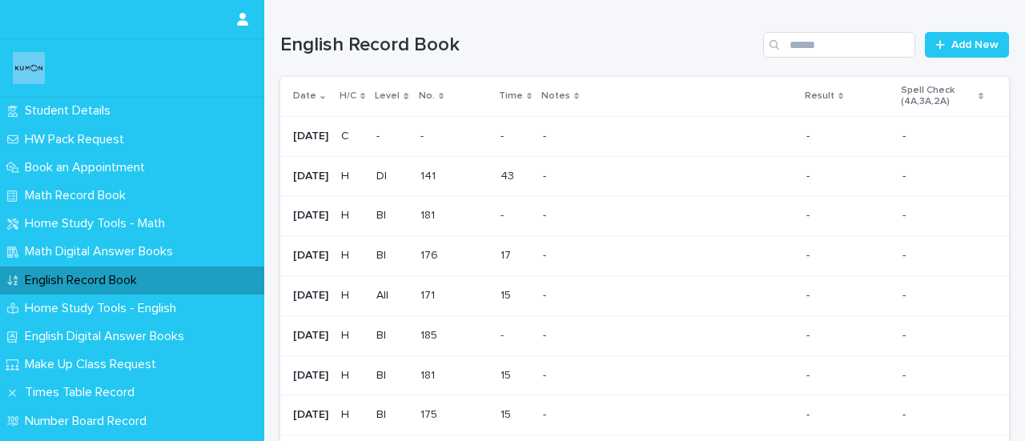
click at [82, 278] on p "English Record Book" at bounding box center [83, 280] width 131 height 15
click at [954, 43] on span "Add New" at bounding box center [975, 44] width 47 height 11
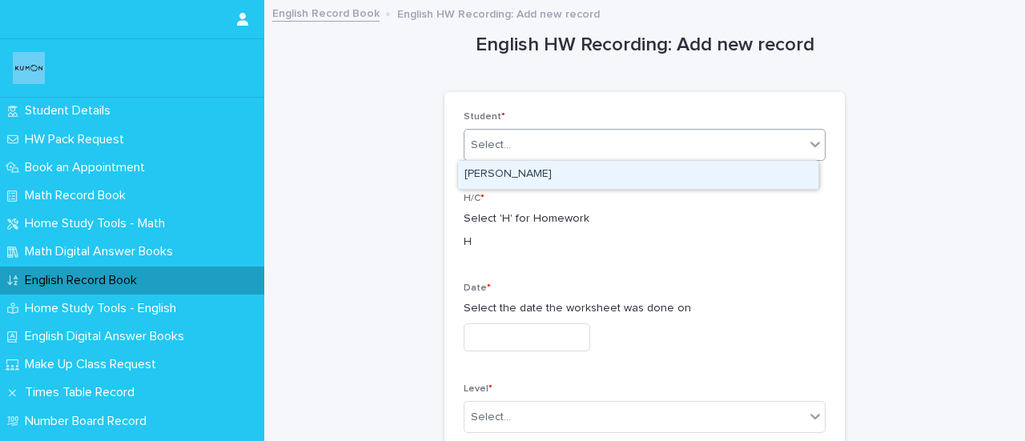
click at [532, 150] on div "Select..." at bounding box center [635, 145] width 340 height 26
click at [492, 178] on div "[PERSON_NAME]" at bounding box center [638, 175] width 361 height 28
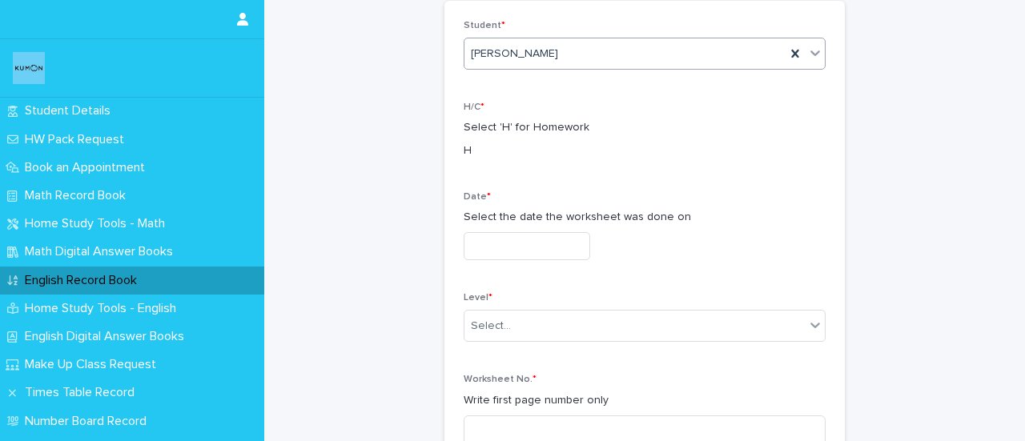
scroll to position [108, 0]
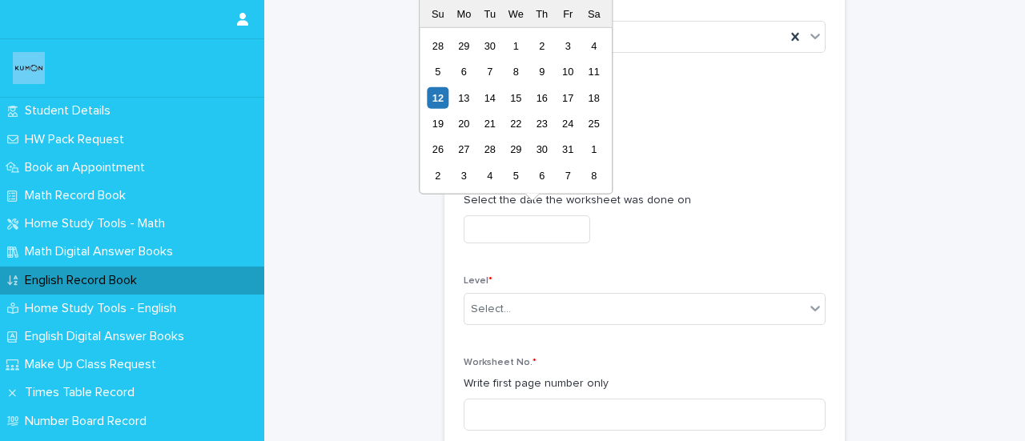
click at [519, 236] on input "text" at bounding box center [527, 229] width 127 height 28
click at [542, 70] on div "9" at bounding box center [542, 72] width 22 height 22
type input "**********"
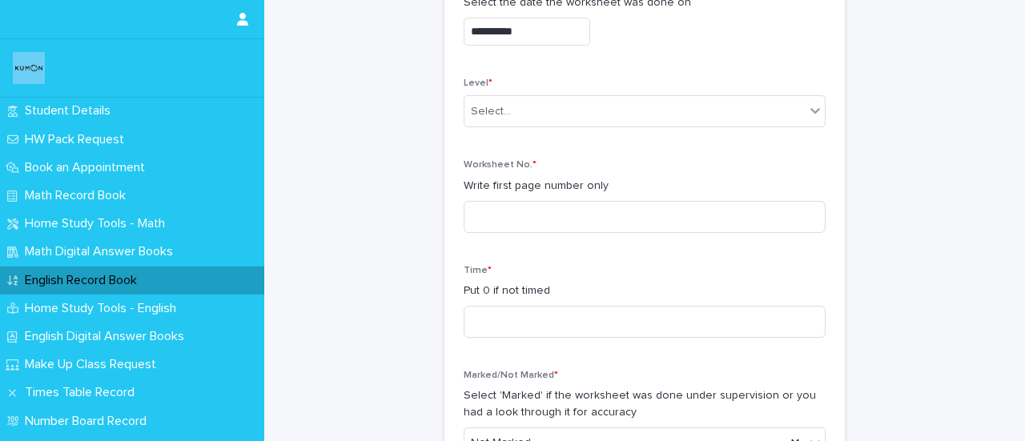
scroll to position [309, 0]
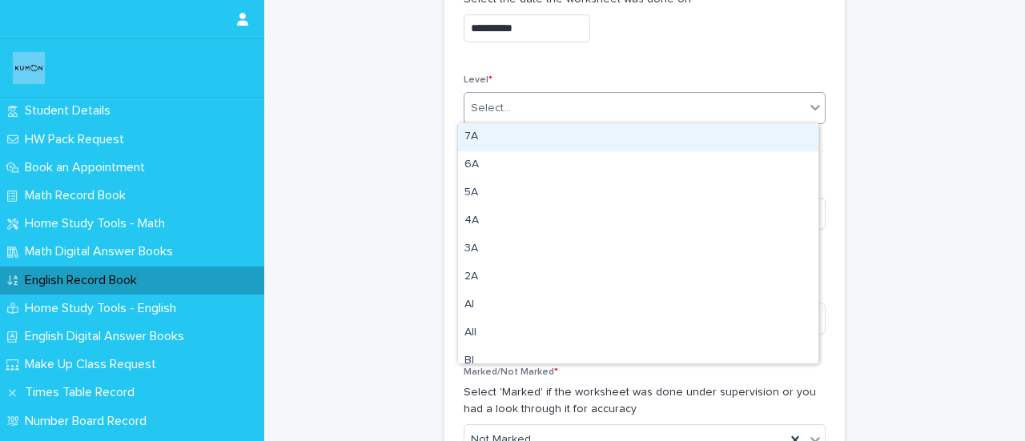
click at [518, 116] on div "Select..." at bounding box center [635, 108] width 340 height 26
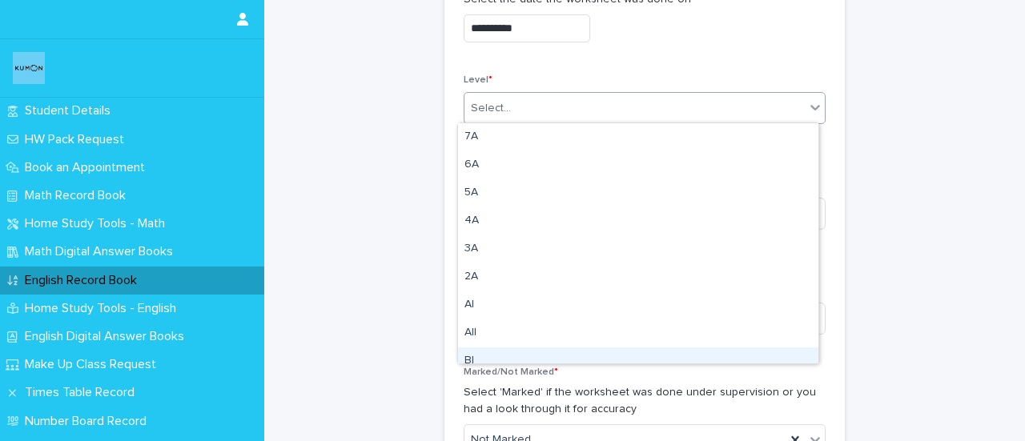
click at [473, 361] on div "BI" at bounding box center [638, 362] width 361 height 28
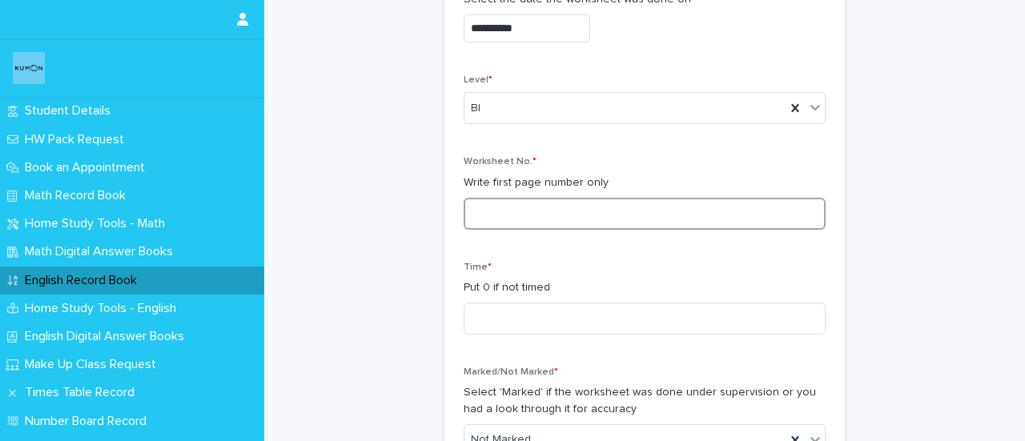
click at [474, 206] on input at bounding box center [645, 214] width 362 height 32
type input "***"
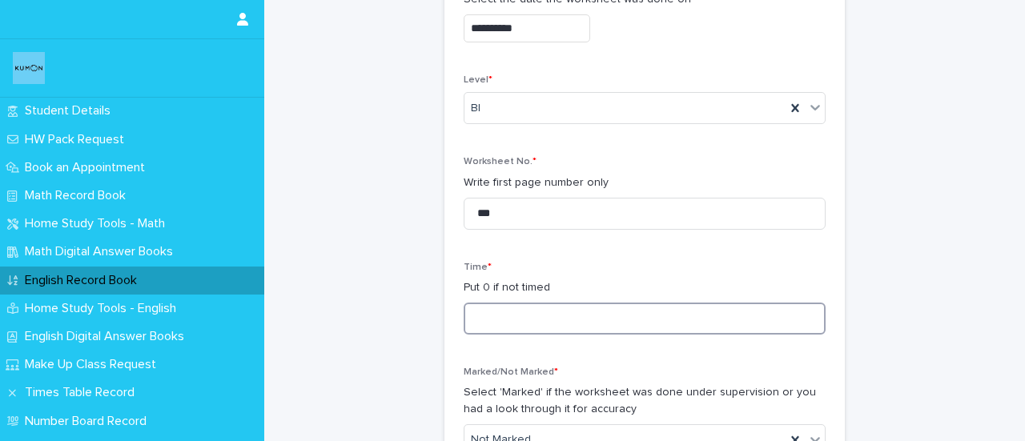
click at [489, 320] on input at bounding box center [645, 319] width 362 height 32
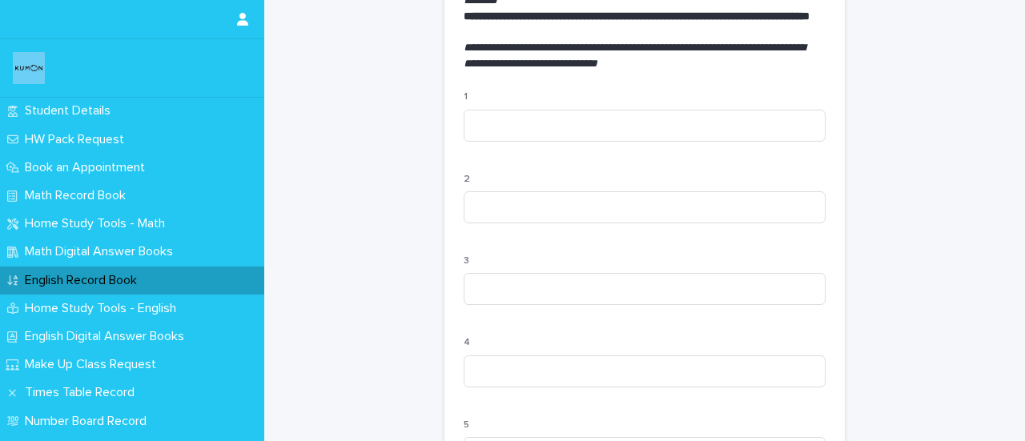
scroll to position [458, 0]
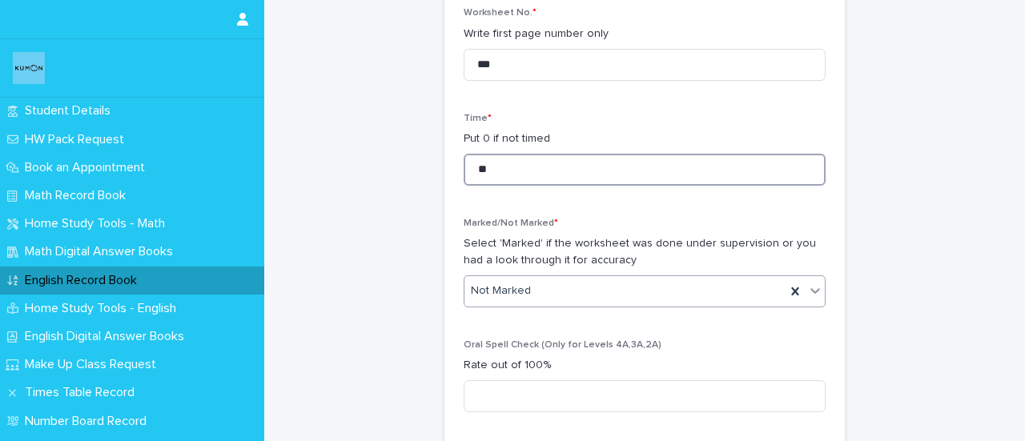
type input "**"
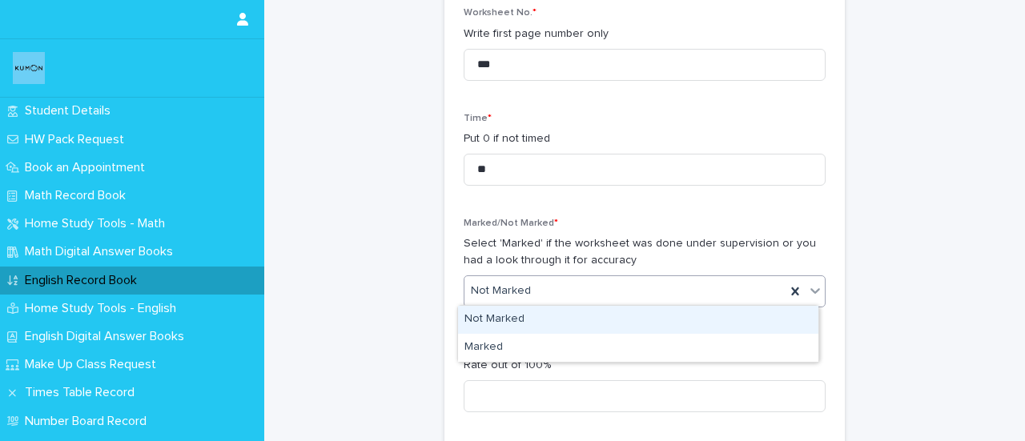
click at [533, 299] on div "Not Marked" at bounding box center [625, 291] width 321 height 26
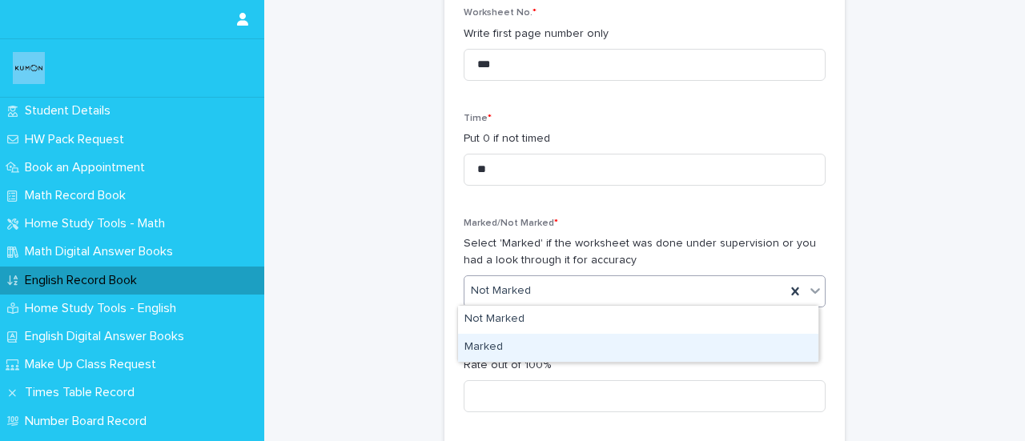
click at [477, 353] on div "Marked" at bounding box center [638, 348] width 361 height 28
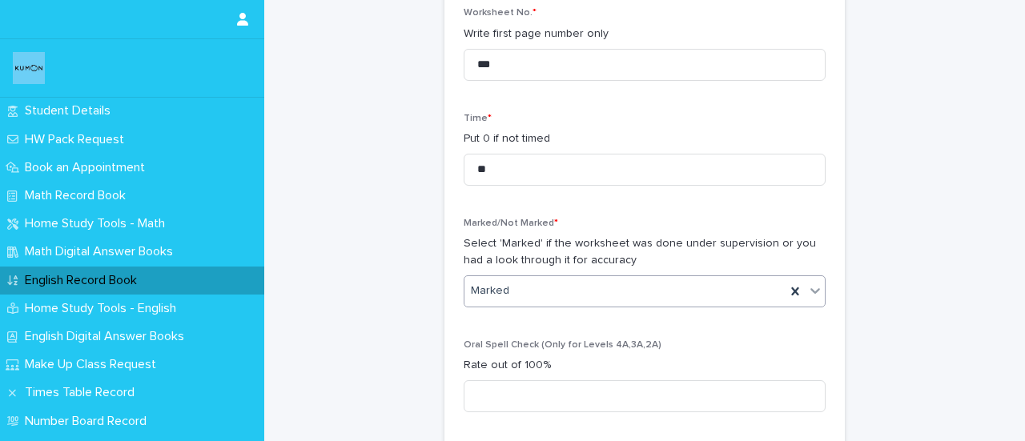
scroll to position [1730, 0]
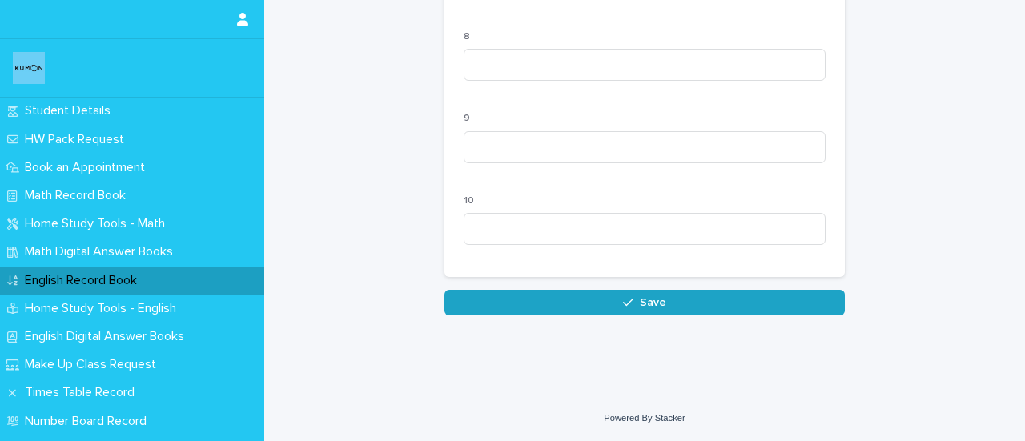
click at [617, 307] on button "Save" at bounding box center [645, 303] width 401 height 26
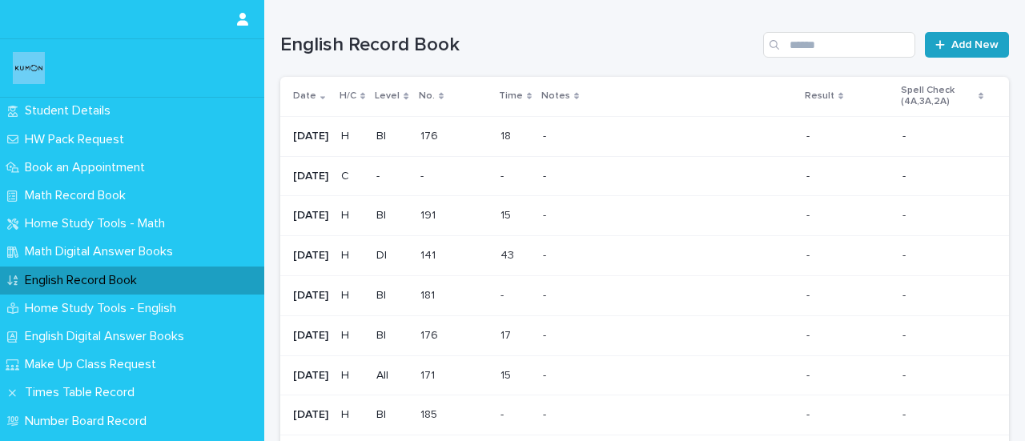
click at [957, 54] on link "Add New" at bounding box center [967, 45] width 84 height 26
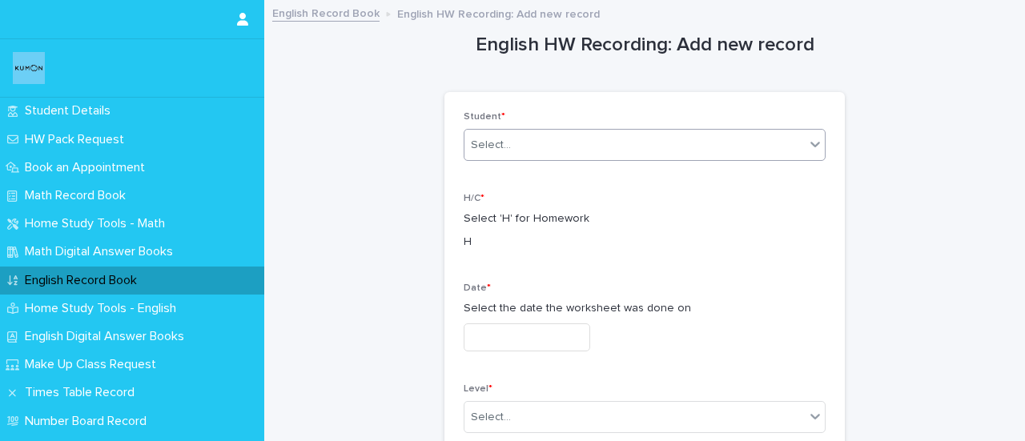
click at [475, 147] on div "Select..." at bounding box center [491, 145] width 40 height 17
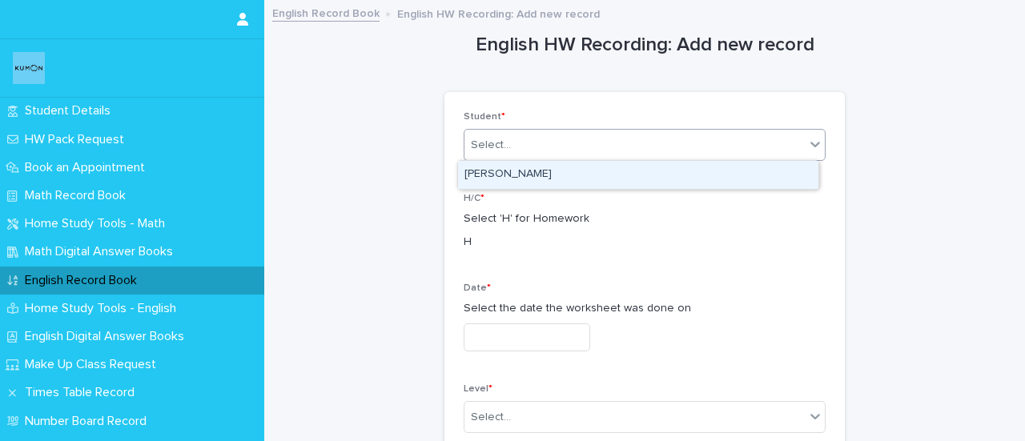
click at [482, 169] on div "[PERSON_NAME]" at bounding box center [638, 175] width 361 height 28
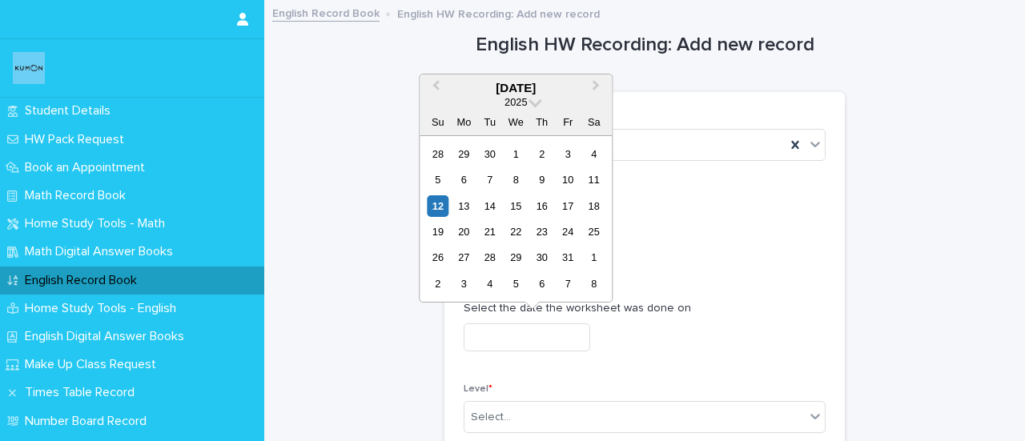
click at [487, 336] on input "text" at bounding box center [527, 338] width 127 height 28
click at [436, 207] on div "12" at bounding box center [438, 206] width 22 height 22
type input "**********"
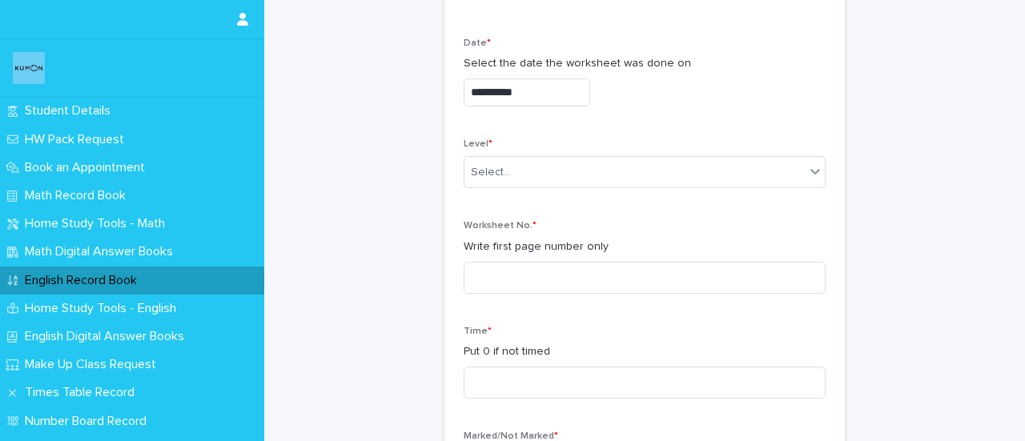
scroll to position [268, 0]
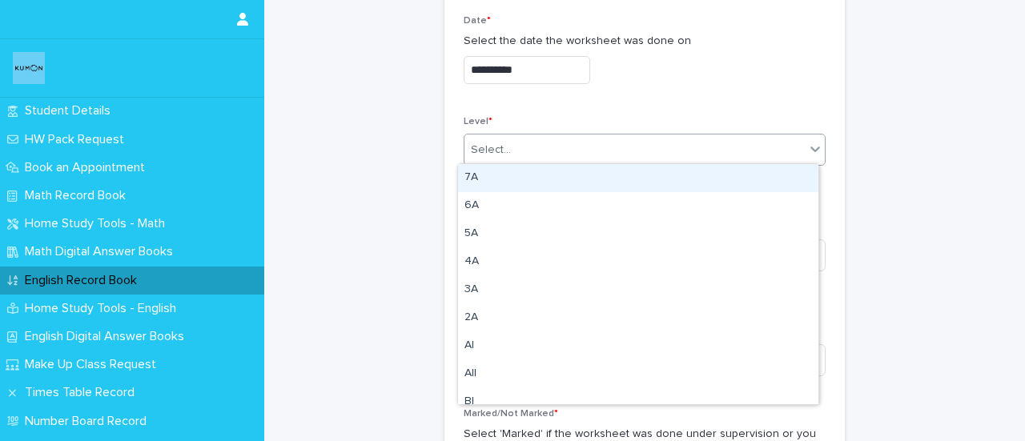
click at [511, 147] on div "Select..." at bounding box center [635, 150] width 340 height 26
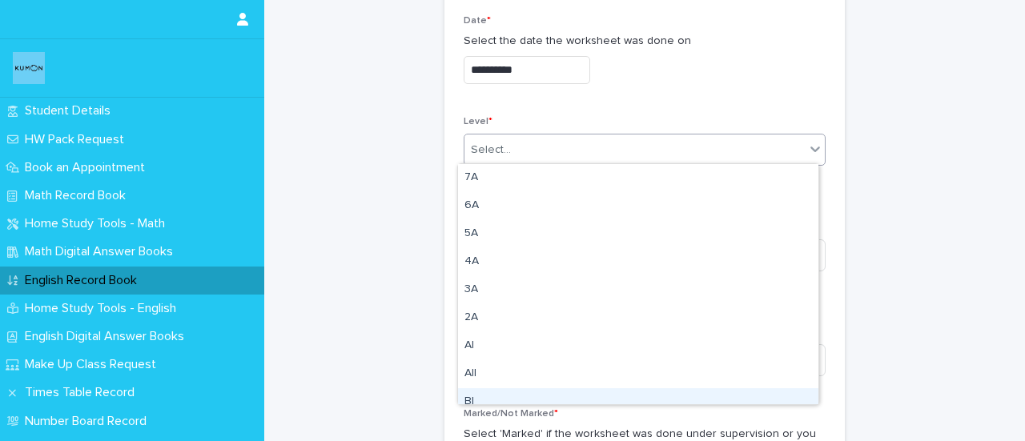
click at [470, 393] on div "BI" at bounding box center [638, 403] width 361 height 28
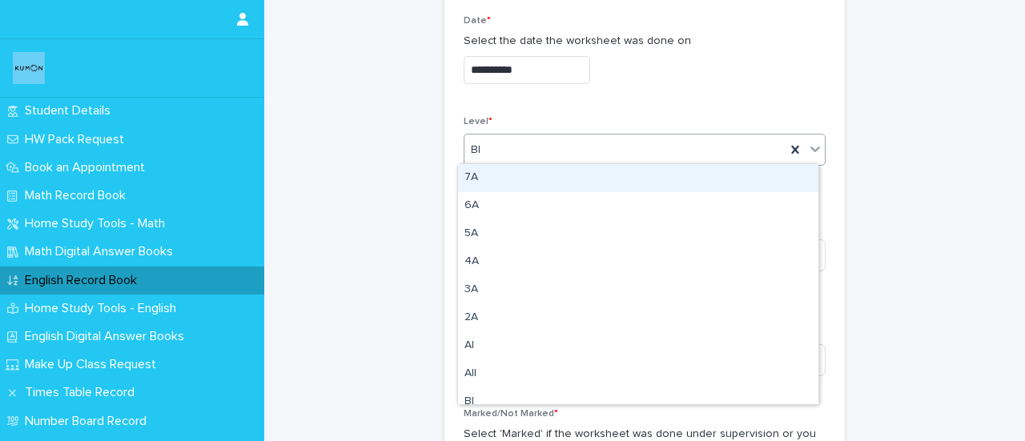
click at [535, 151] on div "BI" at bounding box center [625, 150] width 321 height 26
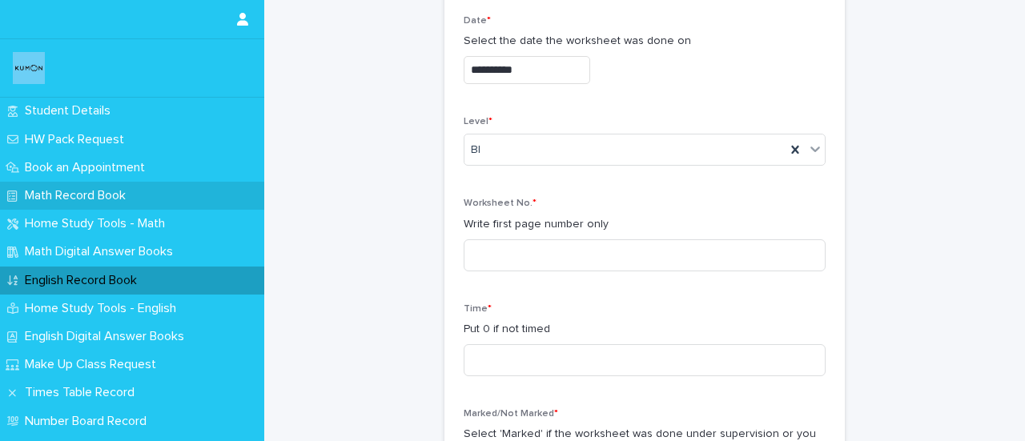
click at [61, 193] on p "Math Record Book" at bounding box center [78, 195] width 120 height 15
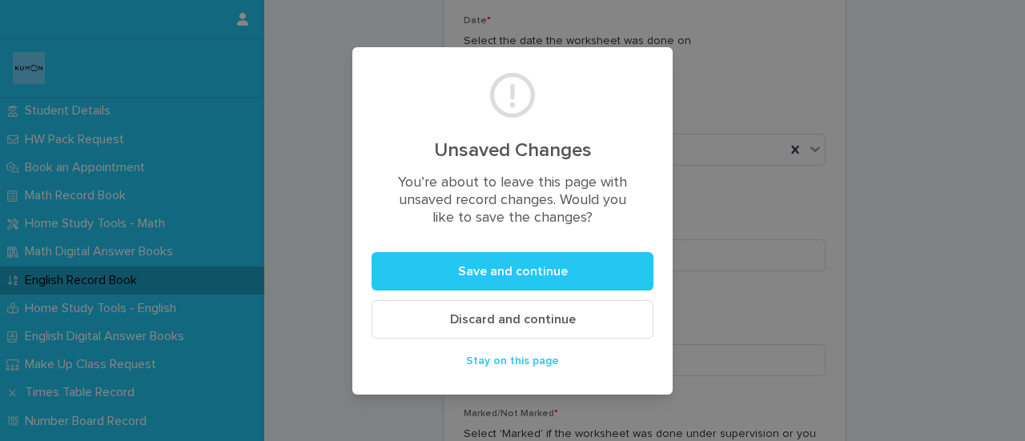
click at [425, 316] on button "Discard and continue" at bounding box center [513, 319] width 282 height 38
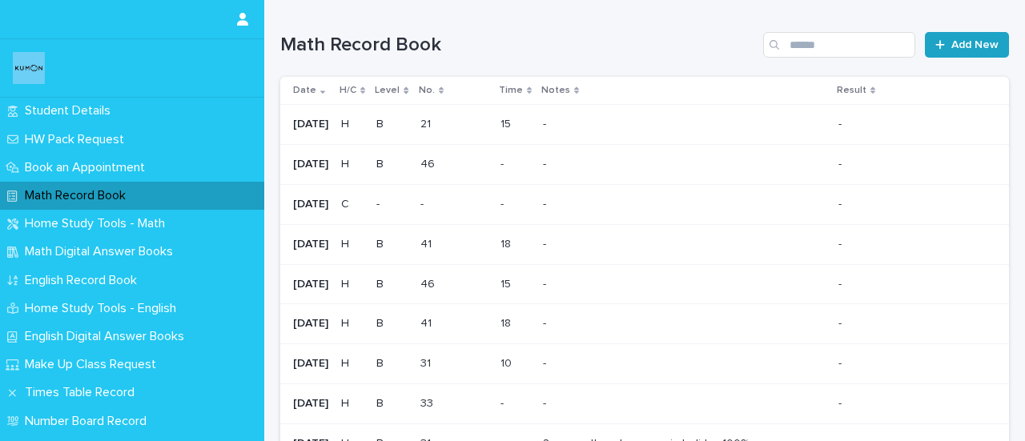
click at [939, 55] on link "Add New" at bounding box center [967, 45] width 84 height 26
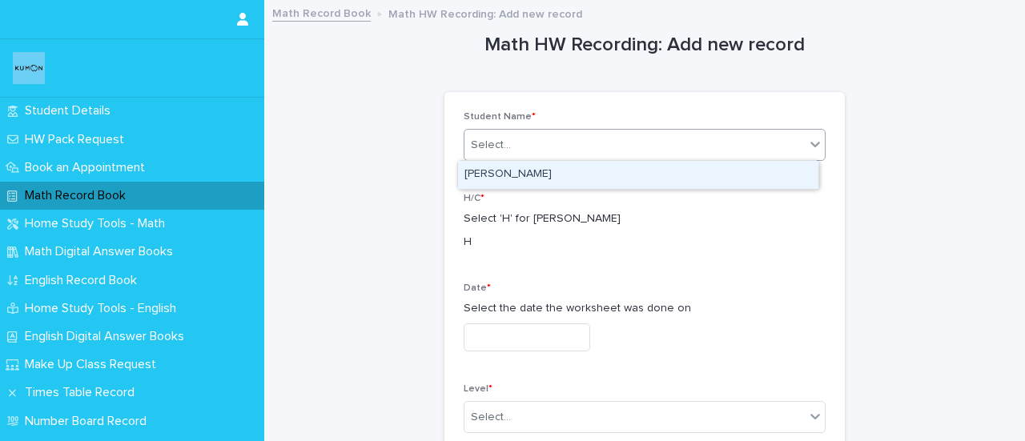
click at [546, 132] on div "Select..." at bounding box center [635, 145] width 340 height 26
click at [482, 179] on div "[PERSON_NAME]" at bounding box center [638, 175] width 361 height 28
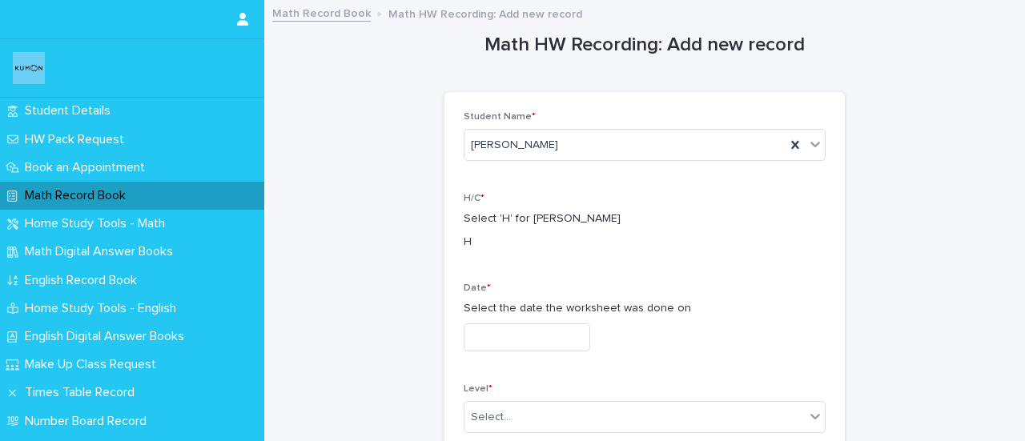
click at [504, 318] on div "Date * Select the date the worksheet was done on" at bounding box center [645, 324] width 362 height 82
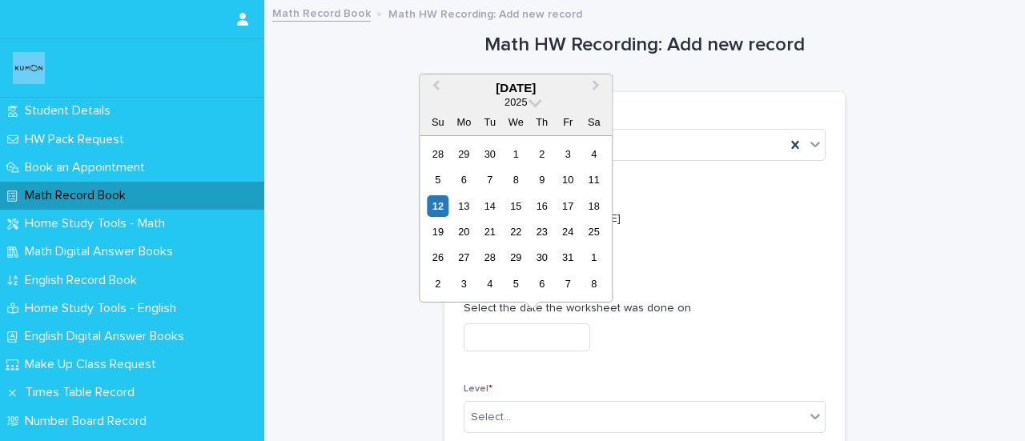
click at [497, 331] on input "text" at bounding box center [527, 338] width 127 height 28
click at [440, 203] on div "12" at bounding box center [438, 206] width 22 height 22
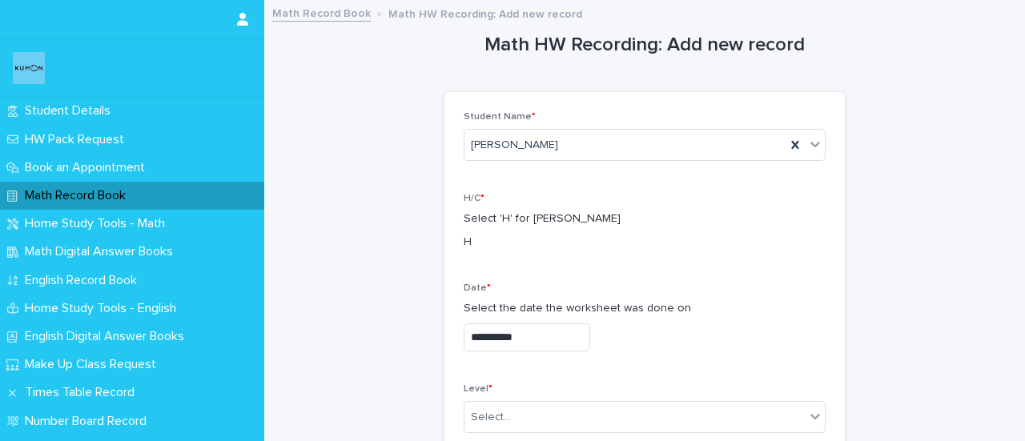
type input "**********"
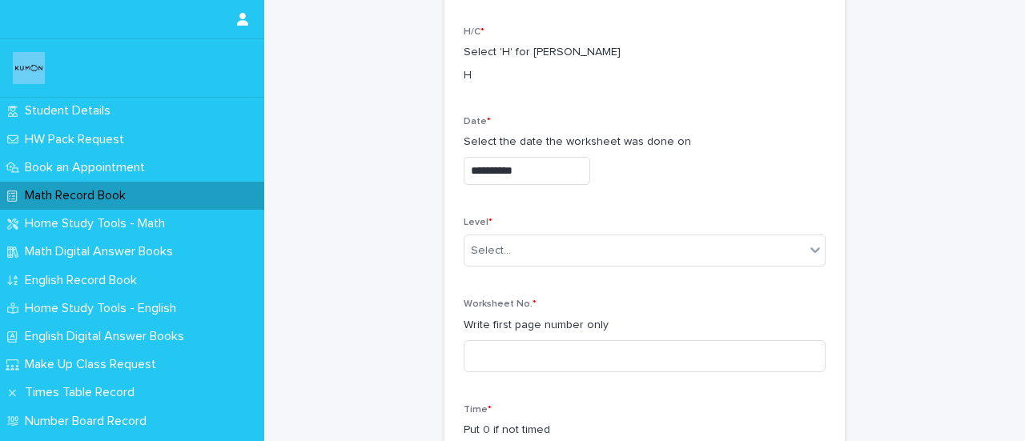
scroll to position [187, 0]
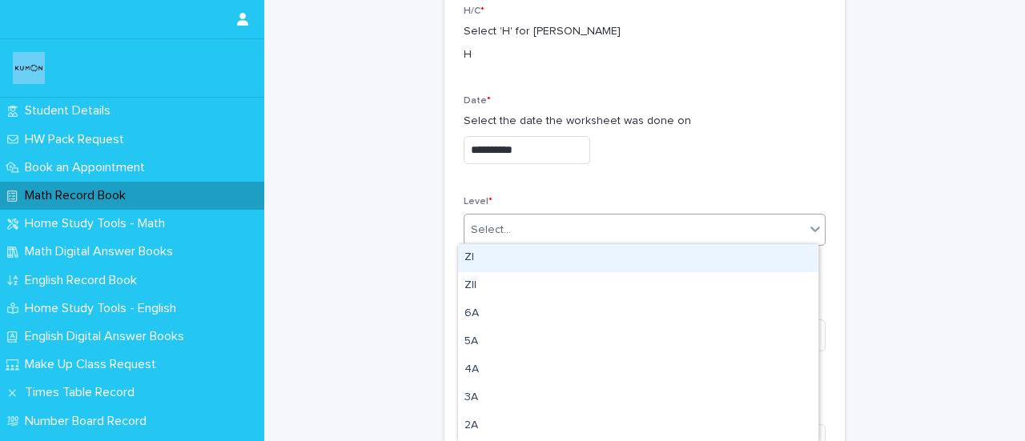
click at [510, 232] on div "Select..." at bounding box center [635, 230] width 340 height 26
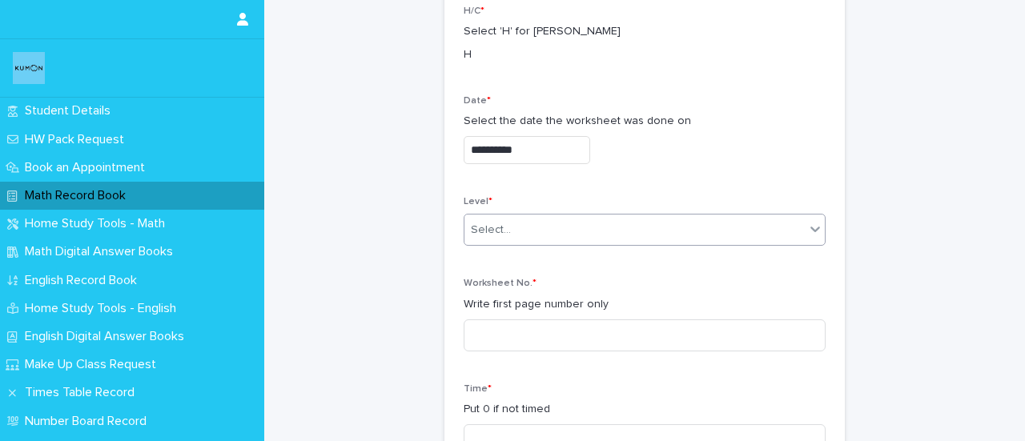
click at [510, 232] on div "Select..." at bounding box center [635, 230] width 340 height 26
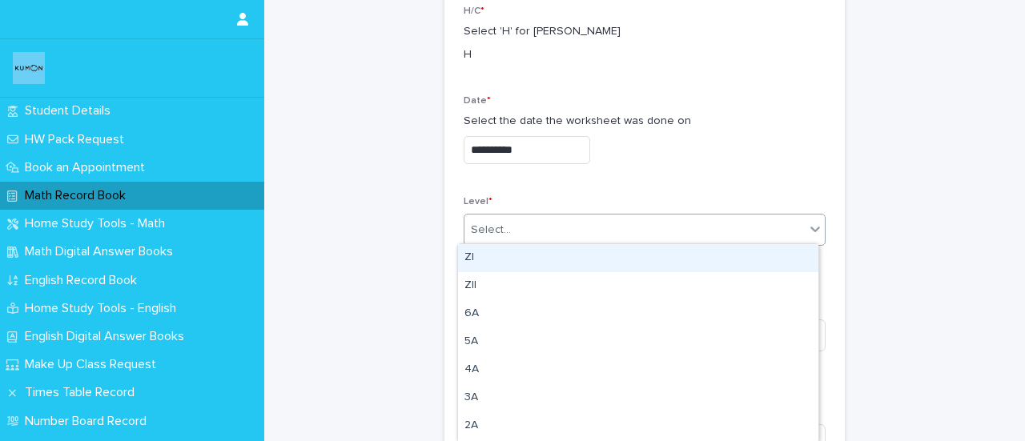
click at [510, 232] on div "Select..." at bounding box center [635, 230] width 340 height 26
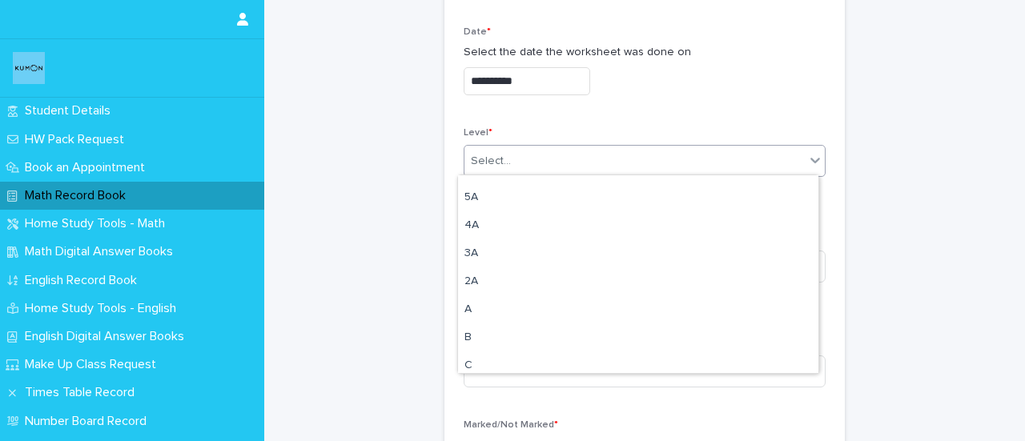
scroll to position [106, 0]
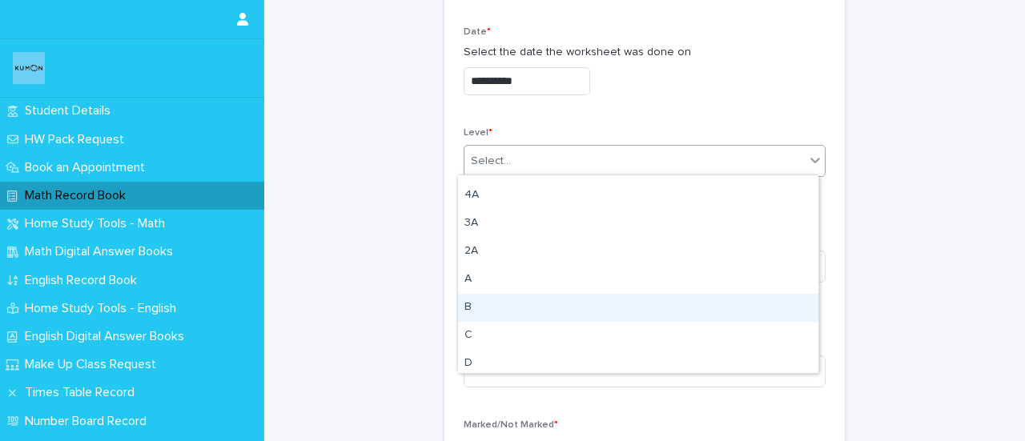
click at [490, 311] on div "B" at bounding box center [638, 308] width 361 height 28
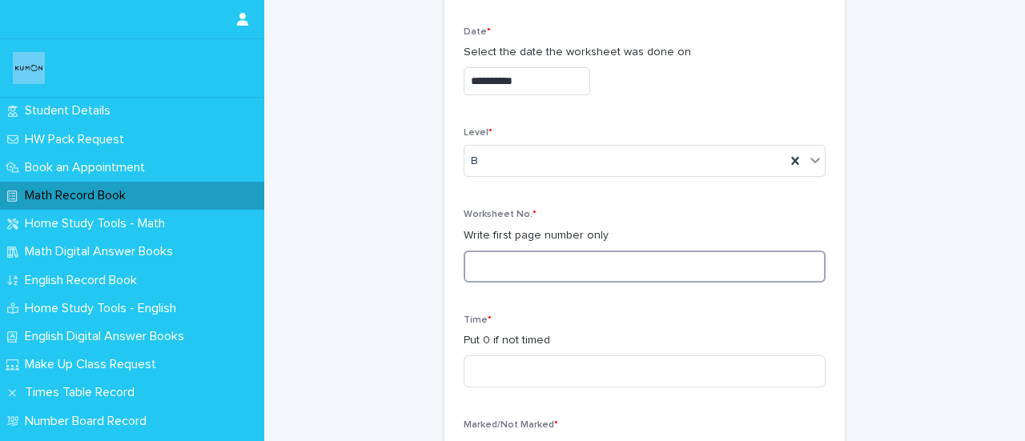
click at [508, 267] on input at bounding box center [645, 267] width 362 height 32
type input "**"
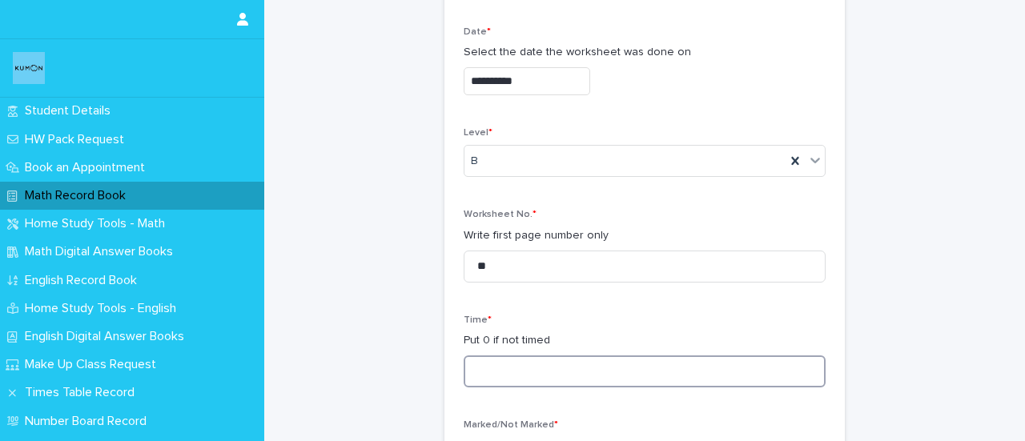
click at [489, 369] on input at bounding box center [645, 372] width 362 height 32
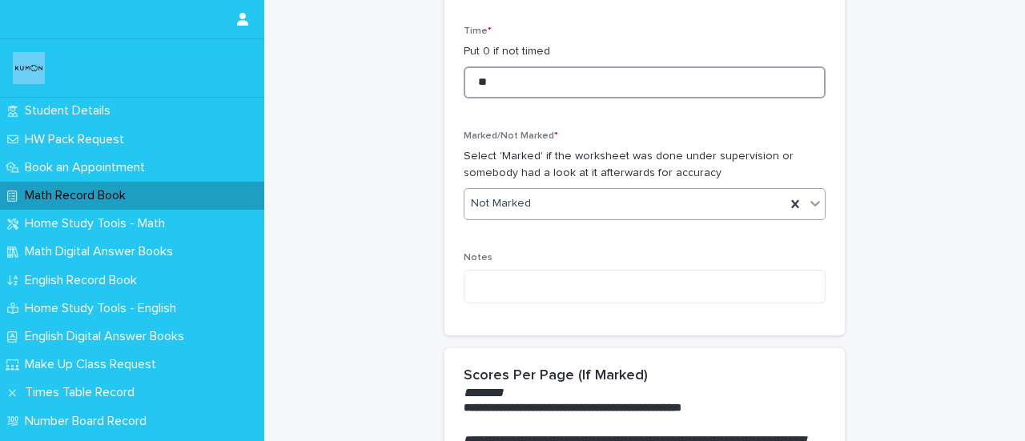
type input "**"
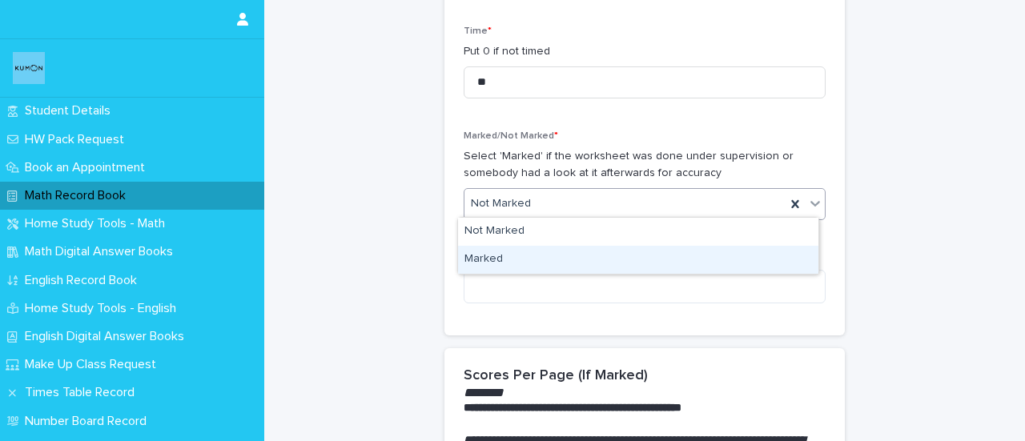
click at [482, 258] on div "Marked" at bounding box center [638, 260] width 361 height 28
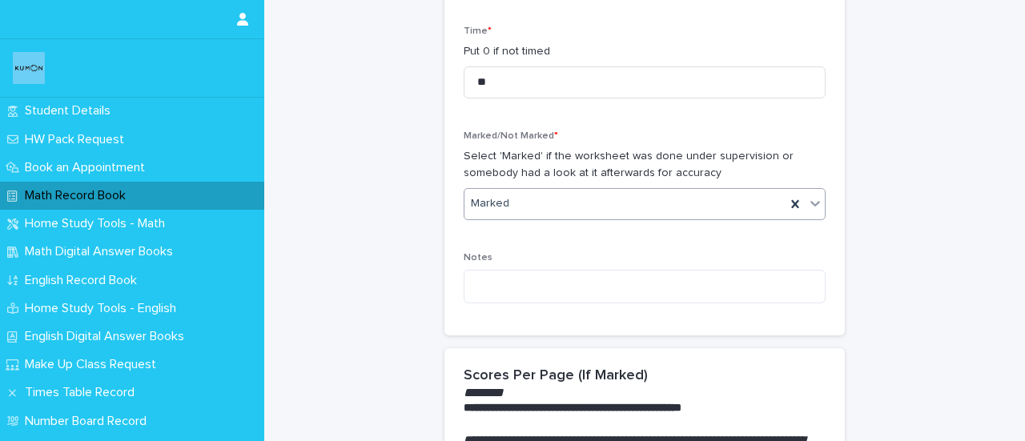
scroll to position [1564, 0]
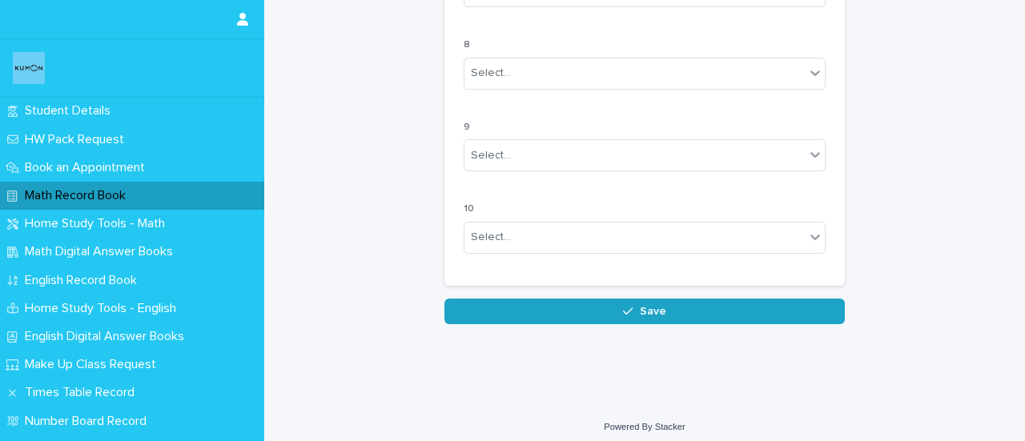
click at [651, 310] on button "Save" at bounding box center [645, 312] width 401 height 26
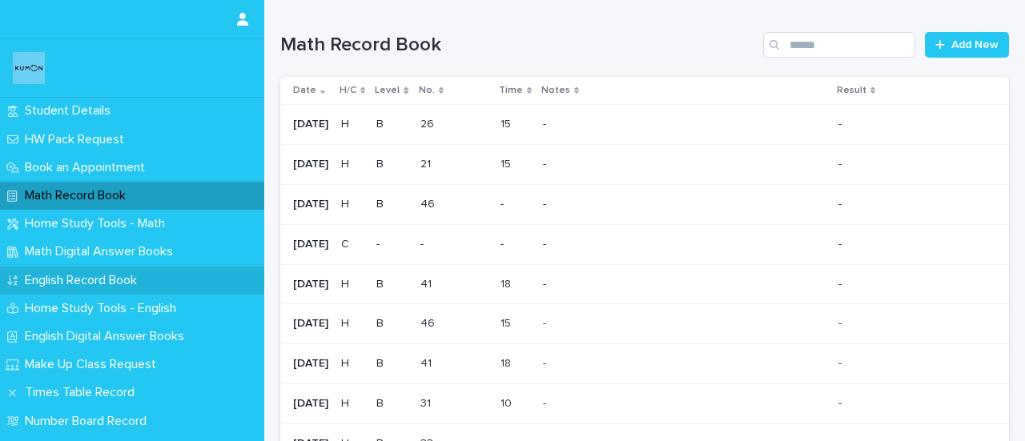
click at [69, 289] on div "English Record Book" at bounding box center [132, 281] width 264 height 28
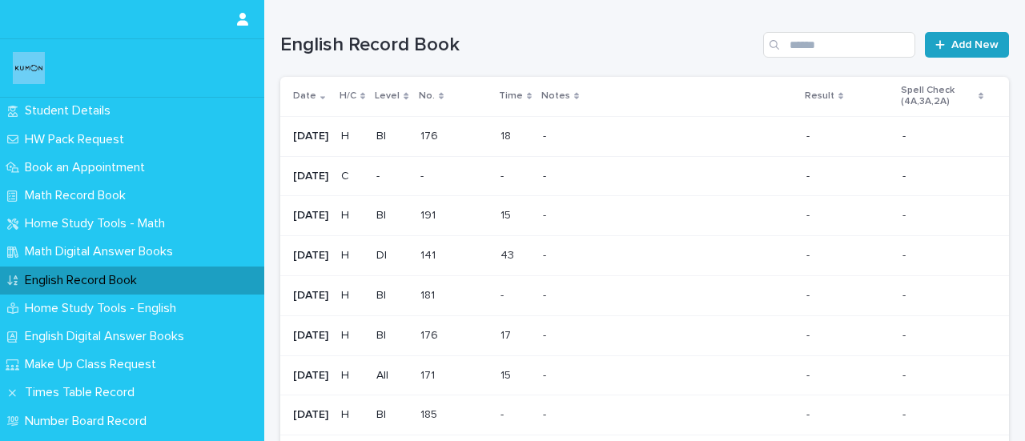
click at [936, 42] on icon at bounding box center [941, 44] width 10 height 11
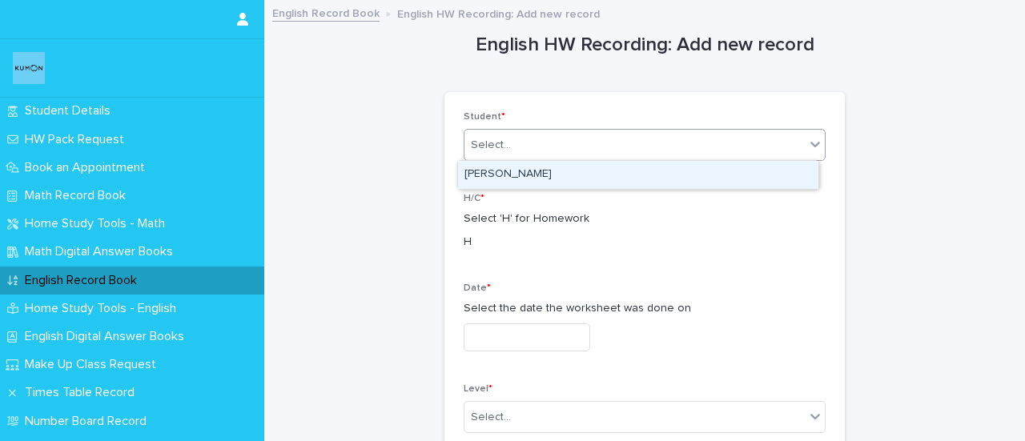
click at [480, 152] on div "Select..." at bounding box center [491, 145] width 40 height 17
click at [483, 174] on div "[PERSON_NAME]" at bounding box center [638, 175] width 361 height 28
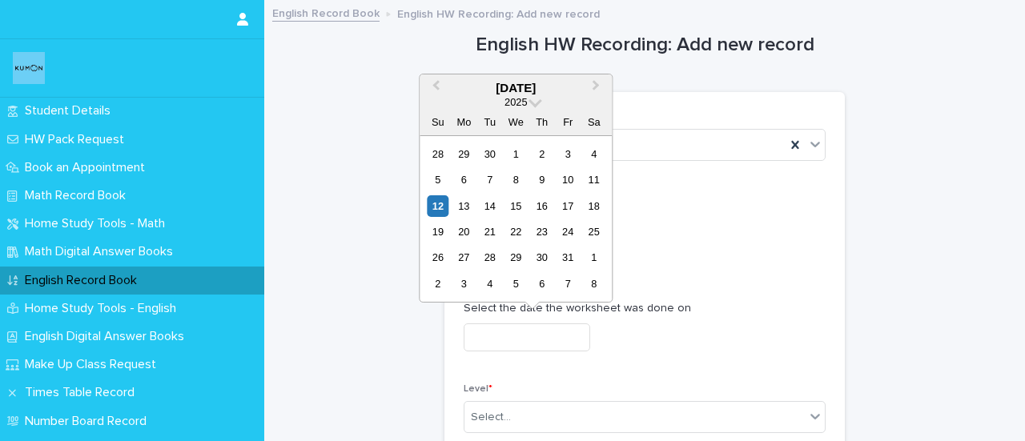
click at [477, 337] on input "text" at bounding box center [527, 338] width 127 height 28
click at [444, 209] on div "12" at bounding box center [438, 206] width 22 height 22
type input "**********"
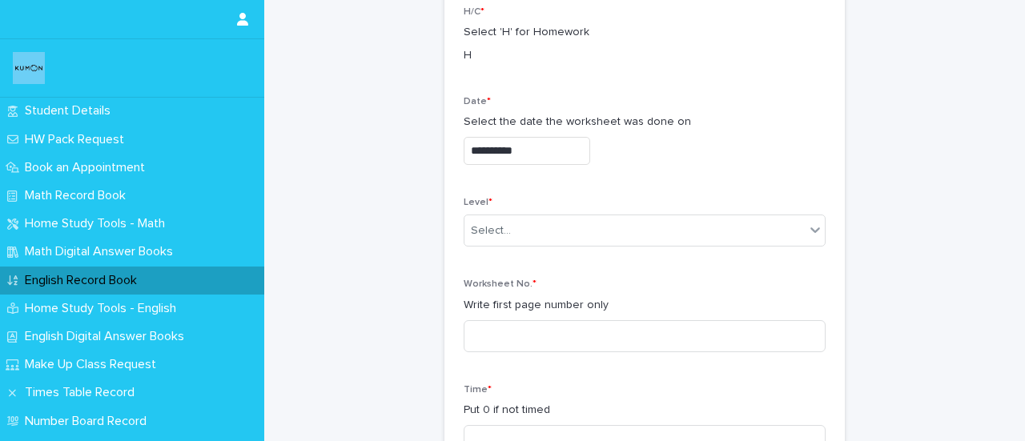
scroll to position [248, 0]
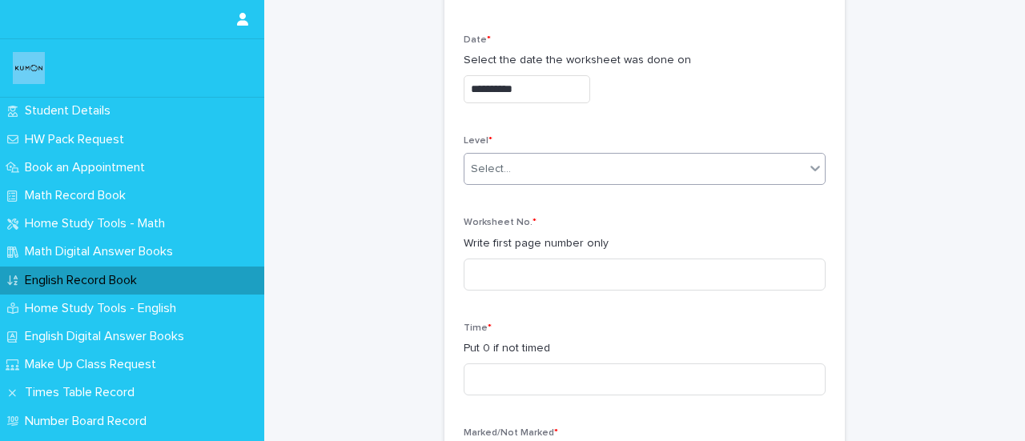
click at [528, 172] on div "Select..." at bounding box center [635, 169] width 340 height 26
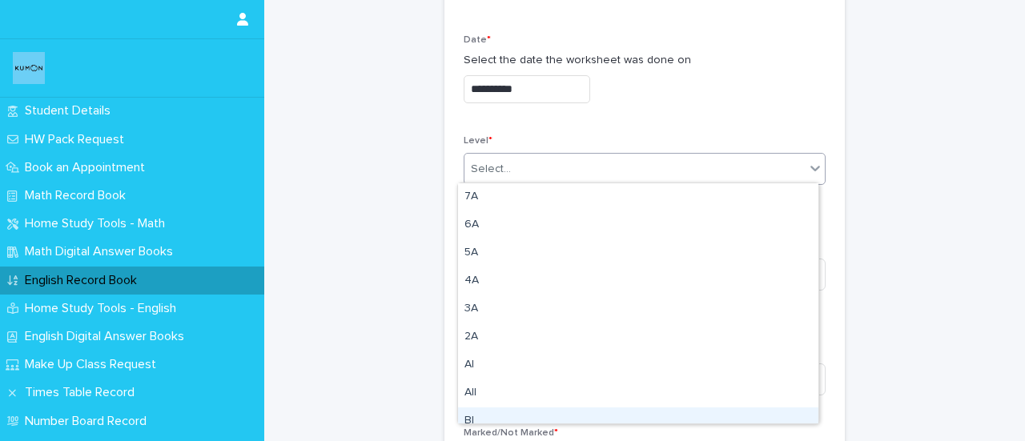
click at [473, 422] on div "BI" at bounding box center [638, 422] width 361 height 28
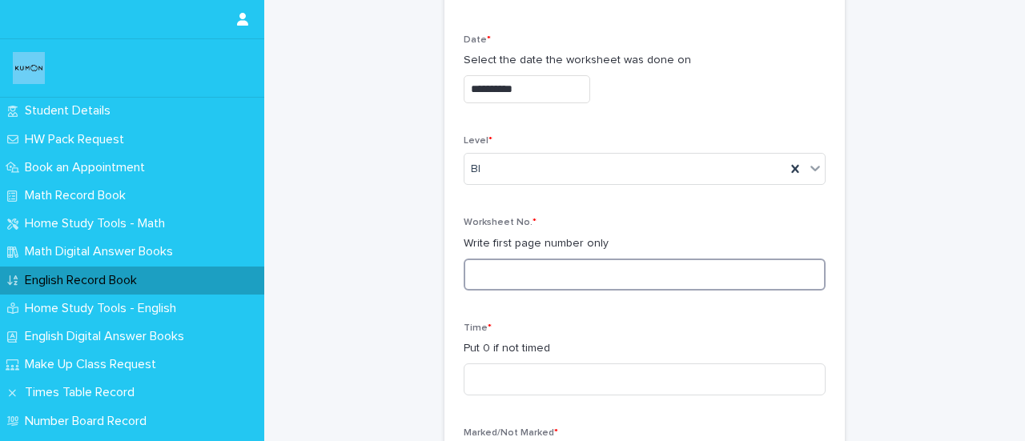
click at [482, 284] on input at bounding box center [645, 275] width 362 height 32
click at [485, 276] on input "***" at bounding box center [645, 275] width 362 height 32
type input "***"
click at [526, 380] on input at bounding box center [645, 380] width 362 height 32
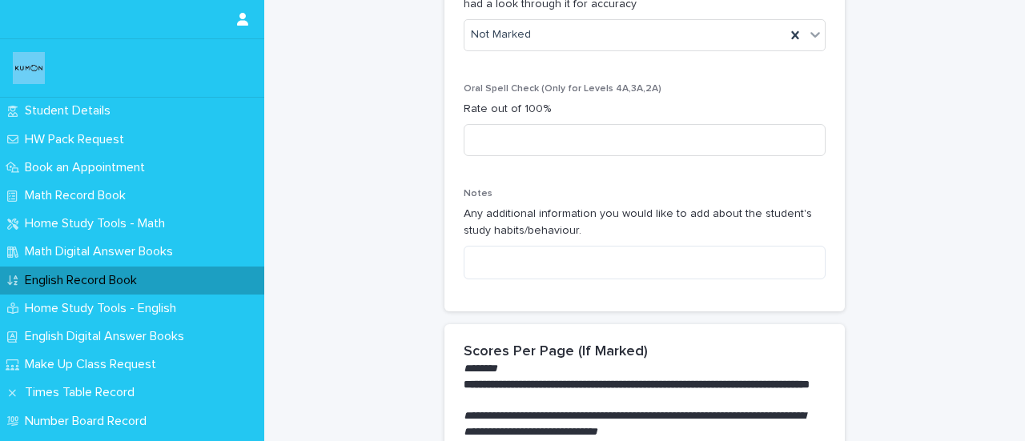
scroll to position [667, 0]
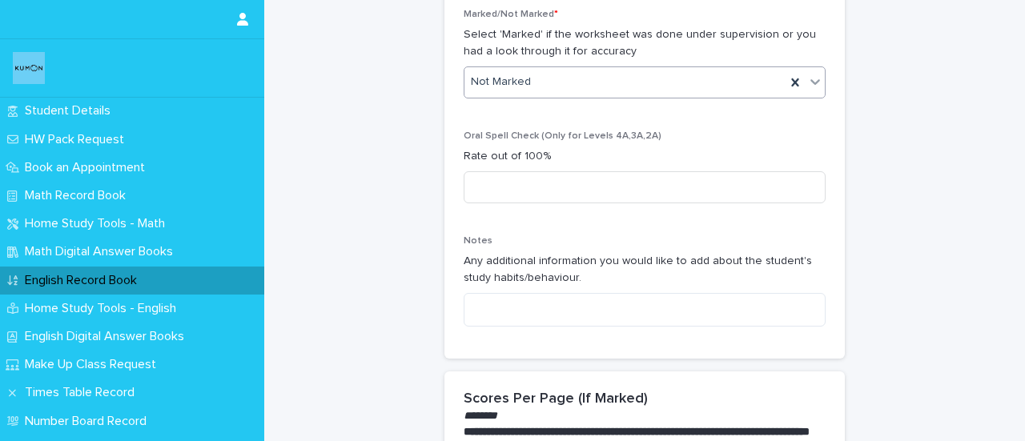
type input "**"
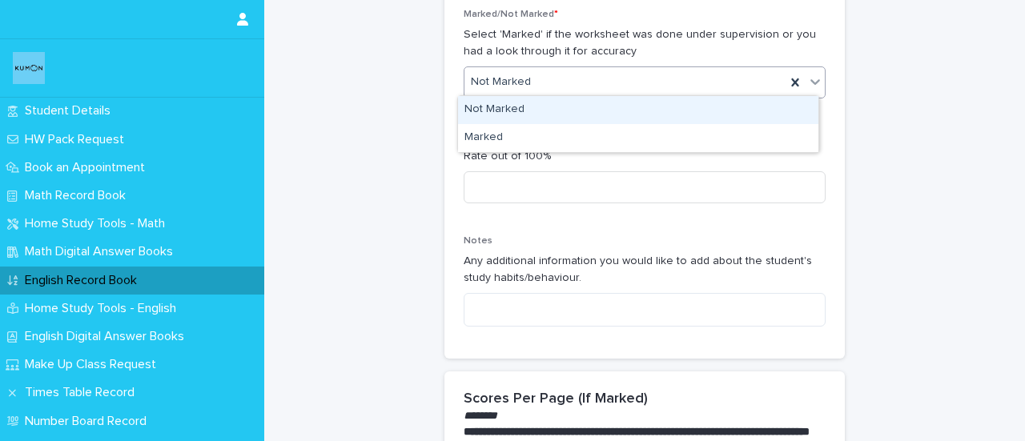
click at [542, 80] on div "Not Marked" at bounding box center [625, 82] width 321 height 26
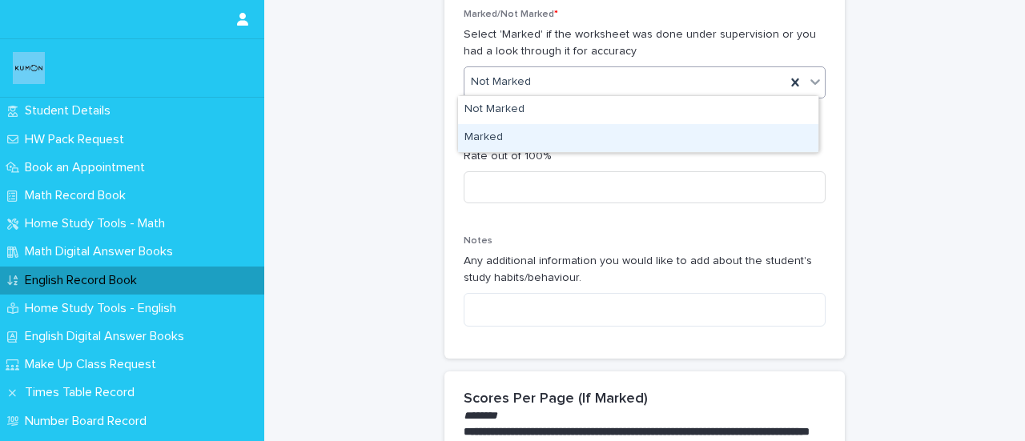
click at [479, 135] on div "Marked" at bounding box center [638, 138] width 361 height 28
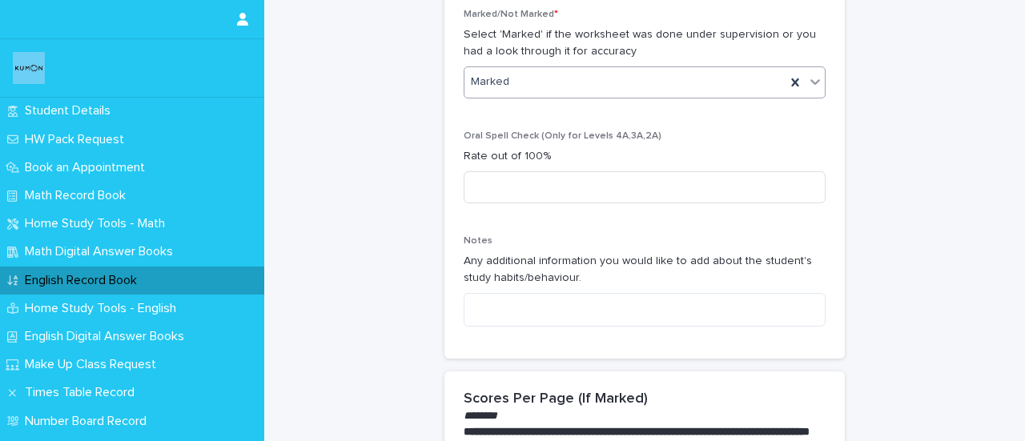
scroll to position [1730, 0]
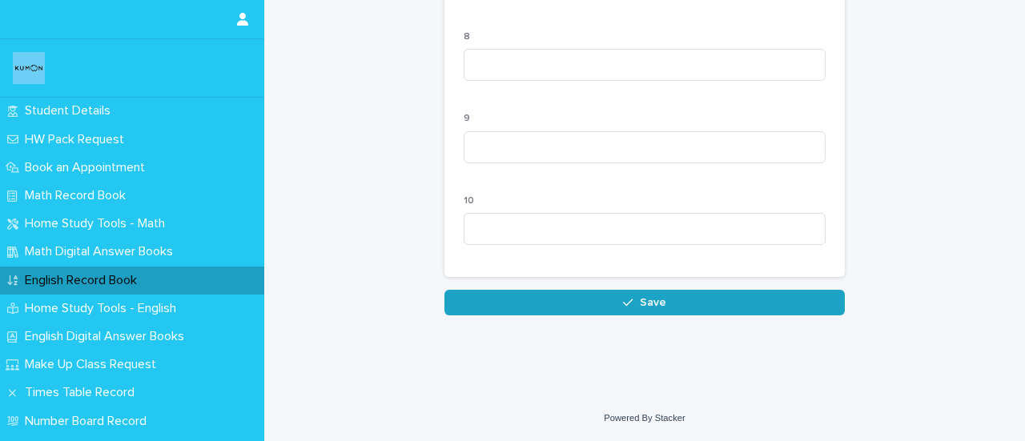
click at [612, 302] on button "Save" at bounding box center [645, 303] width 401 height 26
